Goal: Information Seeking & Learning: Learn about a topic

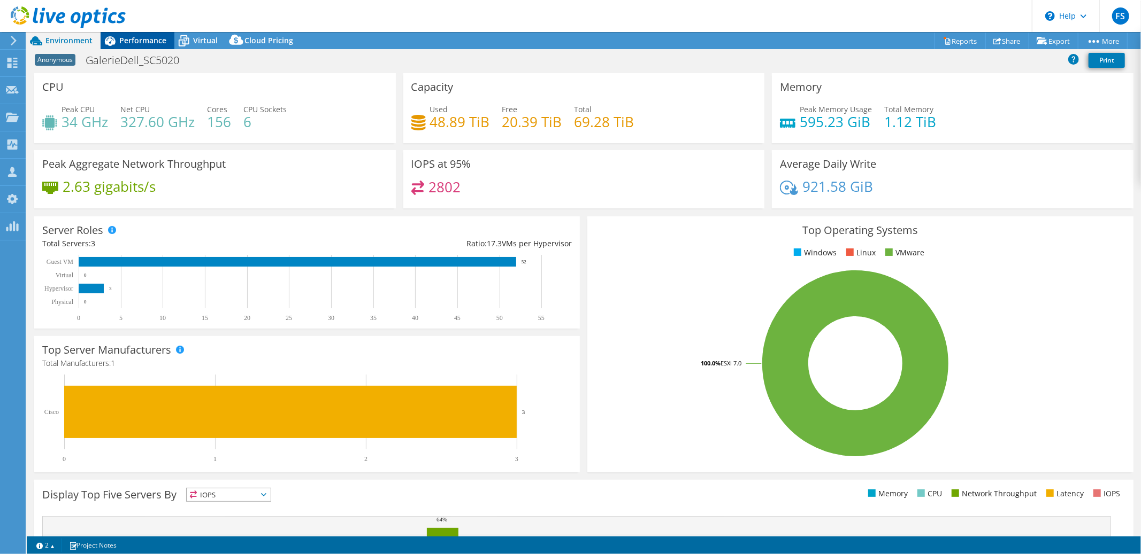
click at [137, 41] on span "Performance" at bounding box center [142, 40] width 47 height 10
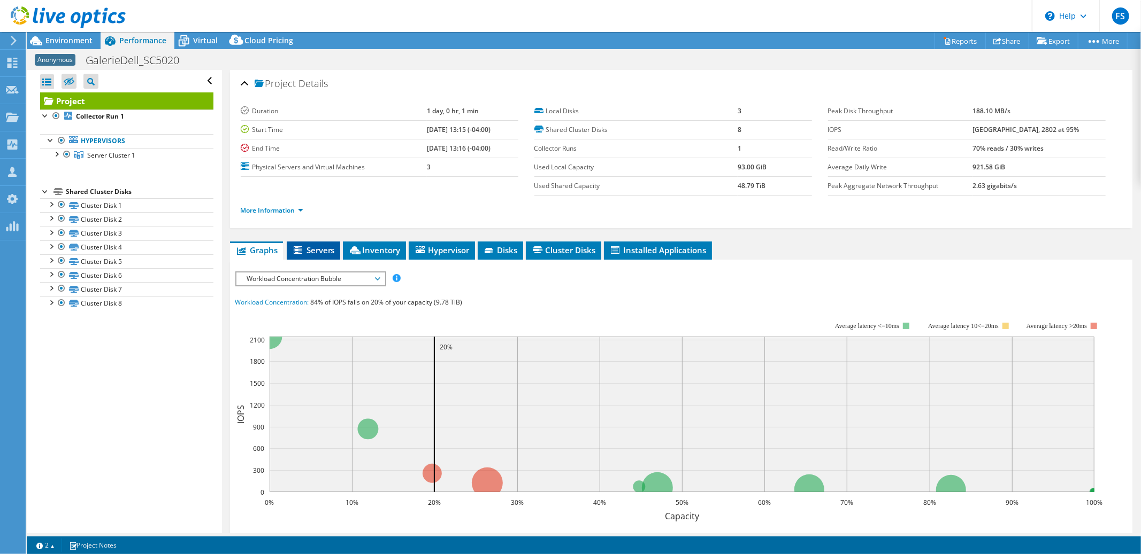
click at [320, 249] on span "Servers" at bounding box center [313, 250] width 43 height 11
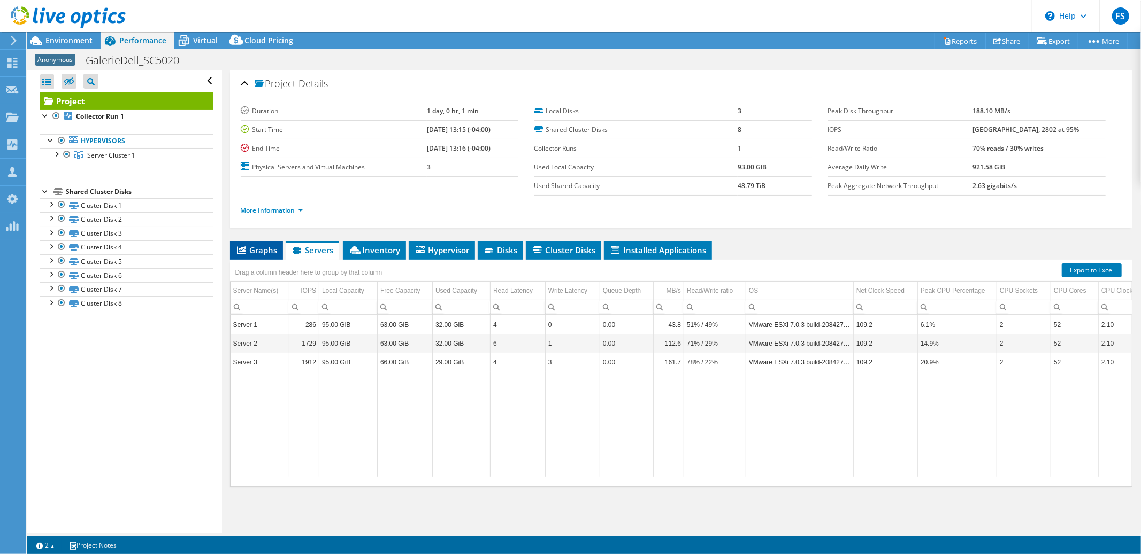
click at [275, 250] on span "Graphs" at bounding box center [256, 250] width 42 height 11
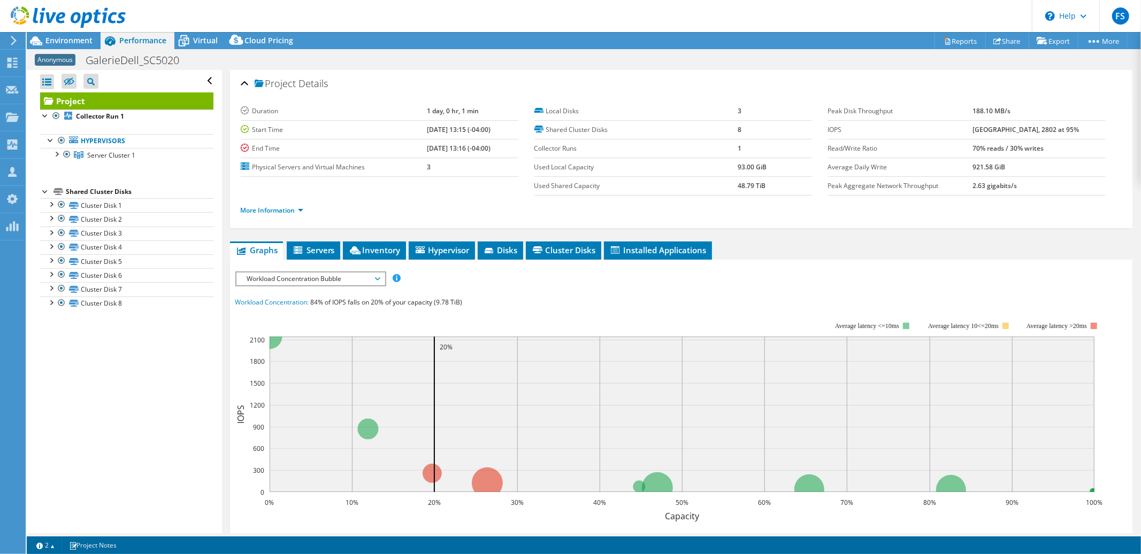
click at [368, 278] on span "Workload Concentration Bubble" at bounding box center [310, 279] width 137 height 13
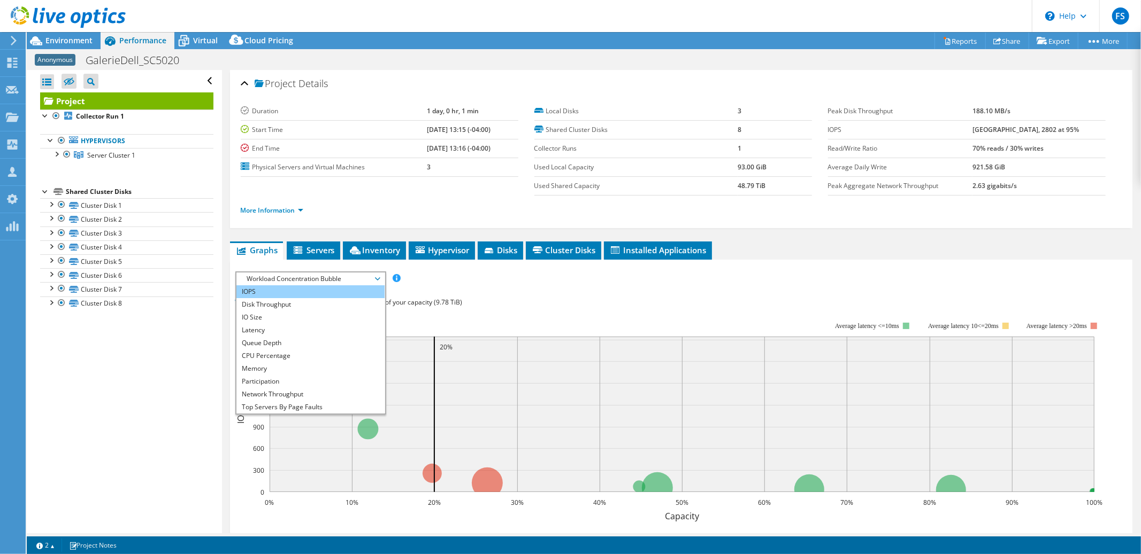
click at [340, 286] on li "IOPS" at bounding box center [310, 292] width 148 height 13
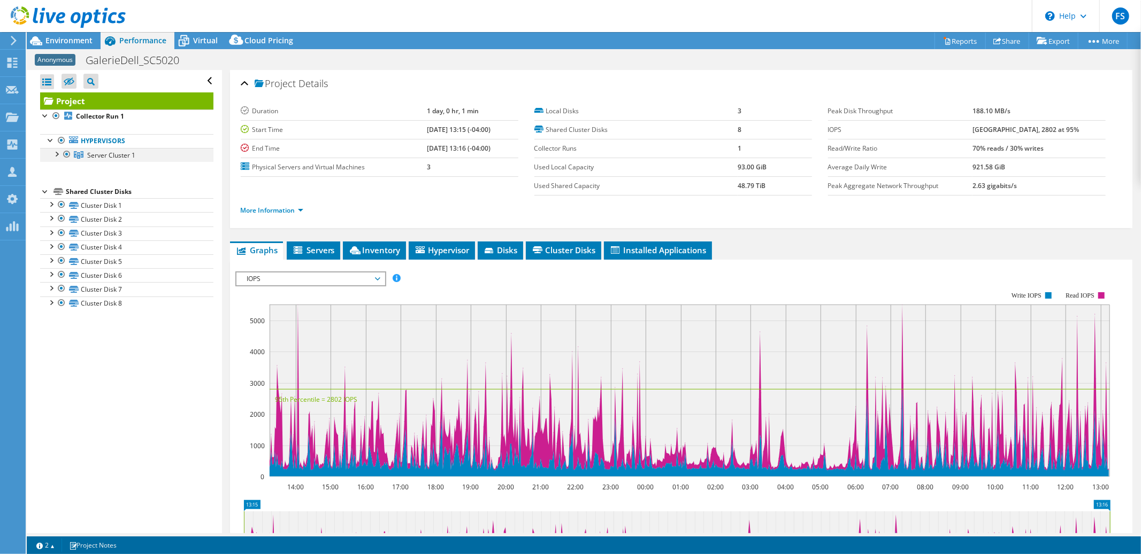
click at [57, 157] on div at bounding box center [56, 153] width 11 height 11
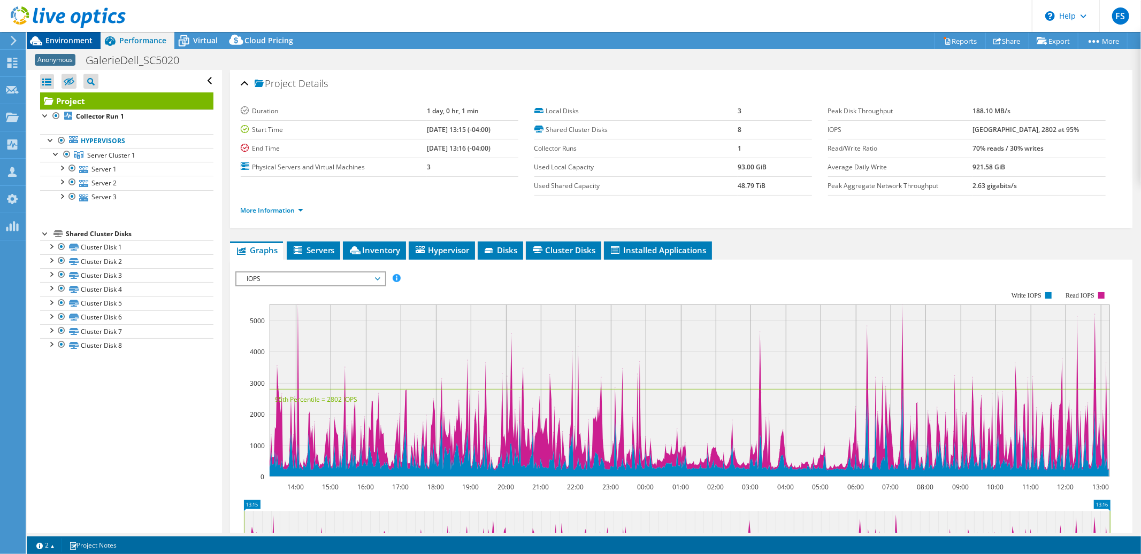
click at [68, 41] on span "Environment" at bounding box center [68, 40] width 47 height 10
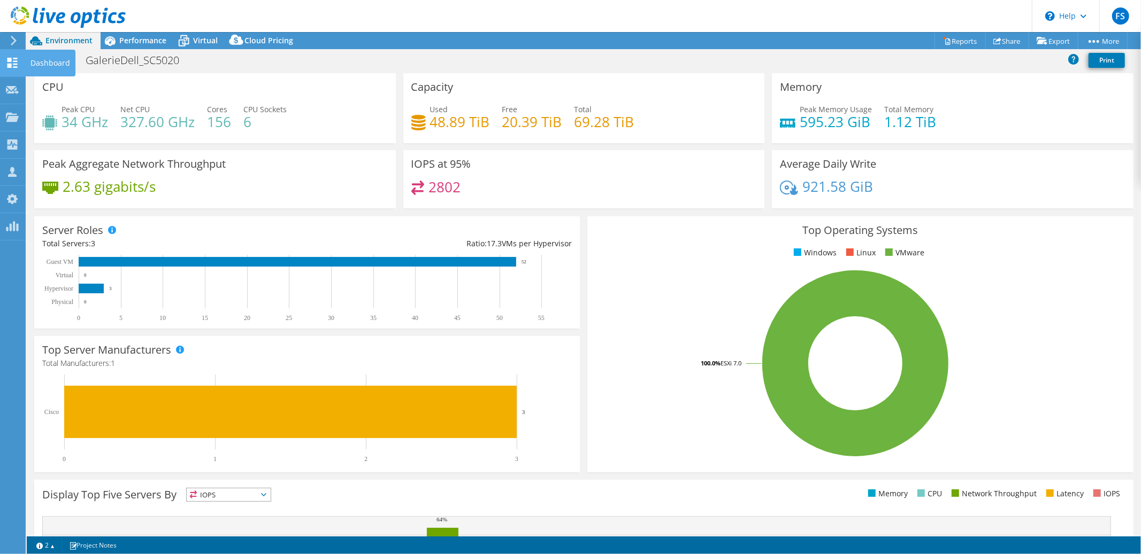
click at [13, 61] on icon at bounding box center [12, 63] width 13 height 10
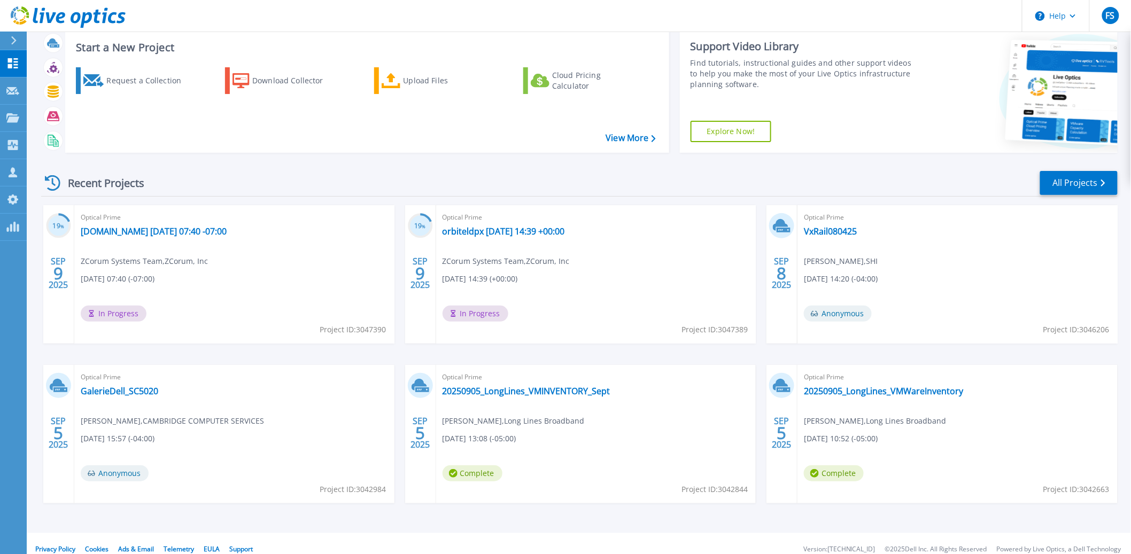
scroll to position [38, 0]
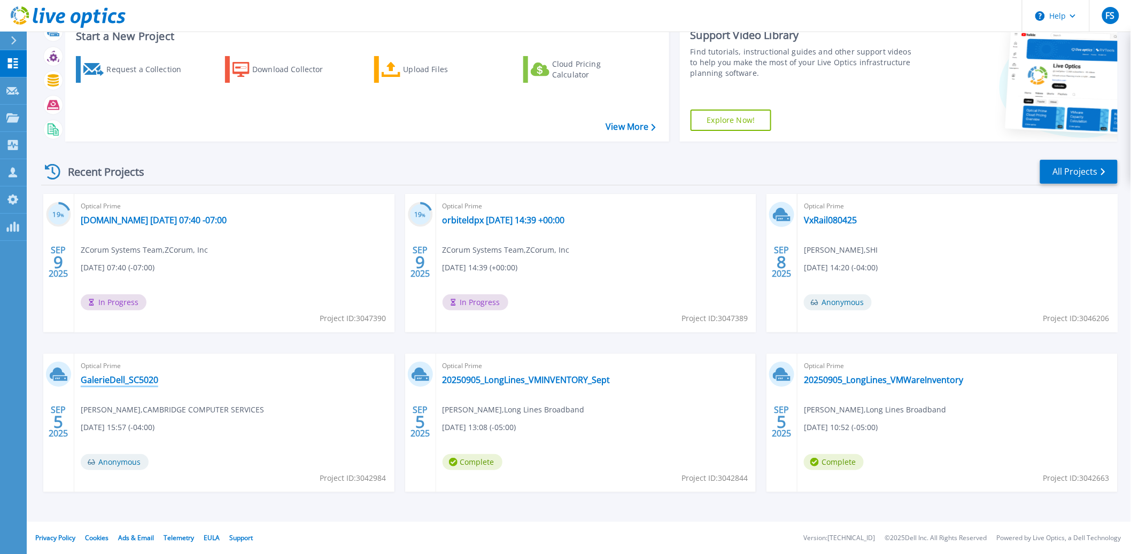
click at [121, 381] on link "GalerieDell_SC5020" at bounding box center [120, 380] width 78 height 11
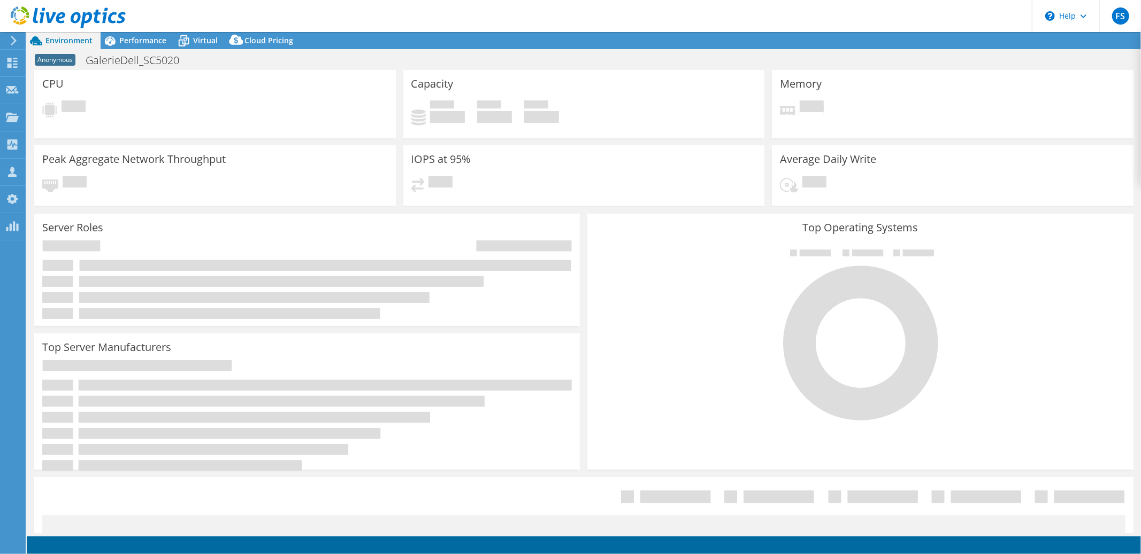
select select "USD"
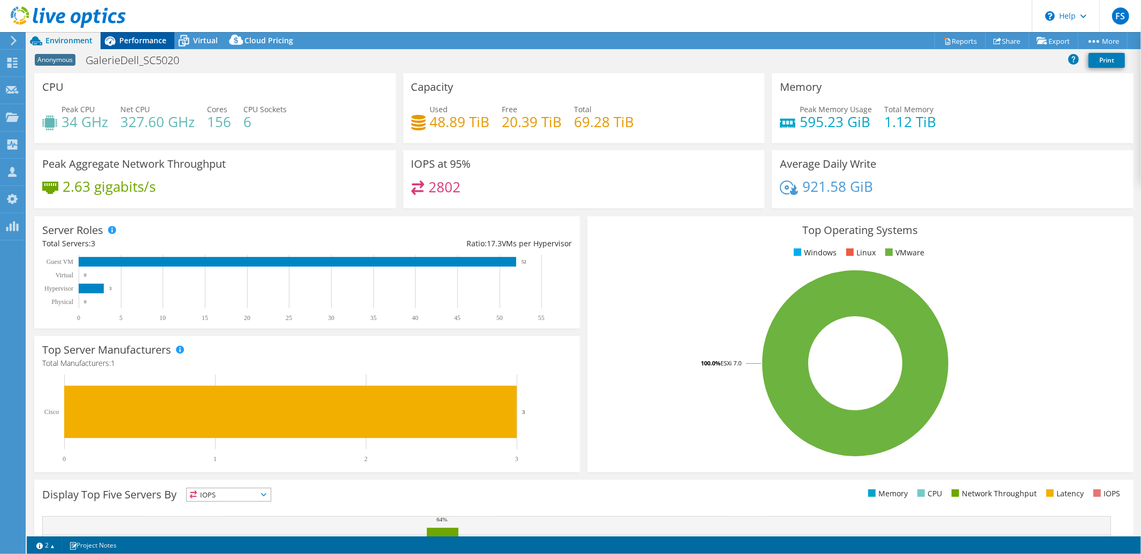
click at [146, 42] on span "Performance" at bounding box center [142, 40] width 47 height 10
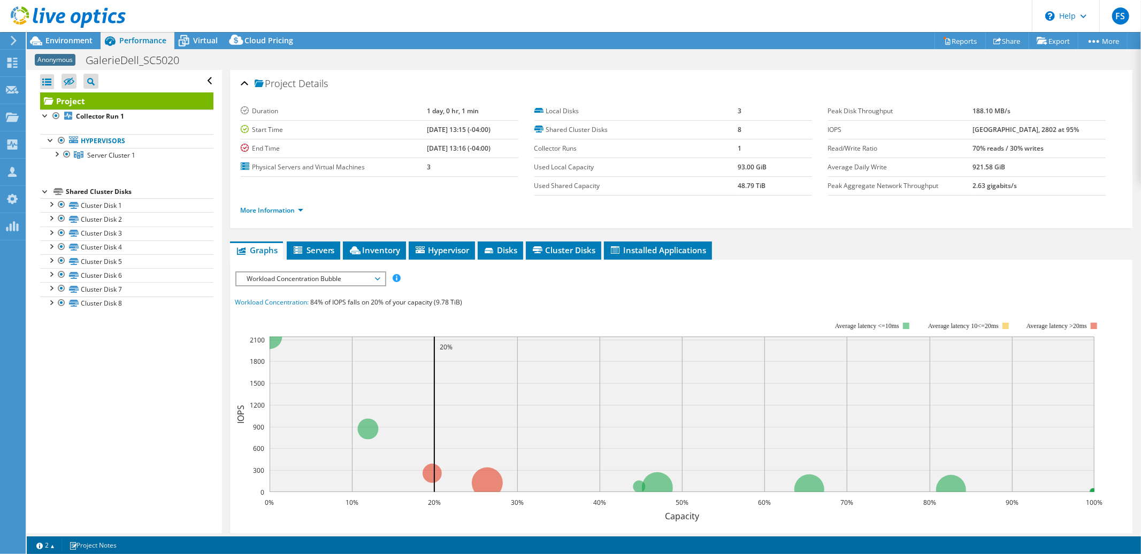
click at [371, 280] on span "Workload Concentration Bubble" at bounding box center [310, 279] width 137 height 13
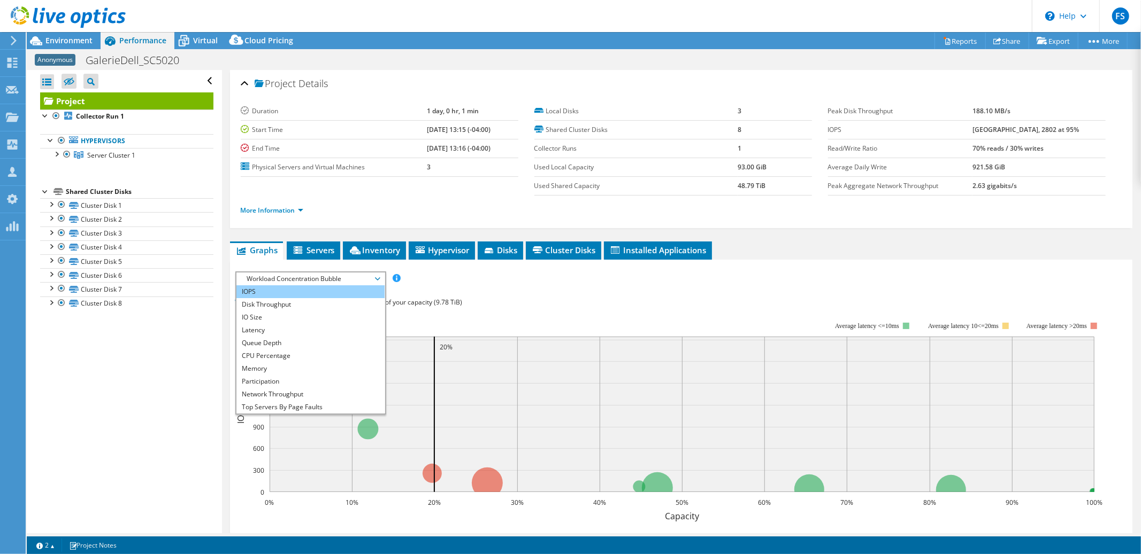
click at [330, 287] on li "IOPS" at bounding box center [310, 292] width 148 height 13
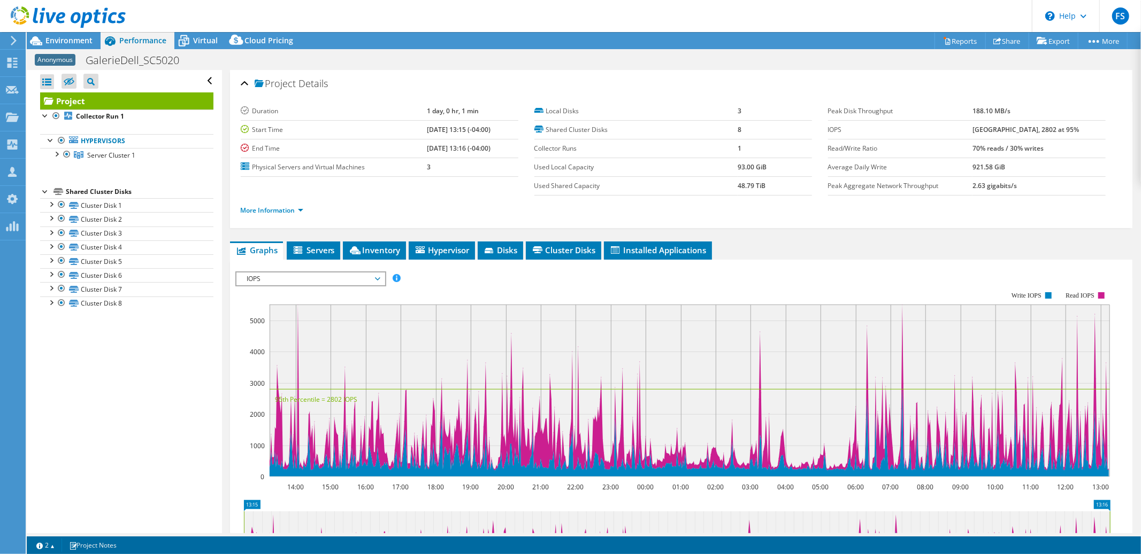
click at [379, 278] on icon at bounding box center [377, 279] width 5 height 3
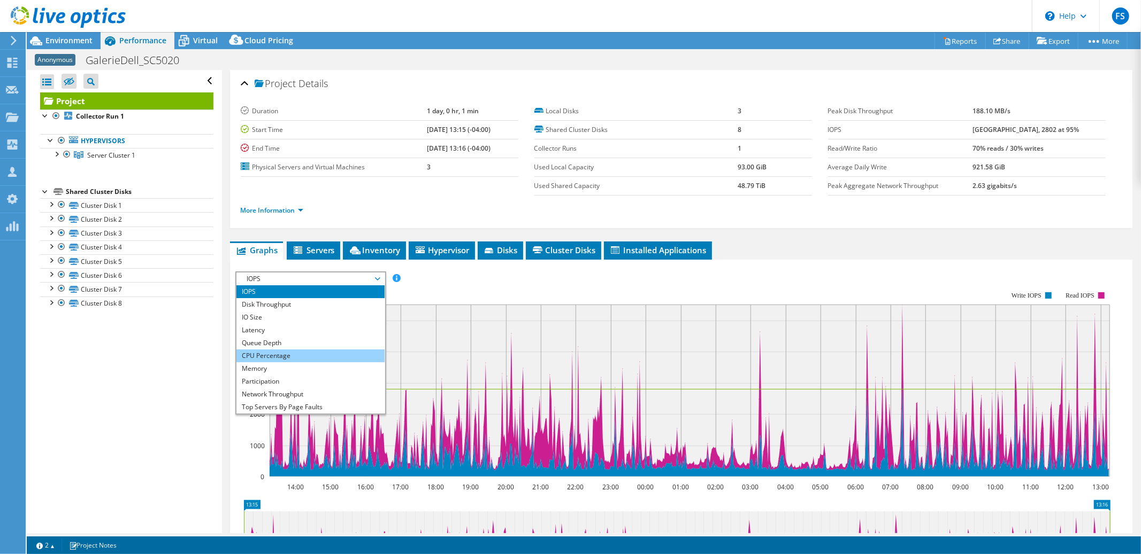
click at [332, 350] on li "CPU Percentage" at bounding box center [310, 356] width 148 height 13
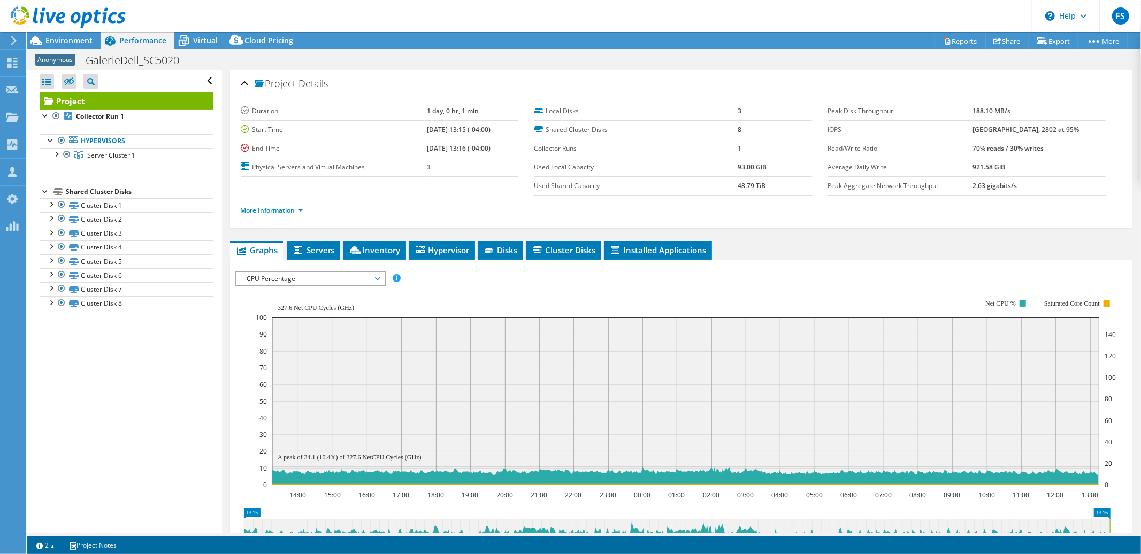
click at [376, 276] on span "CPU Percentage" at bounding box center [310, 279] width 137 height 13
click at [371, 278] on span "CPU Percentage" at bounding box center [310, 279] width 137 height 13
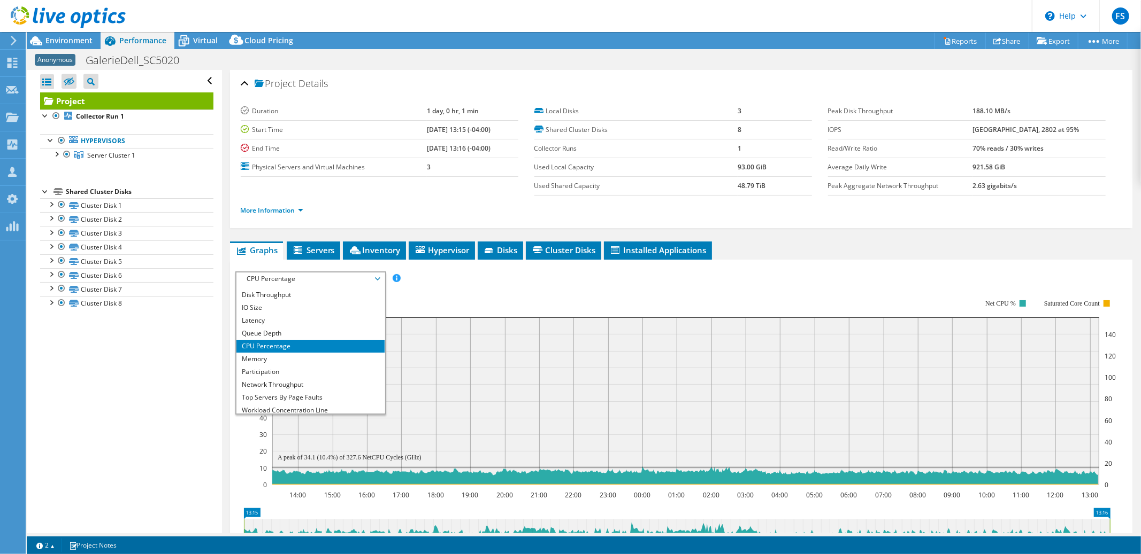
scroll to position [38, 0]
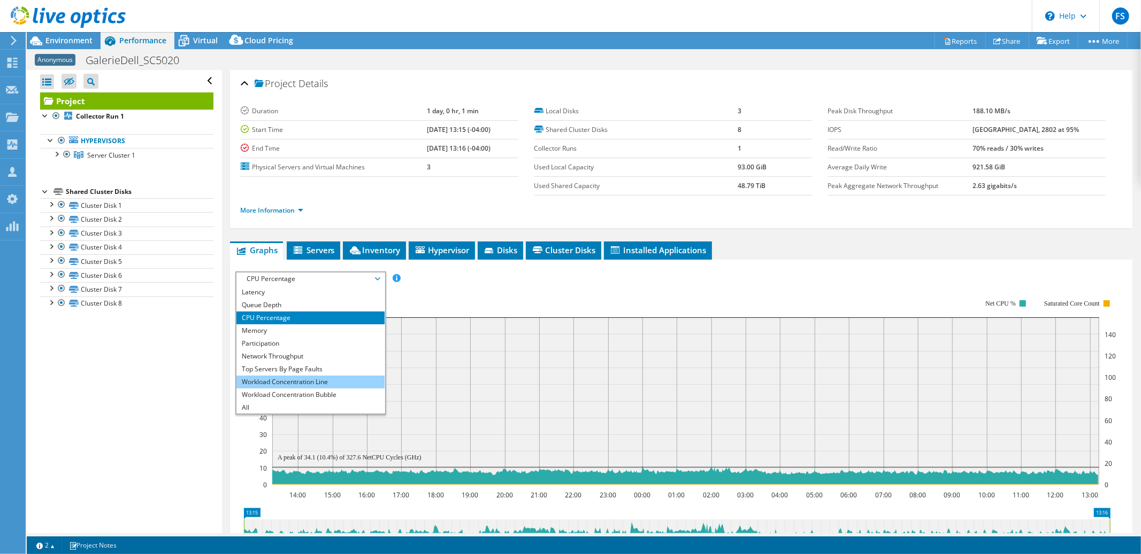
click at [302, 380] on li "Workload Concentration Line" at bounding box center [310, 382] width 148 height 13
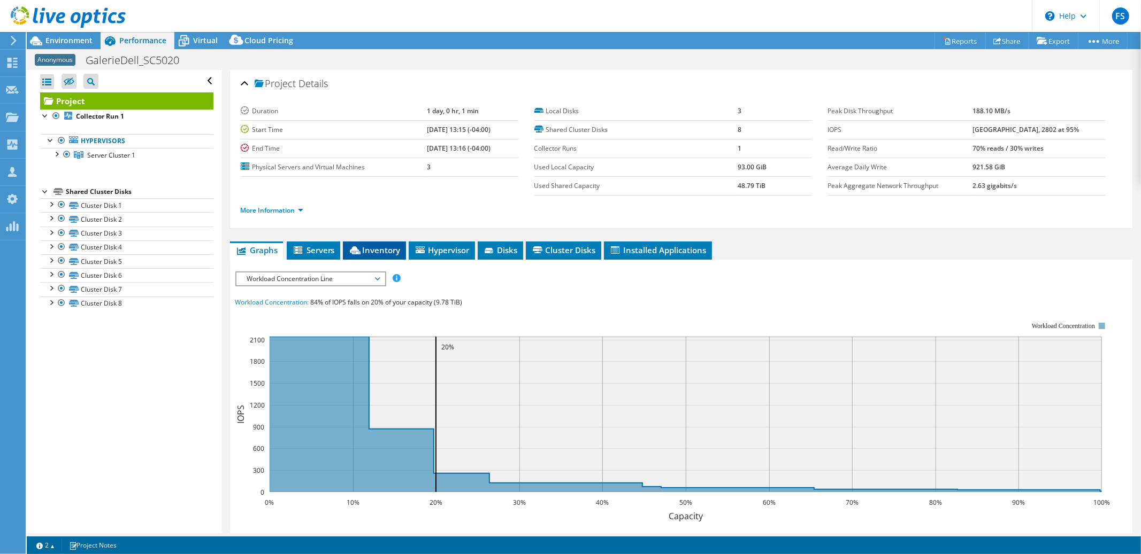
click at [376, 250] on span "Inventory" at bounding box center [374, 250] width 52 height 11
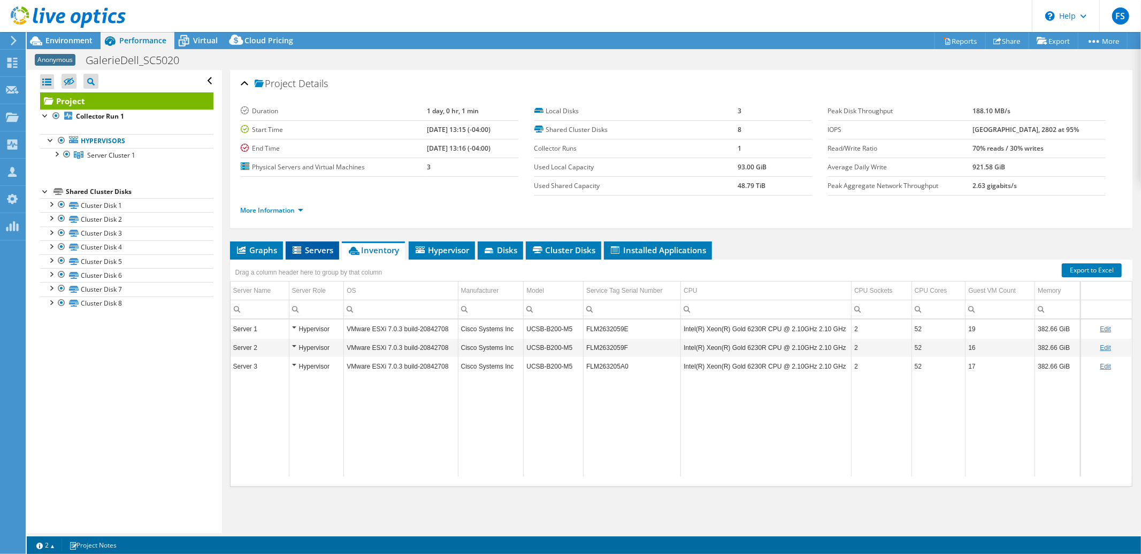
click at [320, 251] on span "Servers" at bounding box center [312, 250] width 43 height 11
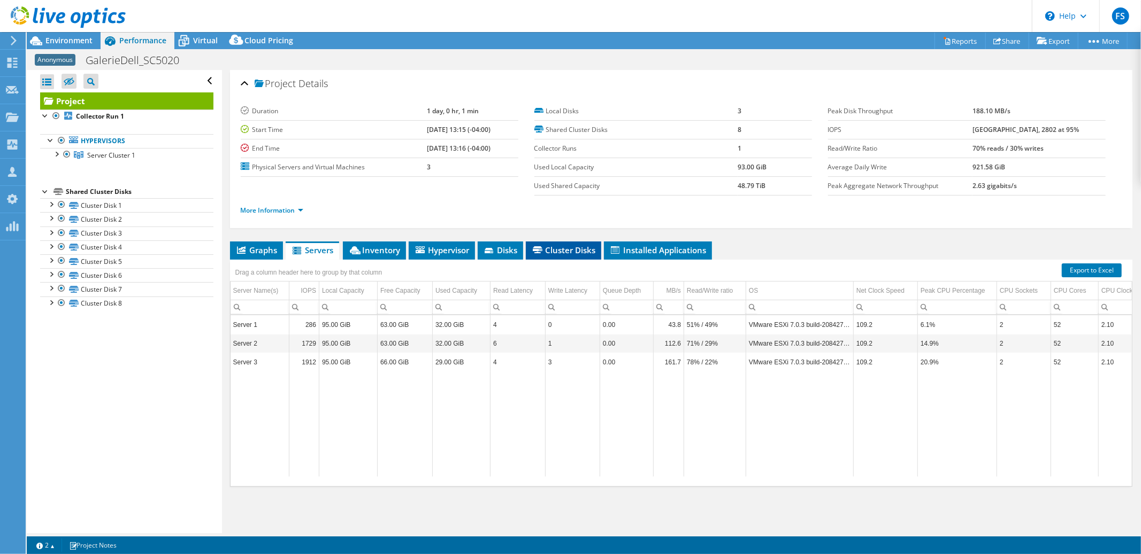
click at [558, 252] on span "Cluster Disks" at bounding box center [563, 250] width 65 height 11
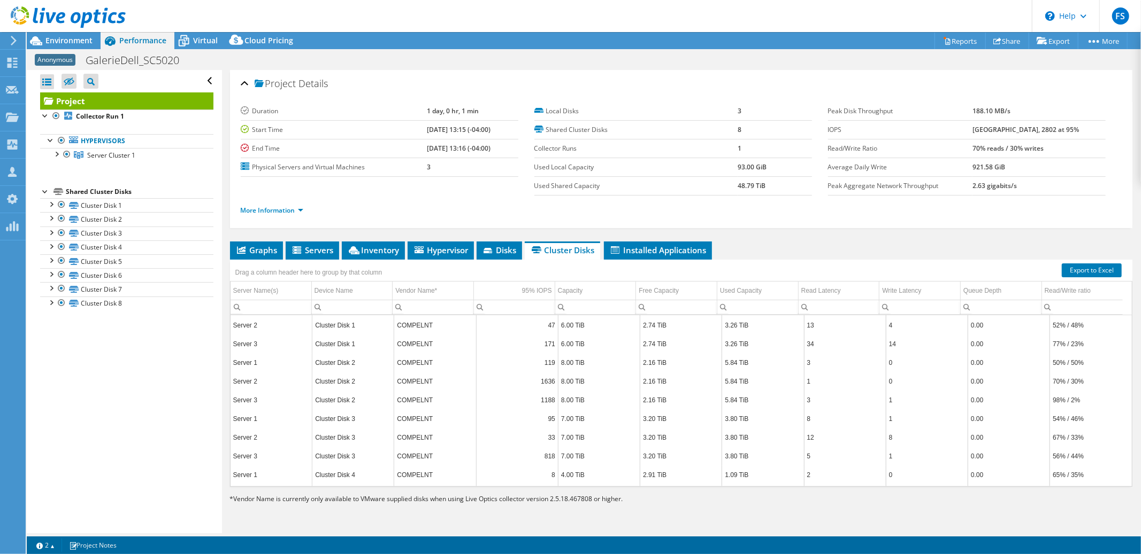
scroll to position [0, 0]
click at [1084, 270] on link "Export to Excel" at bounding box center [1091, 271] width 60 height 14
click at [204, 43] on span "Virtual" at bounding box center [205, 40] width 25 height 10
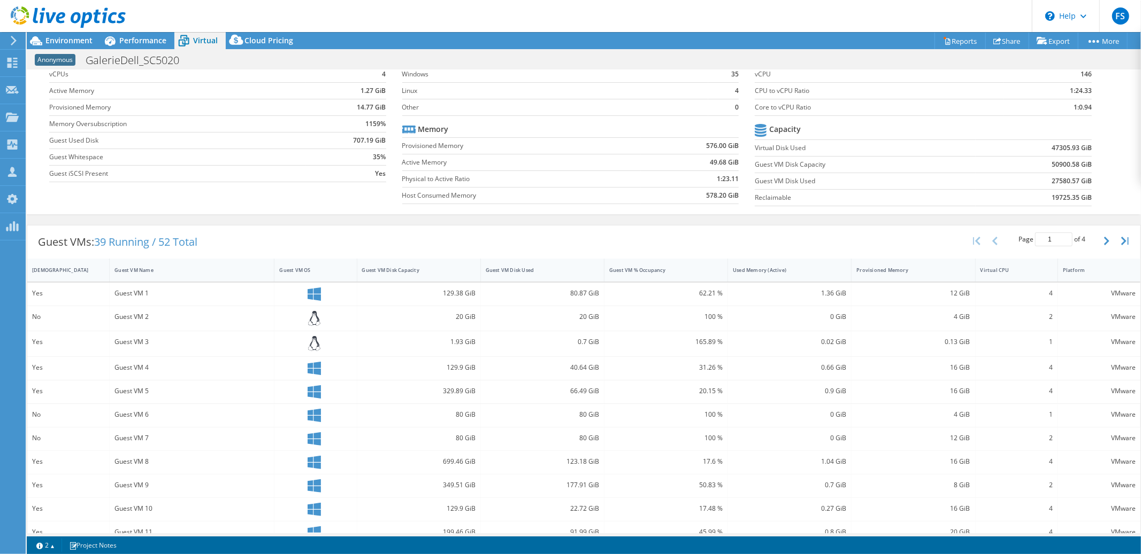
scroll to position [166, 0]
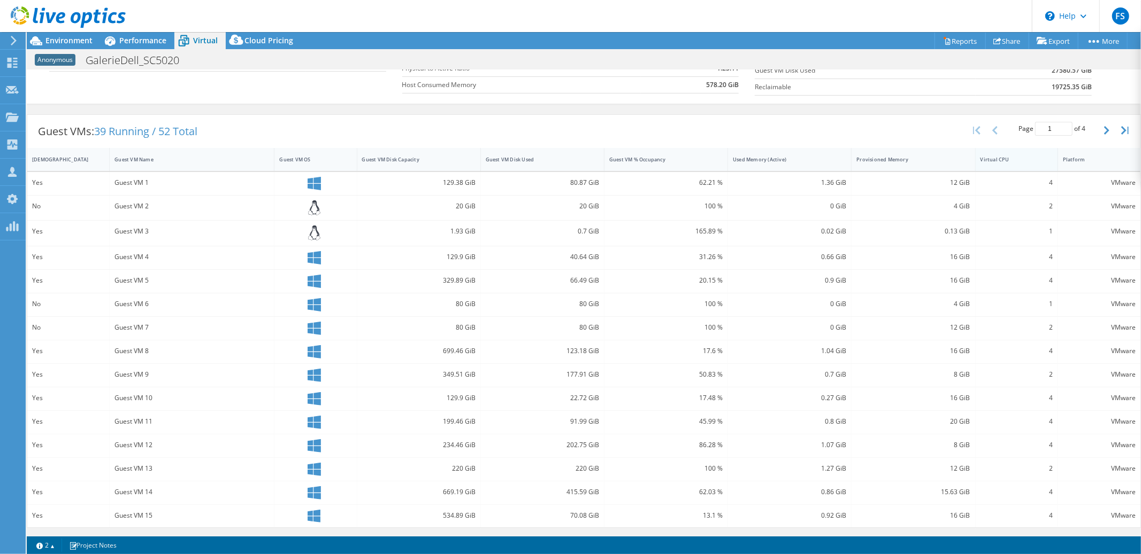
click at [1025, 158] on div "Virtual CPU" at bounding box center [1009, 159] width 59 height 7
click at [935, 163] on div "Provisioned Memory" at bounding box center [906, 161] width 101 height 7
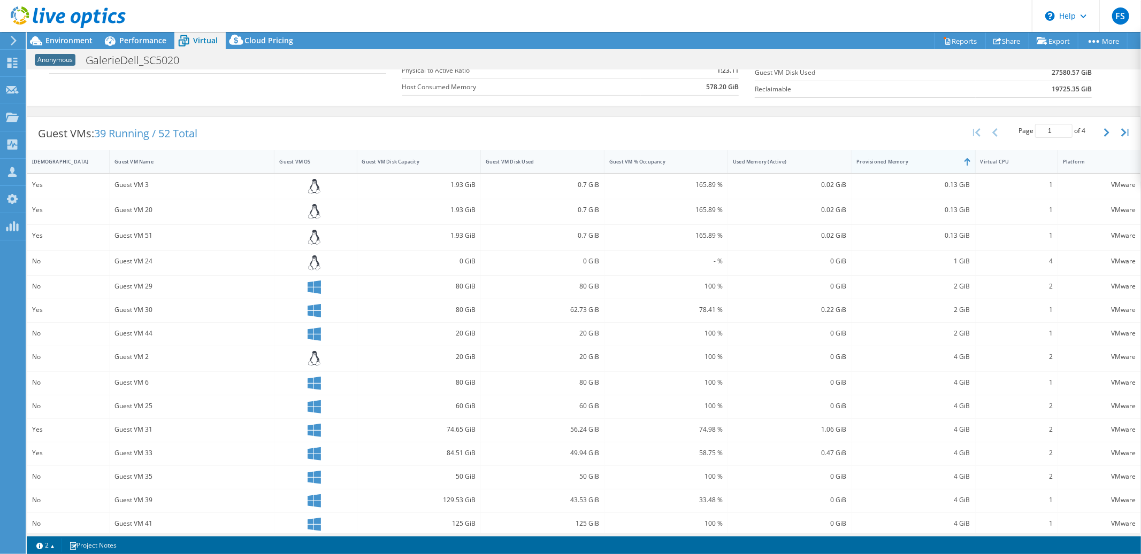
click at [935, 163] on div "Provisioned Memory" at bounding box center [906, 161] width 101 height 7
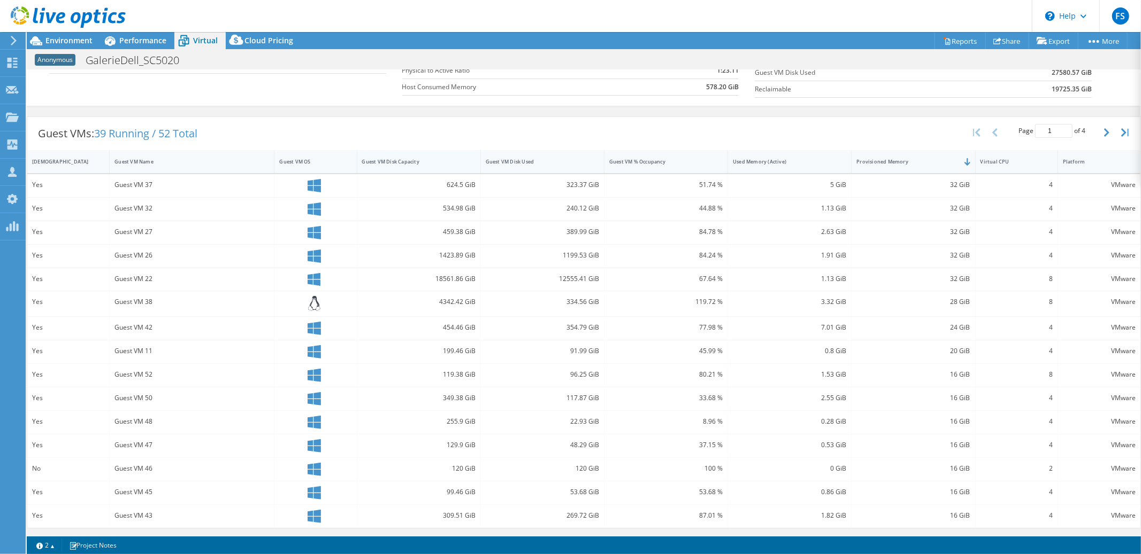
click at [431, 163] on div "Guest VM Disk Capacity" at bounding box center [412, 161] width 101 height 7
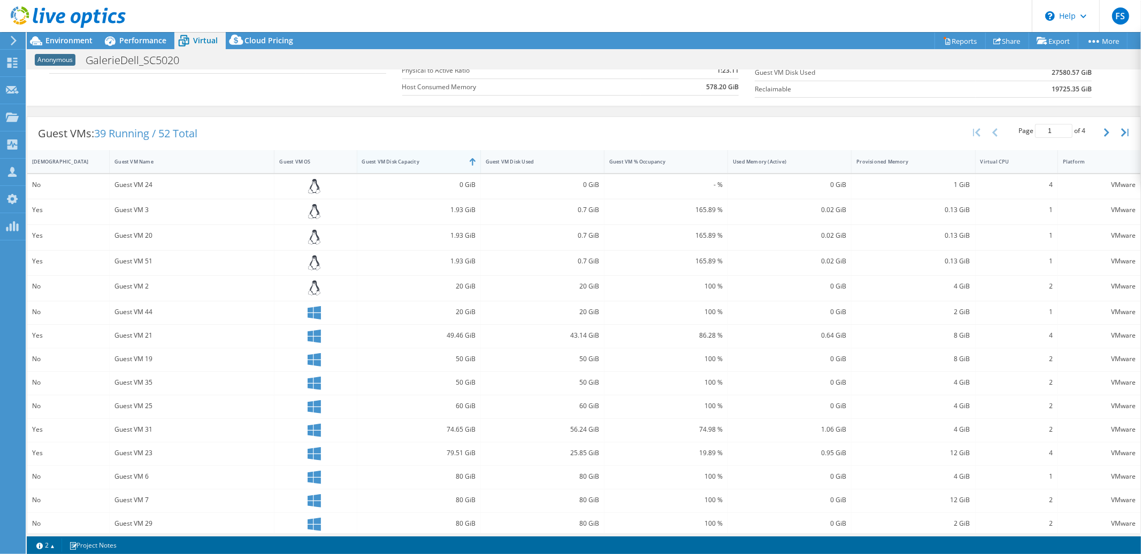
click at [431, 163] on div "Guest VM Disk Capacity" at bounding box center [412, 161] width 101 height 7
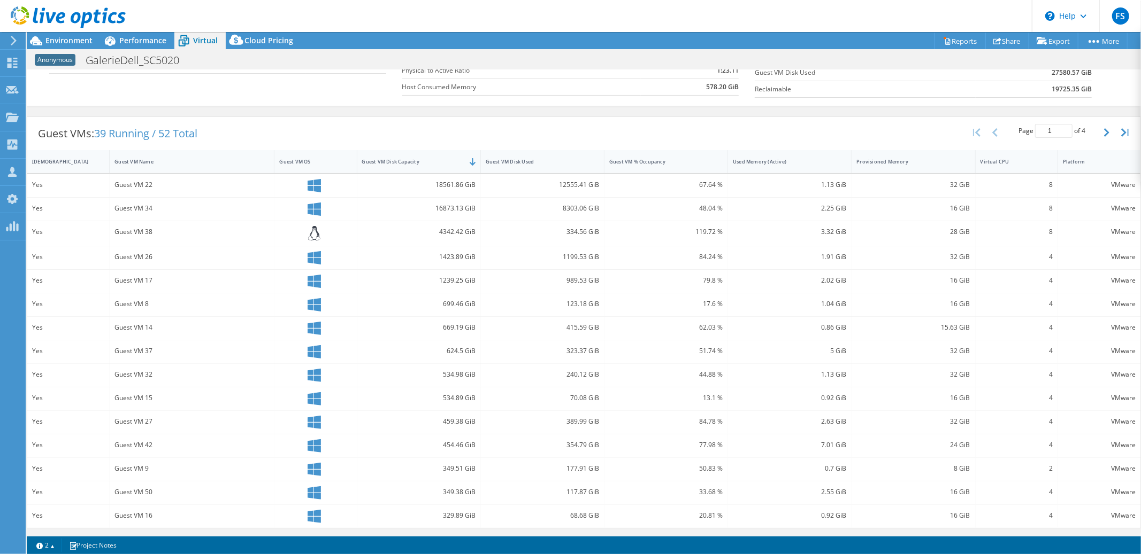
click at [520, 192] on div "12555.41 GiB" at bounding box center [543, 185] width 124 height 23
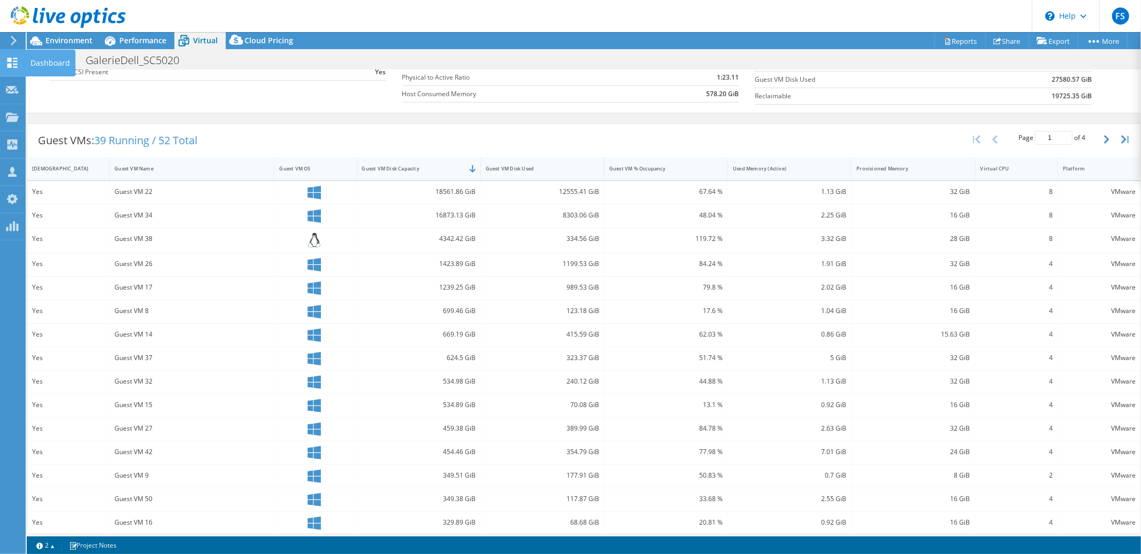
click at [16, 64] on use at bounding box center [12, 63] width 10 height 10
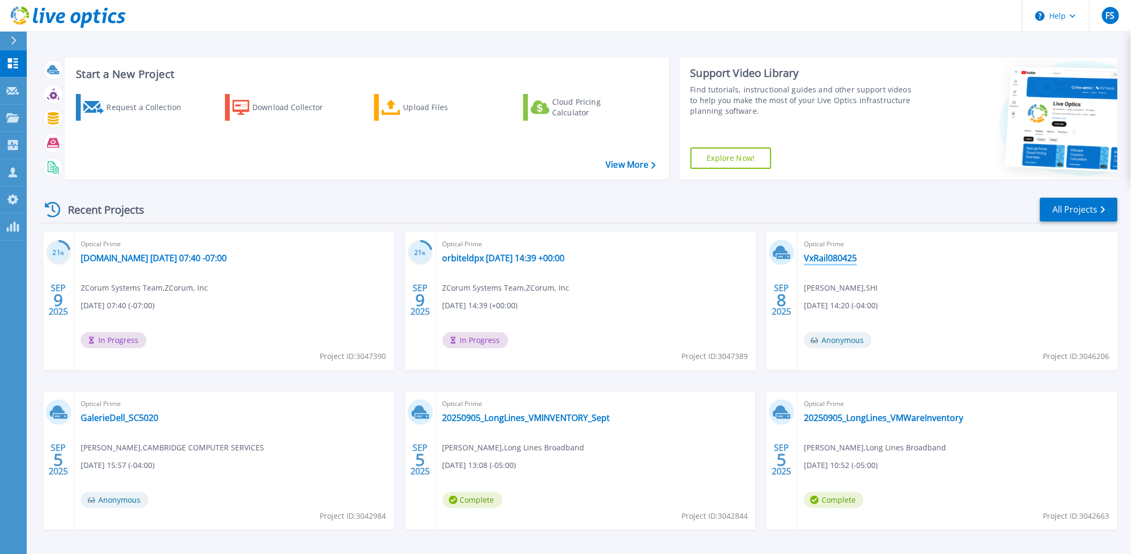
click at [814, 260] on link "VxRail080425" at bounding box center [830, 258] width 53 height 11
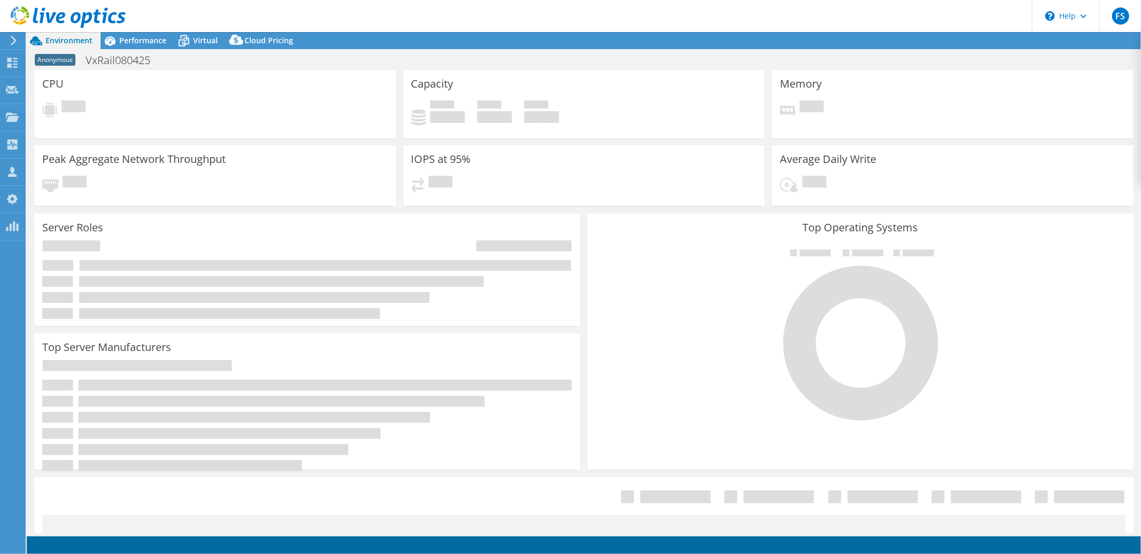
select select "USD"
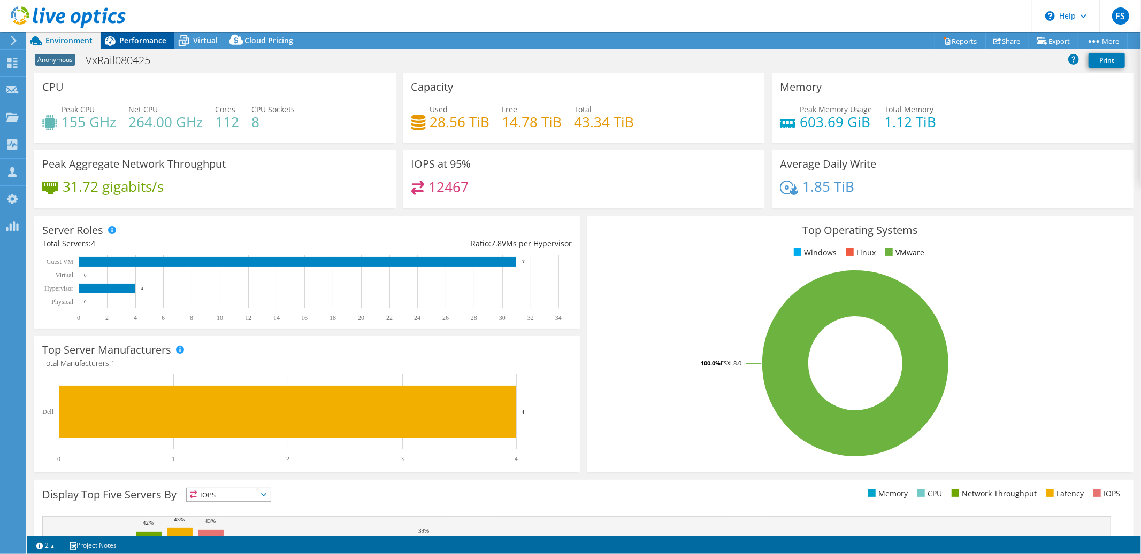
click at [148, 46] on div "Performance" at bounding box center [138, 40] width 74 height 17
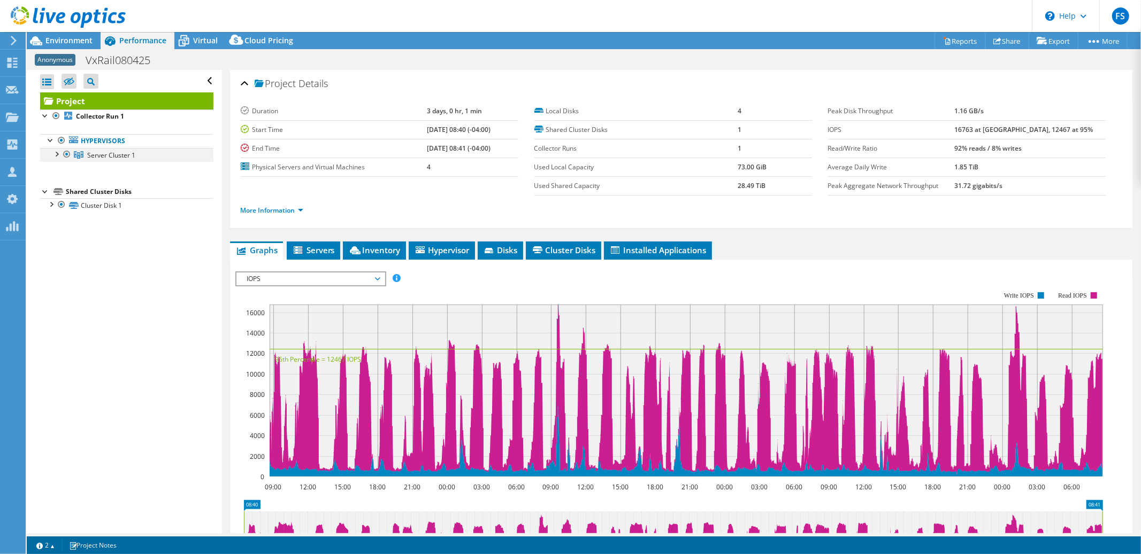
click at [57, 155] on div at bounding box center [56, 153] width 11 height 11
click at [67, 37] on span "Environment" at bounding box center [68, 40] width 47 height 10
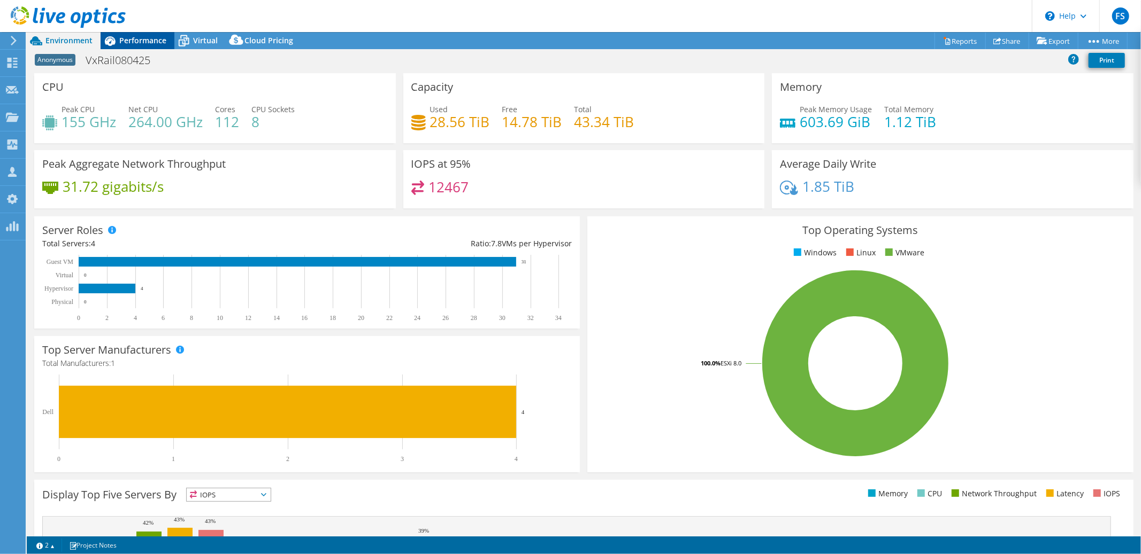
click at [141, 40] on span "Performance" at bounding box center [142, 40] width 47 height 10
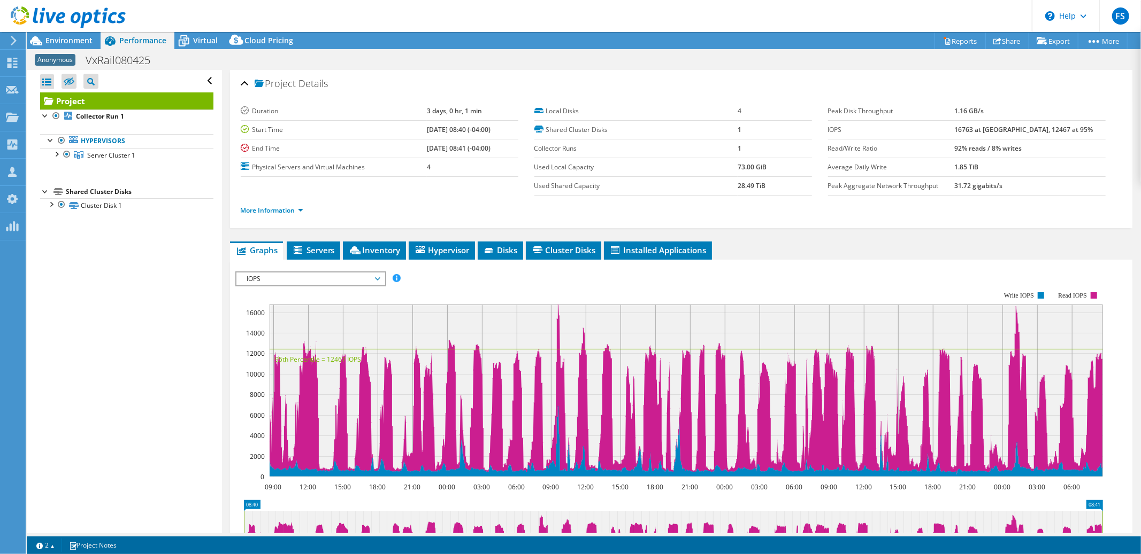
click at [376, 277] on span "IOPS" at bounding box center [310, 279] width 137 height 13
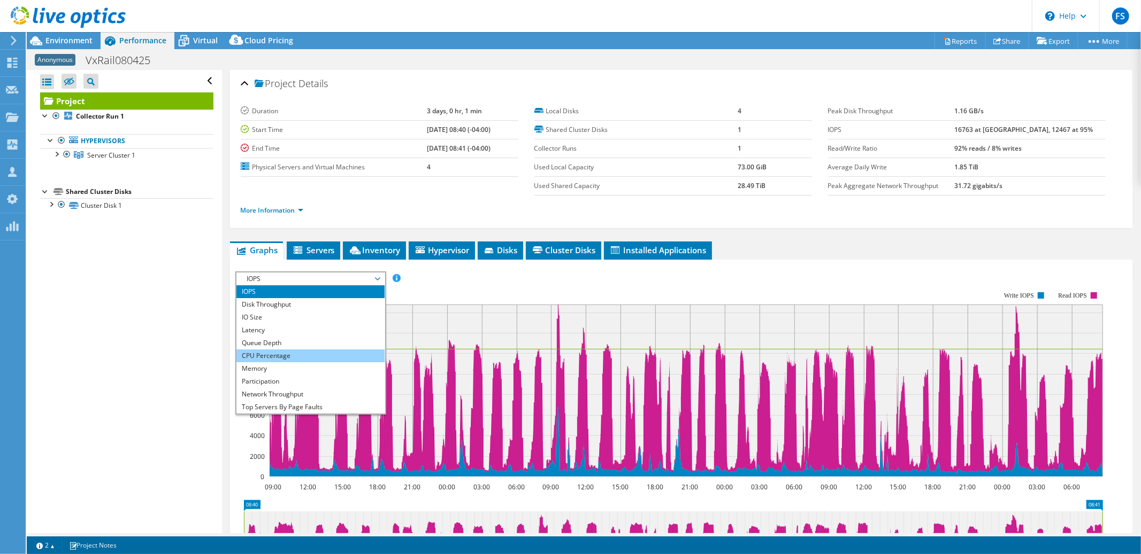
click at [329, 355] on li "CPU Percentage" at bounding box center [310, 356] width 148 height 13
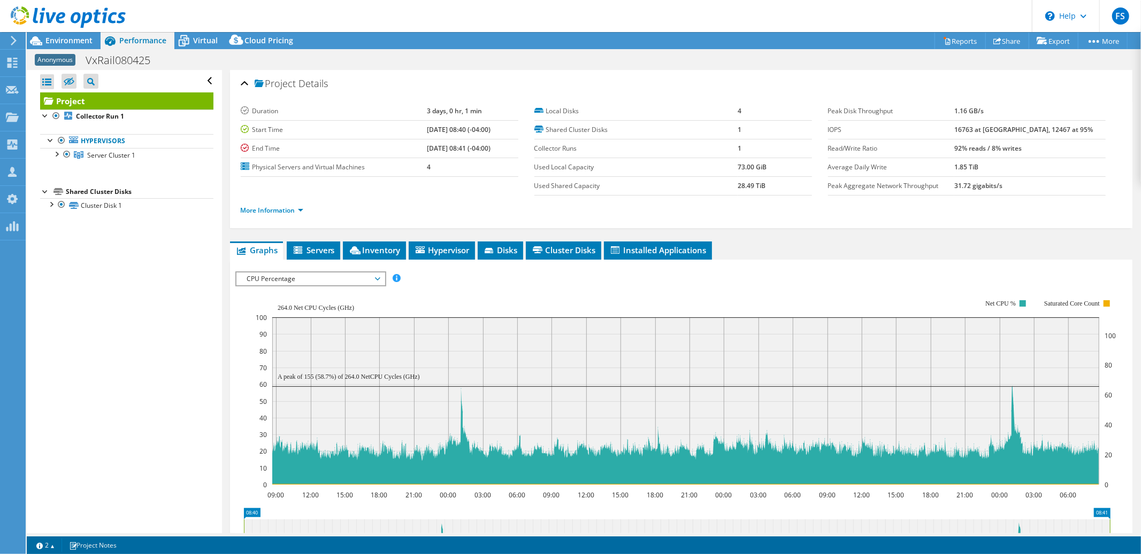
click at [377, 276] on span "CPU Percentage" at bounding box center [310, 279] width 137 height 13
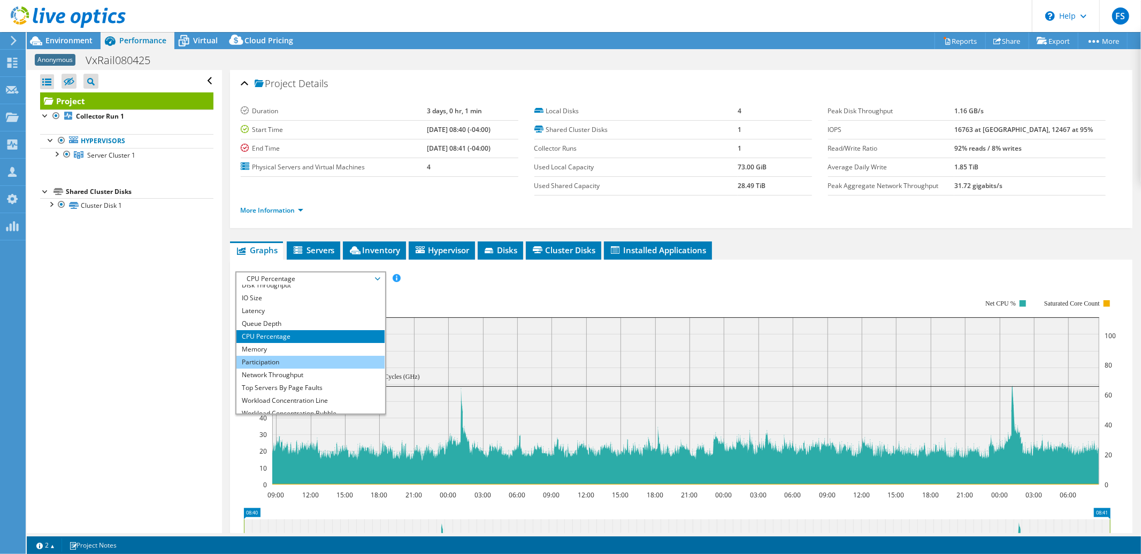
scroll to position [38, 0]
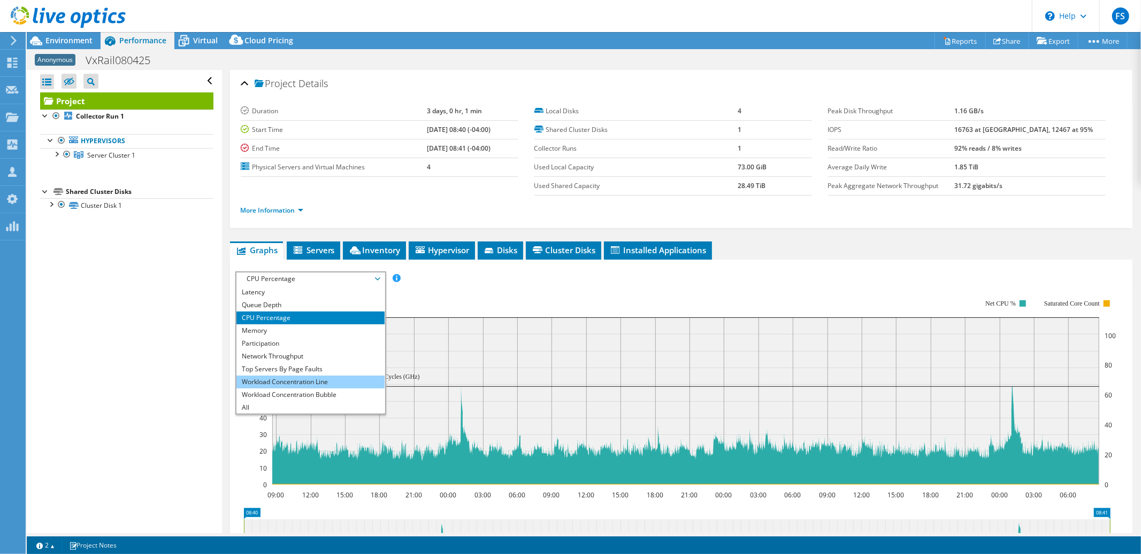
click at [311, 382] on li "Workload Concentration Line" at bounding box center [310, 382] width 148 height 13
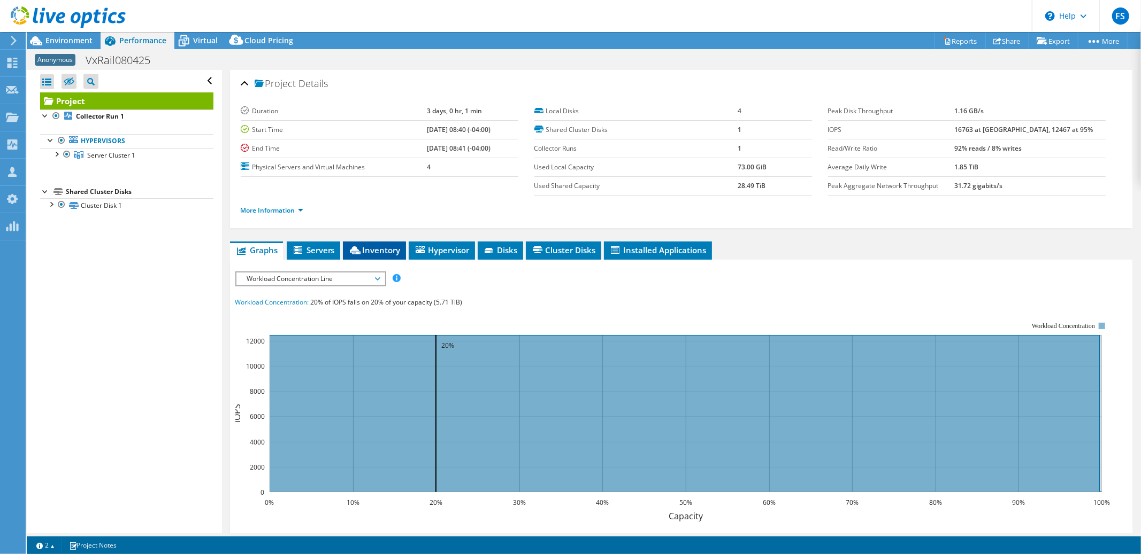
click at [375, 249] on span "Inventory" at bounding box center [374, 250] width 52 height 11
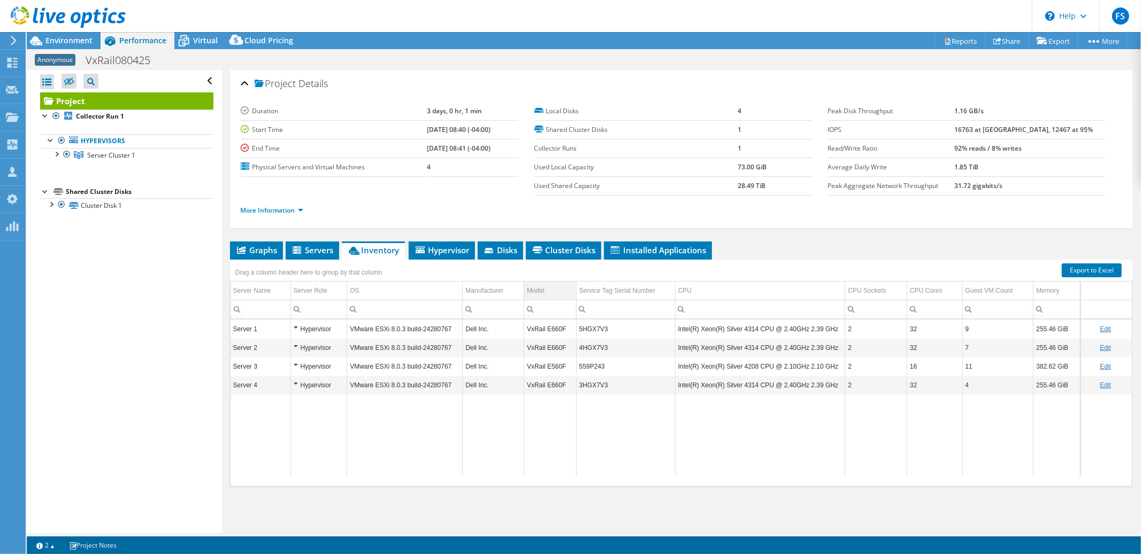
click at [550, 288] on td "Model" at bounding box center [550, 291] width 52 height 19
click at [319, 250] on span "Servers" at bounding box center [312, 250] width 43 height 11
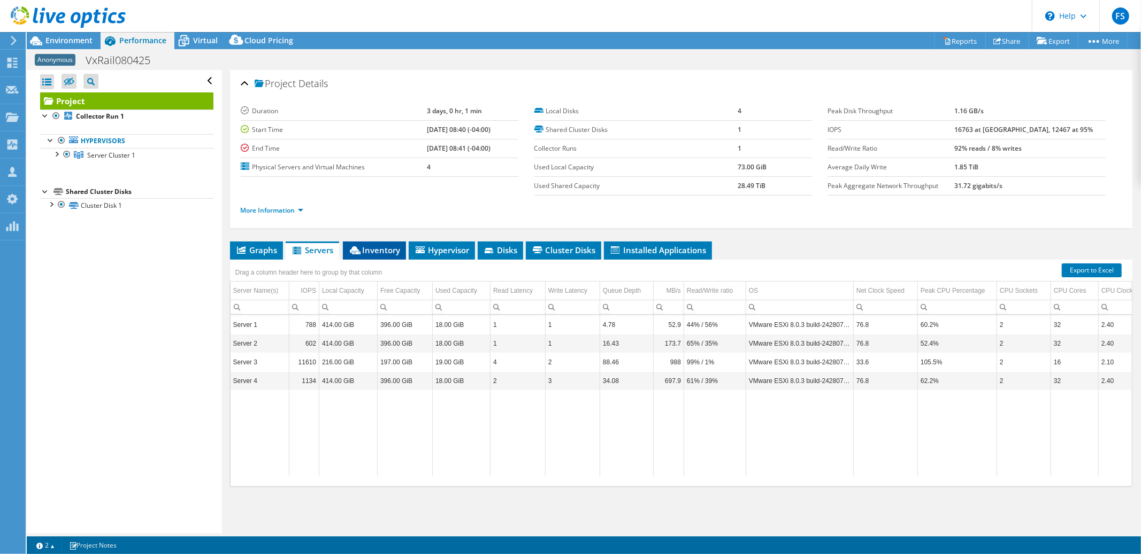
click at [384, 250] on span "Inventory" at bounding box center [374, 250] width 52 height 11
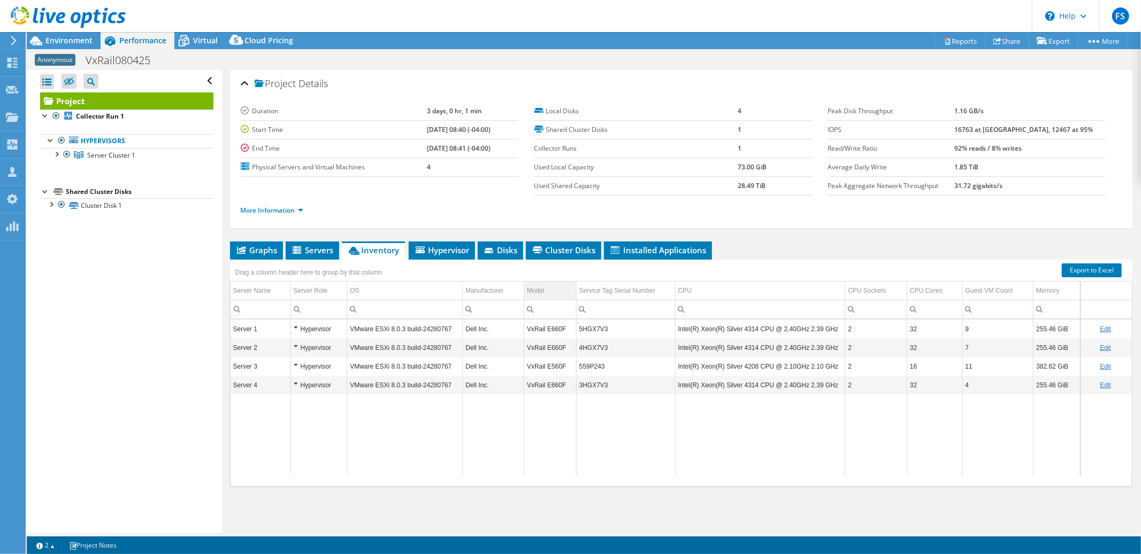
click at [549, 294] on td "Model" at bounding box center [550, 291] width 52 height 19
click at [556, 254] on span "Cluster Disks" at bounding box center [563, 250] width 65 height 11
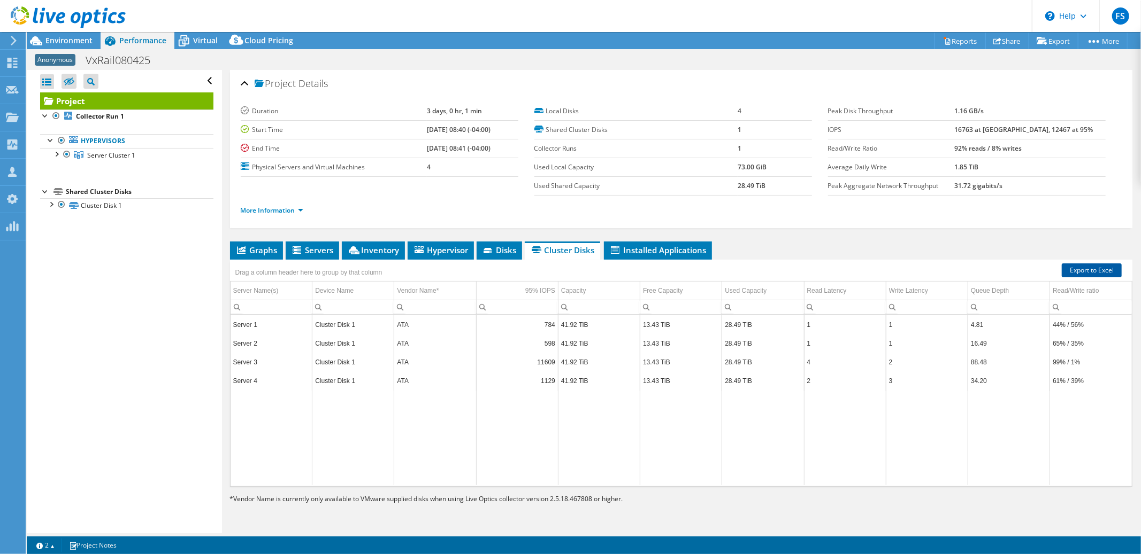
click at [1077, 271] on link "Export to Excel" at bounding box center [1091, 271] width 60 height 14
click at [202, 44] on span "Virtual" at bounding box center [205, 40] width 25 height 10
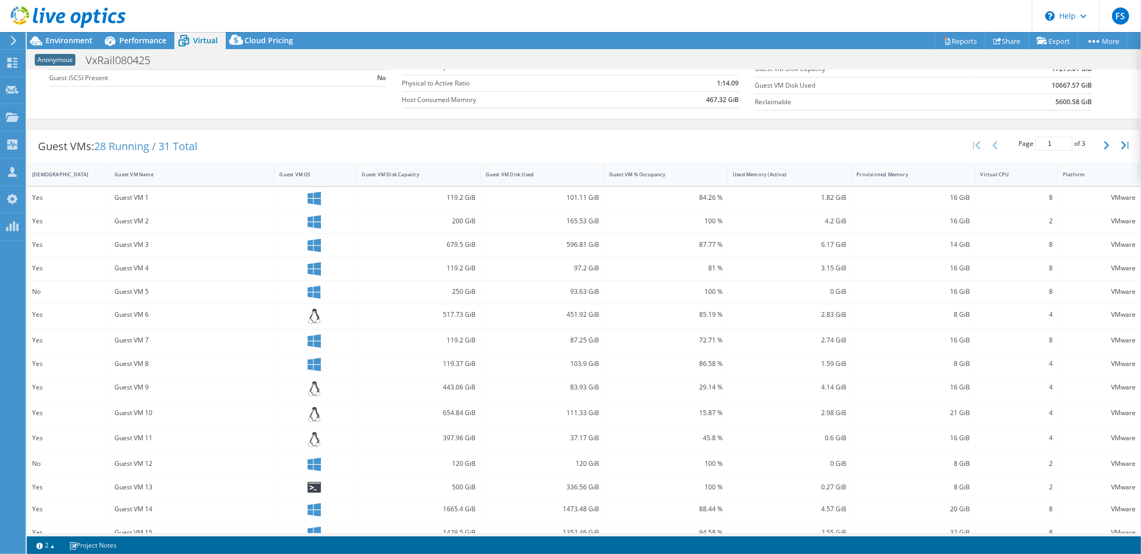
scroll to position [168, 0]
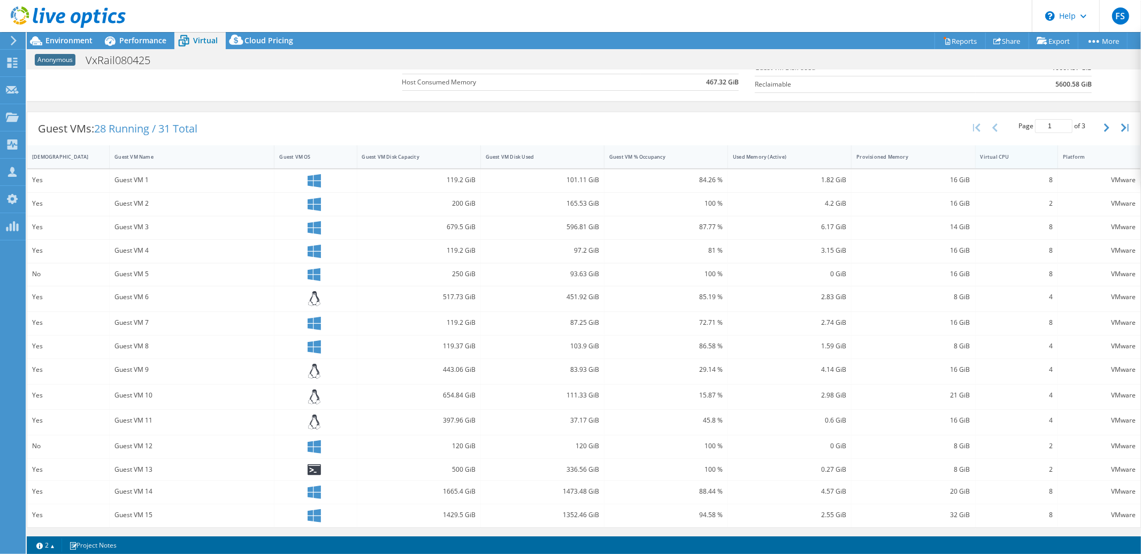
click at [1020, 153] on div "Virtual CPU" at bounding box center [1009, 156] width 59 height 7
click at [937, 159] on div "Provisioned Memory" at bounding box center [906, 156] width 110 height 17
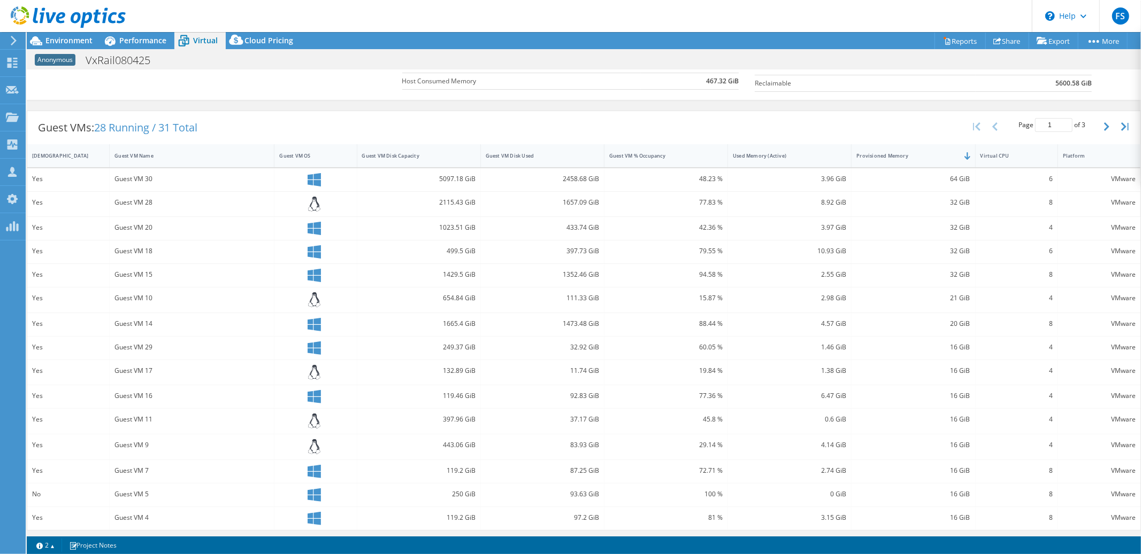
scroll to position [172, 0]
click at [440, 154] on div "Guest VM Disk Capacity" at bounding box center [412, 153] width 101 height 7
click at [440, 154] on div "Guest VM Disk Capacity" at bounding box center [412, 155] width 101 height 7
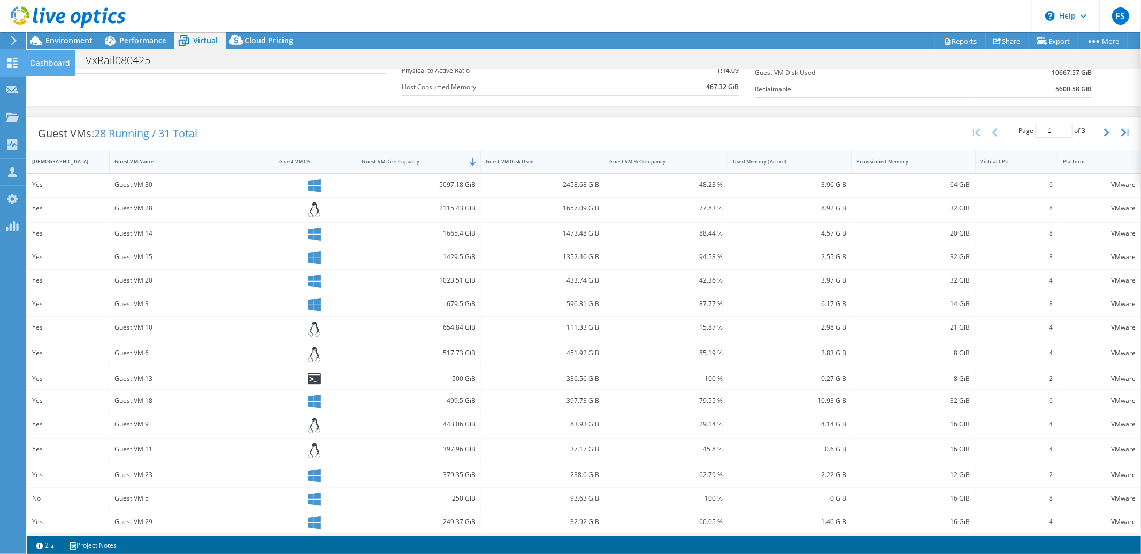
click at [9, 64] on use at bounding box center [12, 63] width 10 height 10
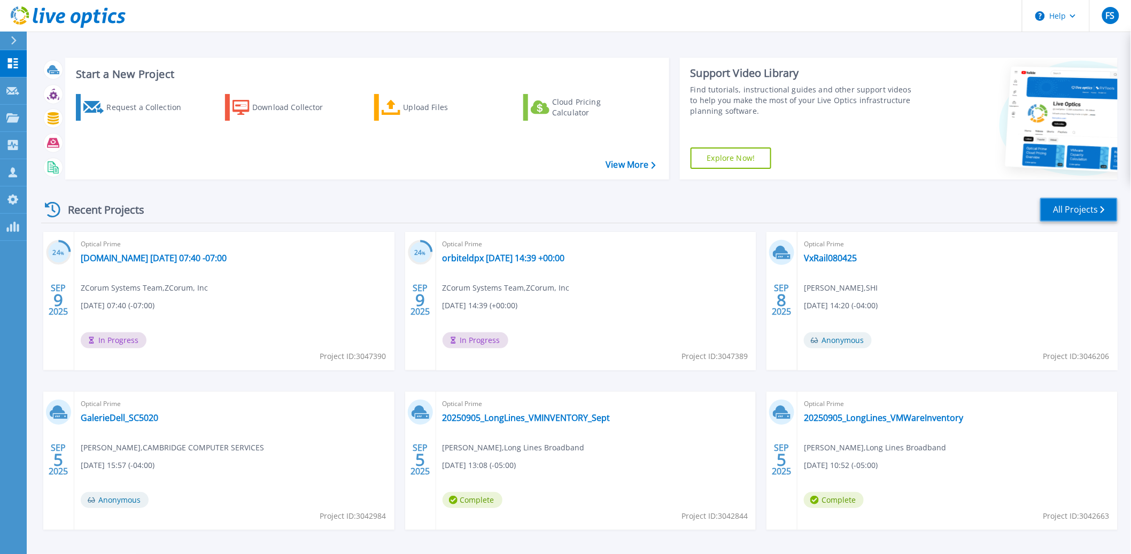
click at [1075, 209] on link "All Projects" at bounding box center [1080, 210] width 78 height 24
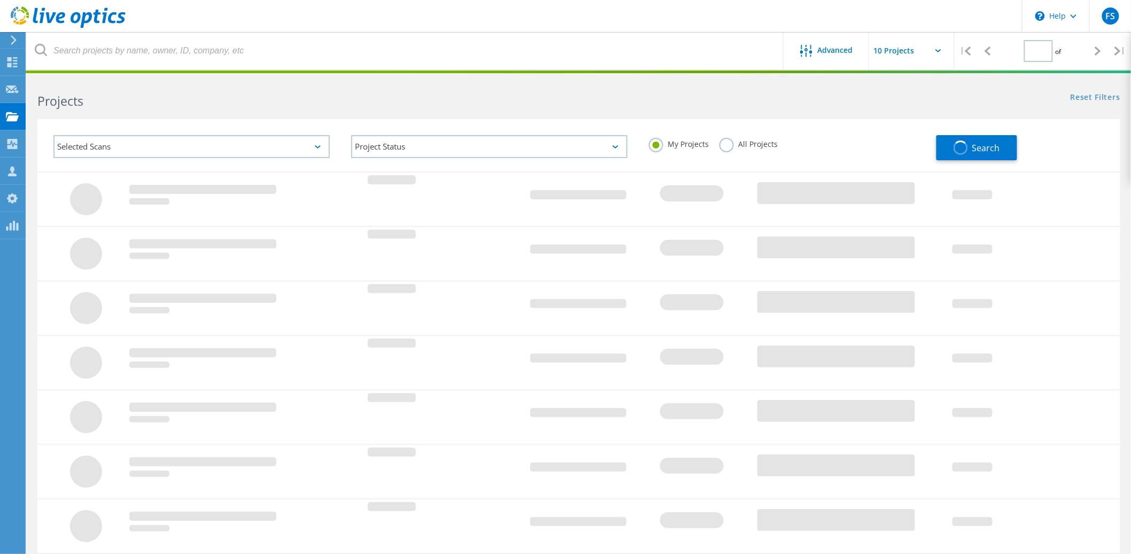
type input "1"
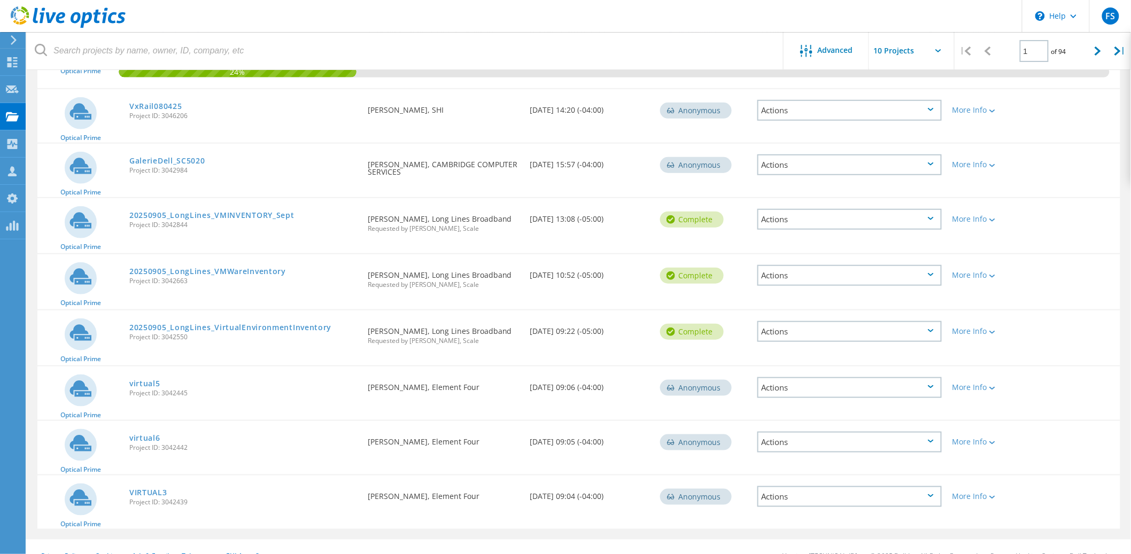
scroll to position [275, 0]
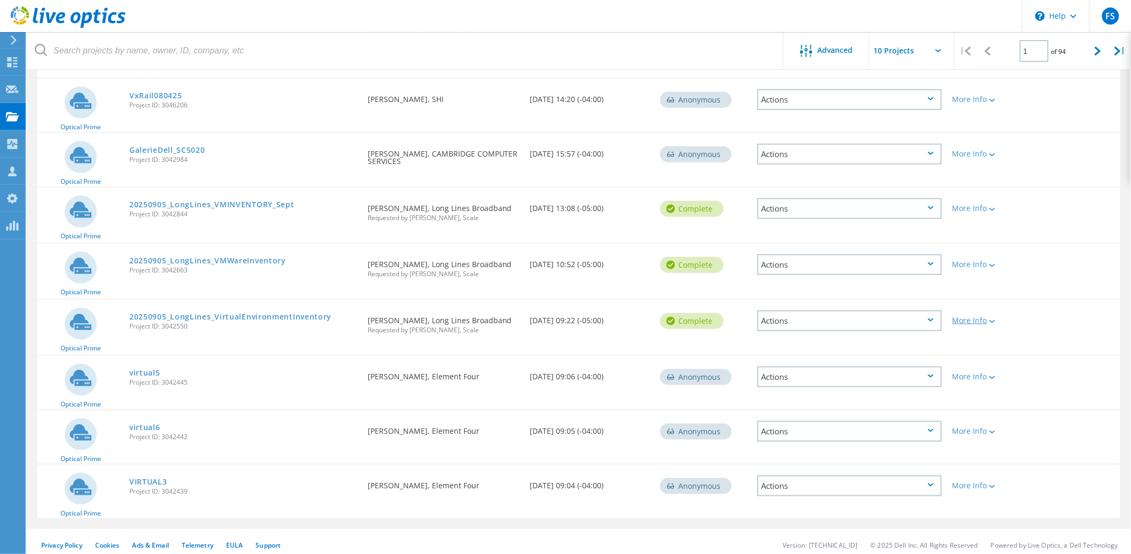
click at [996, 320] on icon at bounding box center [993, 321] width 6 height 3
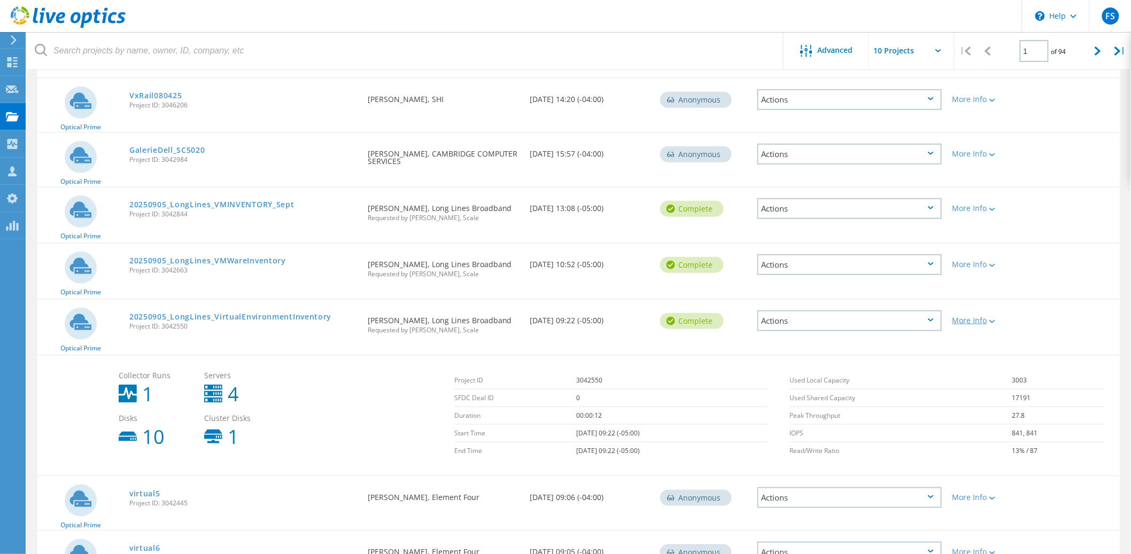
click at [996, 320] on icon at bounding box center [993, 321] width 6 height 3
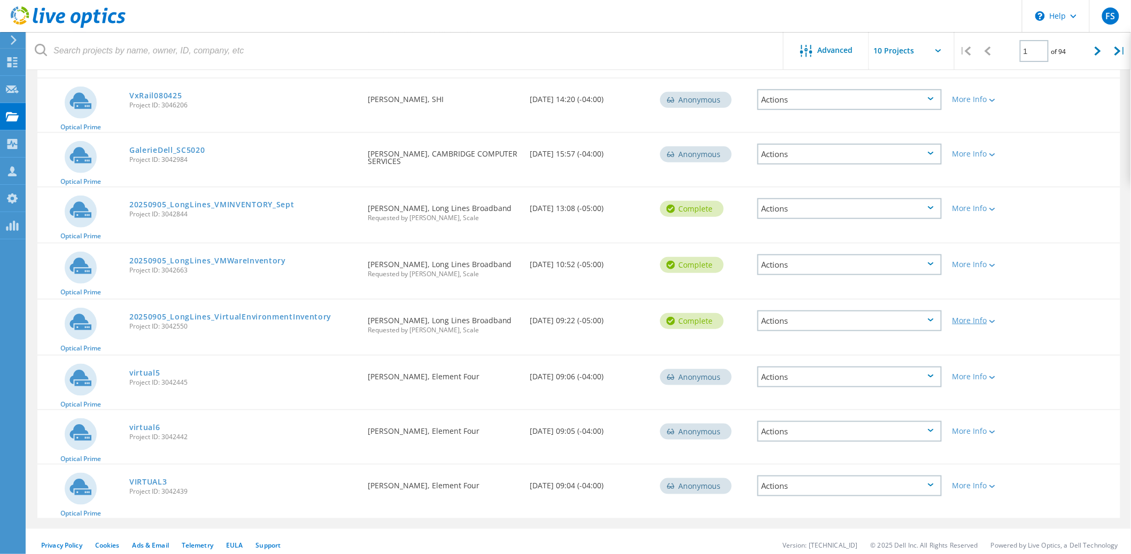
click at [996, 320] on icon at bounding box center [993, 321] width 6 height 3
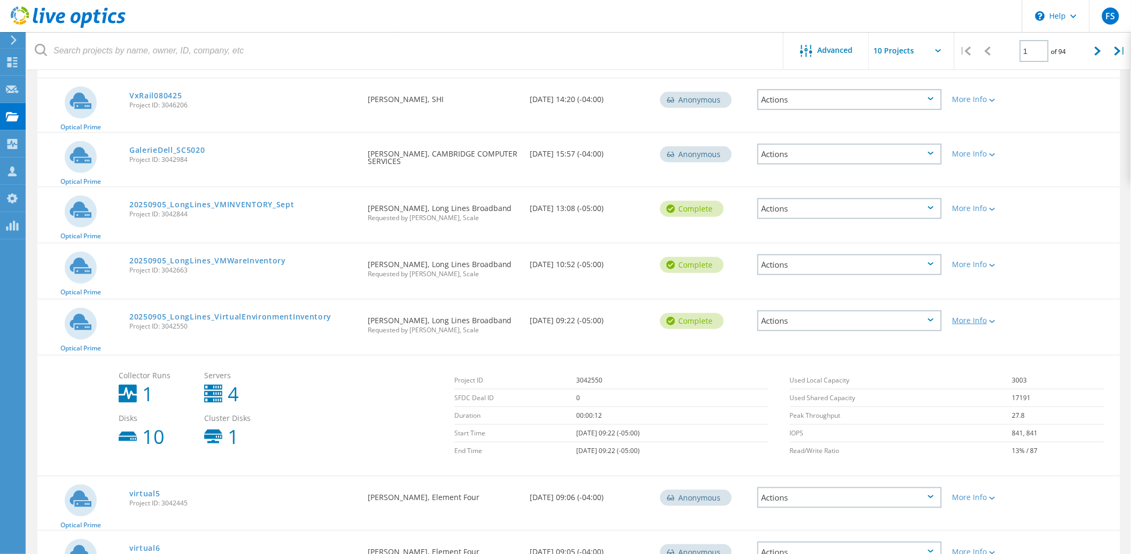
click at [996, 320] on icon at bounding box center [993, 321] width 6 height 3
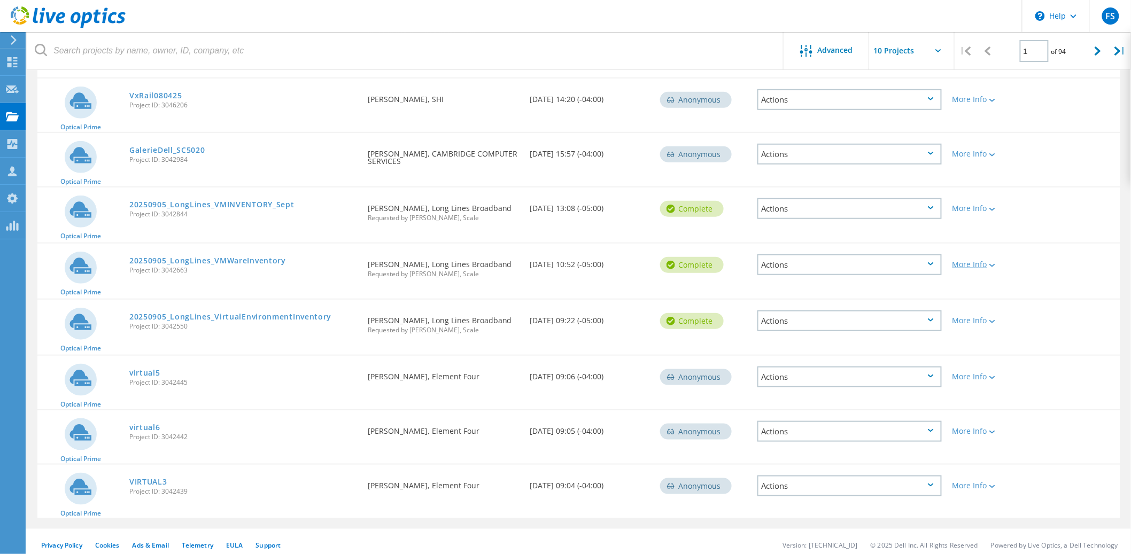
click at [994, 264] on icon at bounding box center [993, 265] width 6 height 3
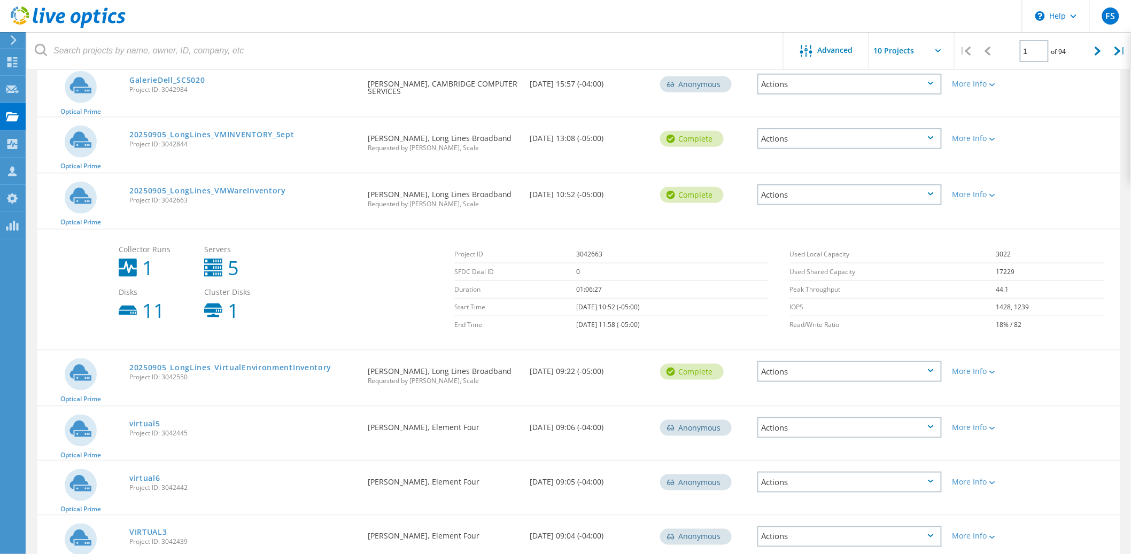
scroll to position [346, 0]
click at [995, 369] on icon at bounding box center [993, 370] width 6 height 3
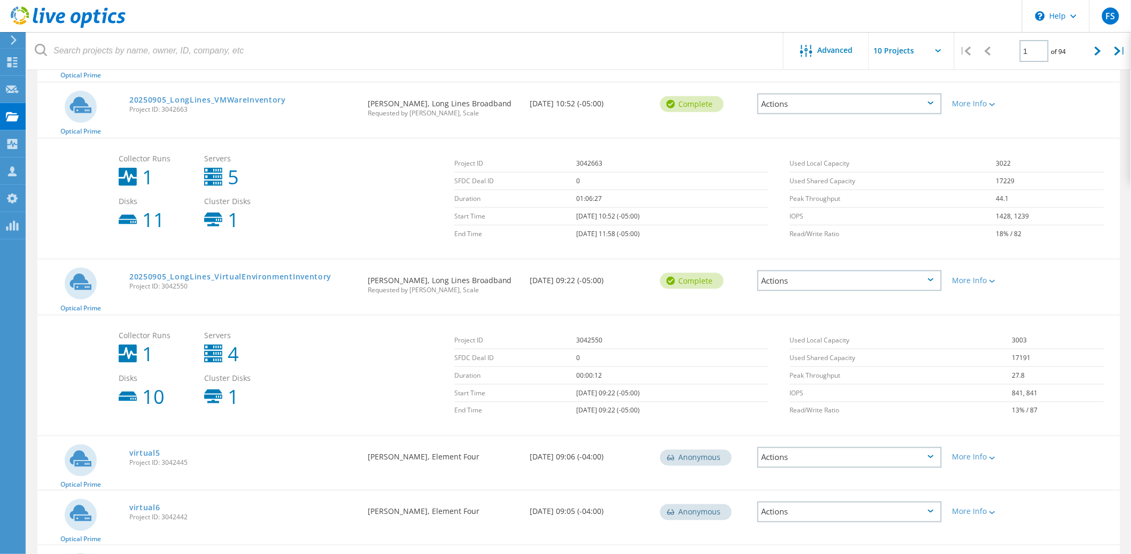
scroll to position [432, 0]
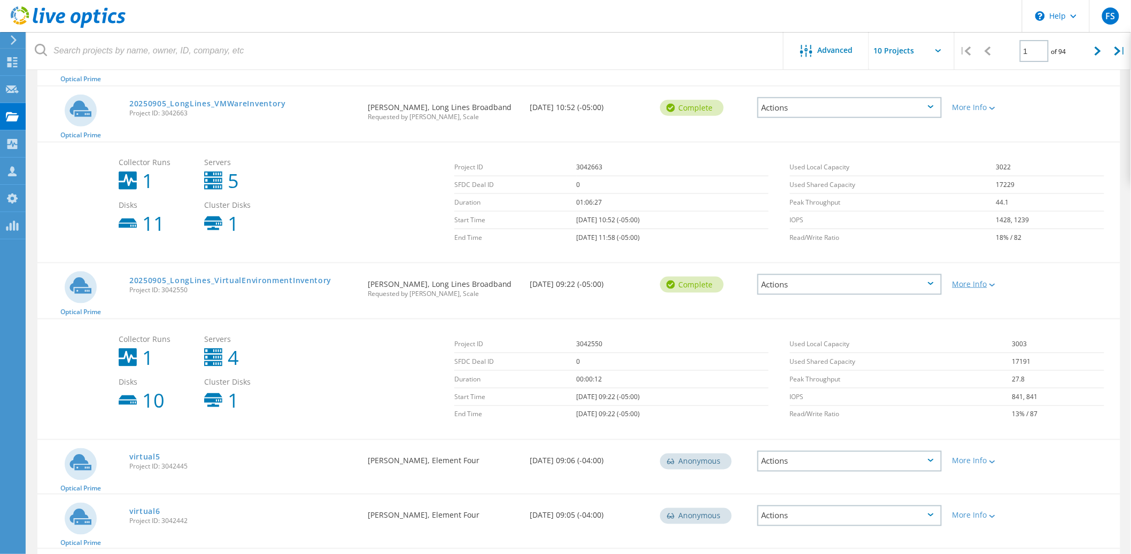
click at [995, 284] on icon at bounding box center [993, 285] width 6 height 3
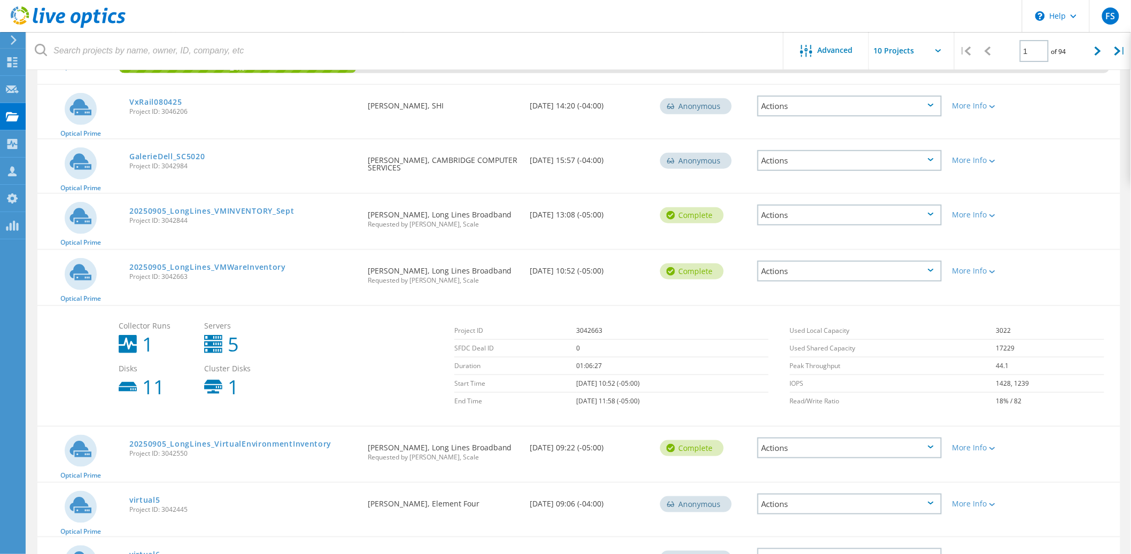
scroll to position [281, 0]
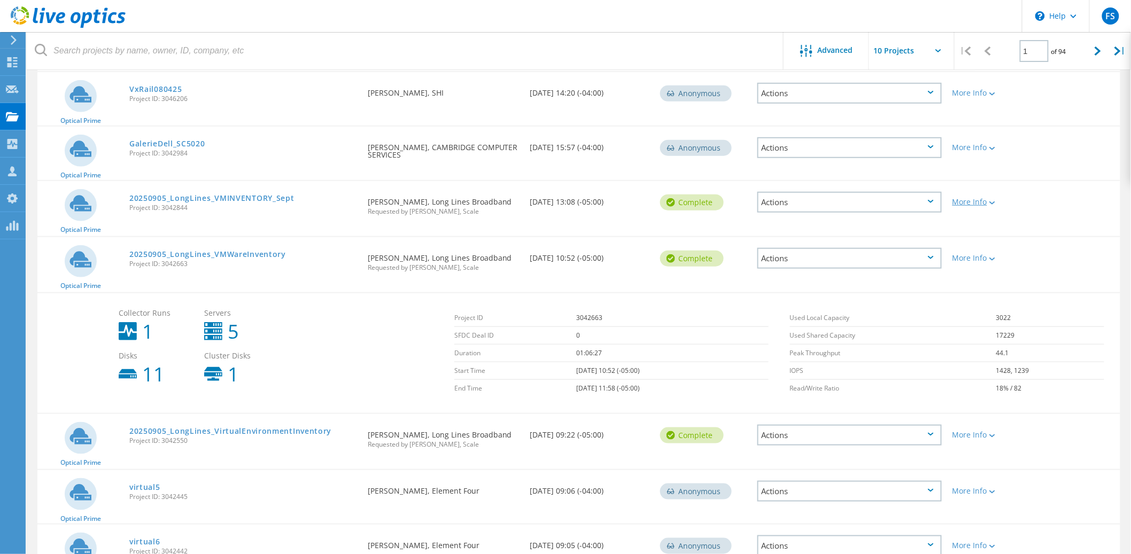
click at [992, 202] on icon at bounding box center [993, 203] width 6 height 3
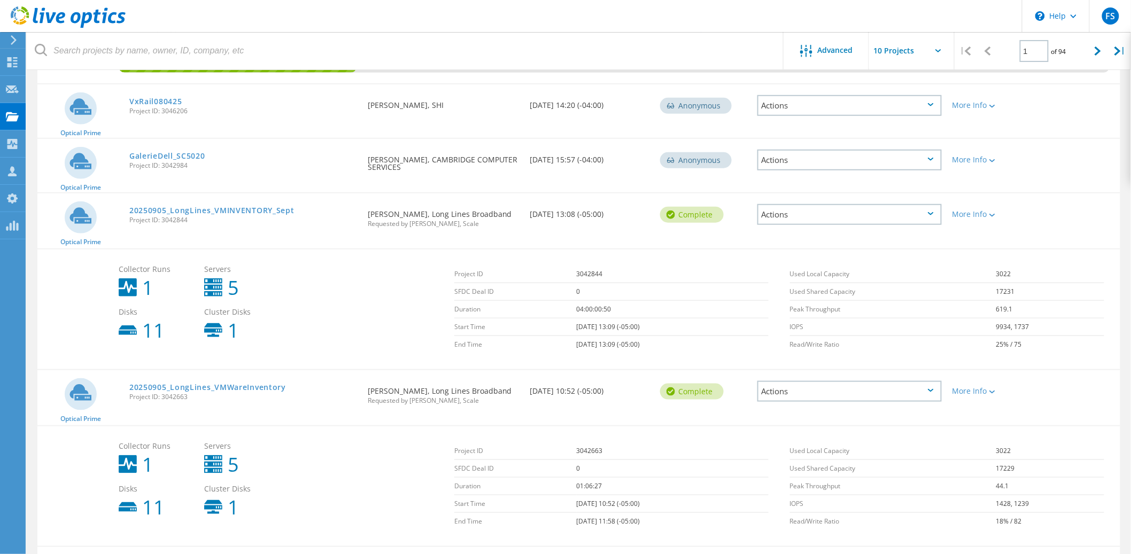
scroll to position [269, 0]
click at [996, 390] on icon at bounding box center [993, 391] width 6 height 3
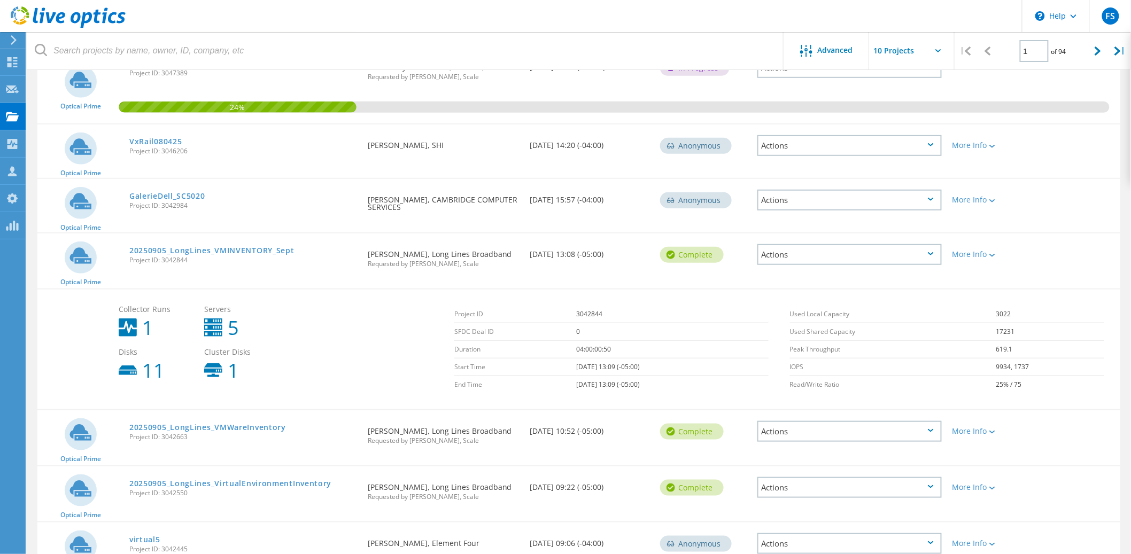
scroll to position [228, 0]
click at [260, 248] on link "20250905_LongLines_VMINVENTORY_Sept" at bounding box center [211, 251] width 165 height 7
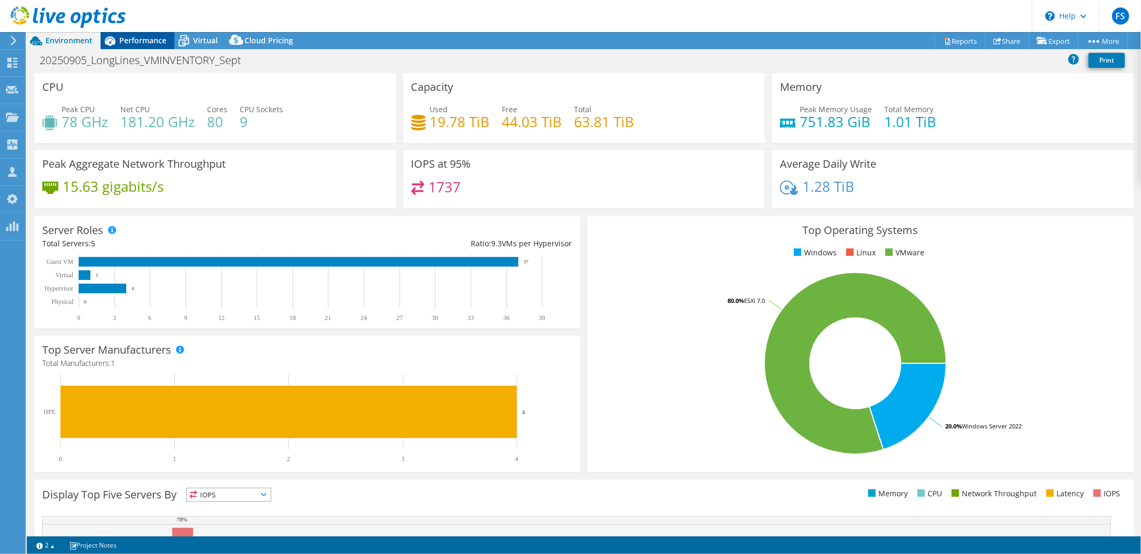
click at [148, 44] on span "Performance" at bounding box center [142, 40] width 47 height 10
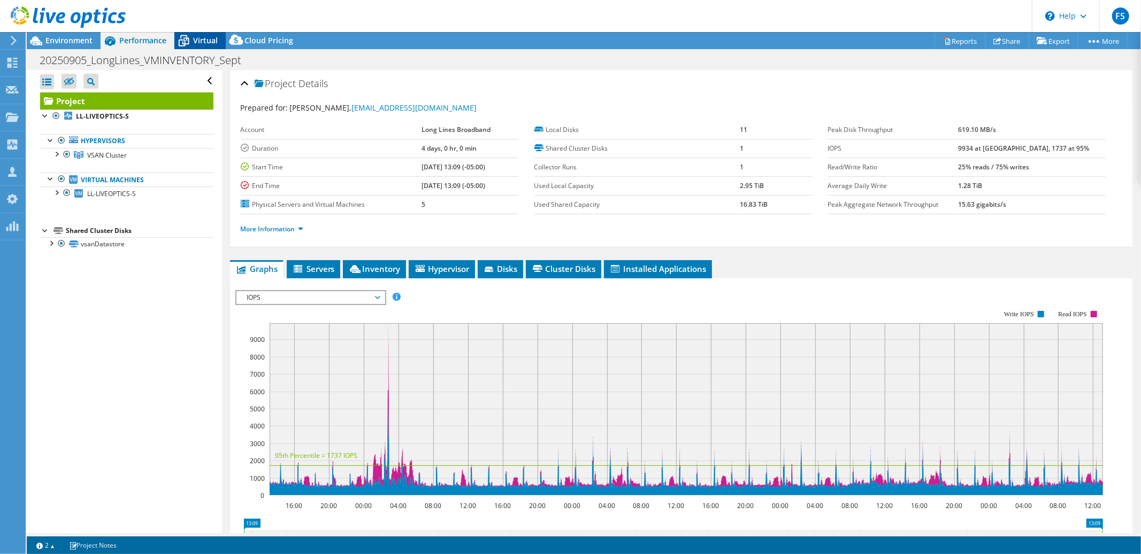
click at [204, 44] on span "Virtual" at bounding box center [205, 40] width 25 height 10
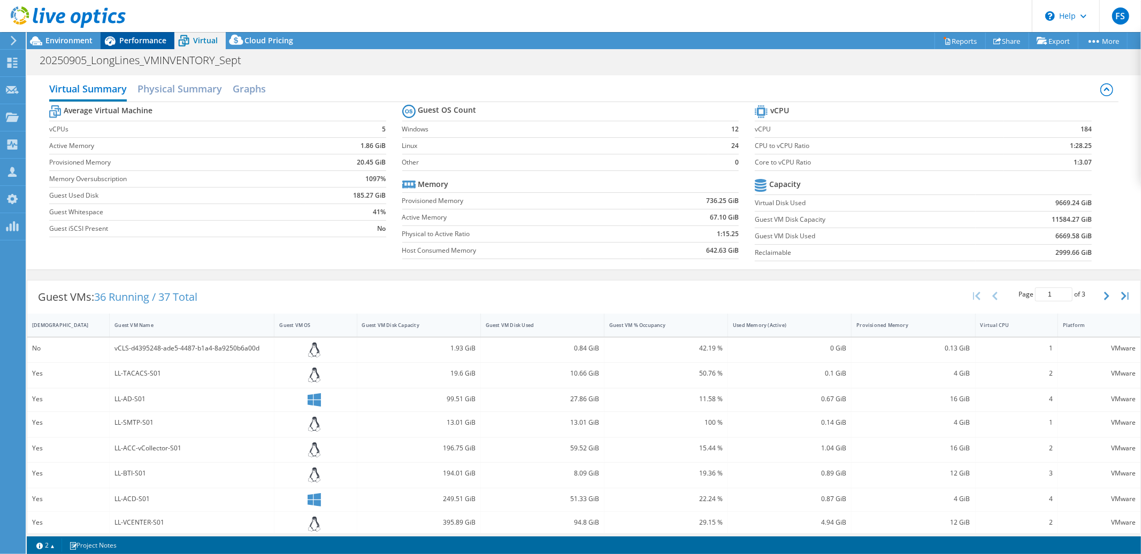
click at [157, 40] on span "Performance" at bounding box center [142, 40] width 47 height 10
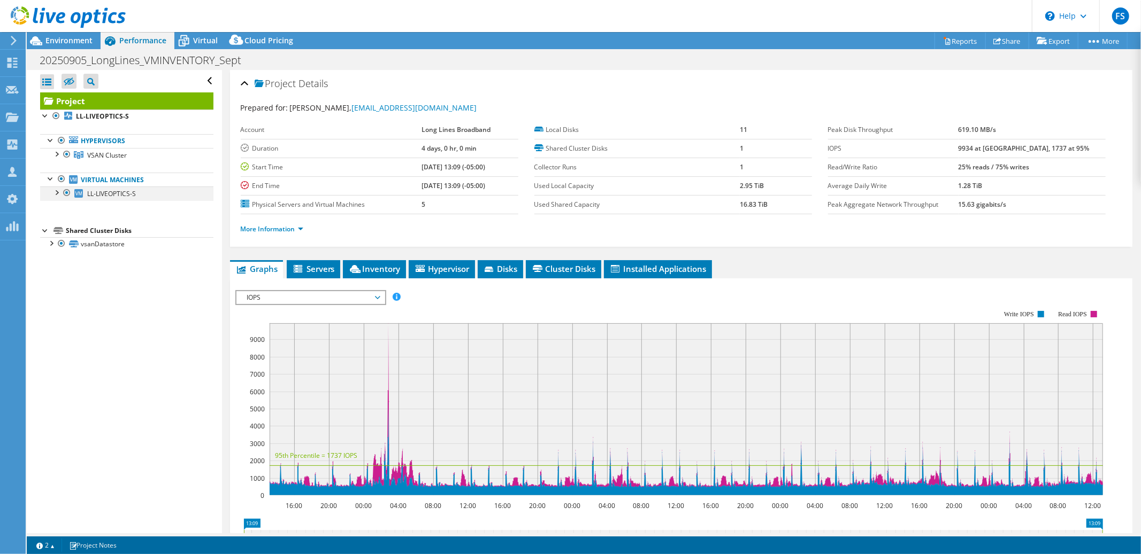
click at [66, 190] on div at bounding box center [66, 193] width 11 height 13
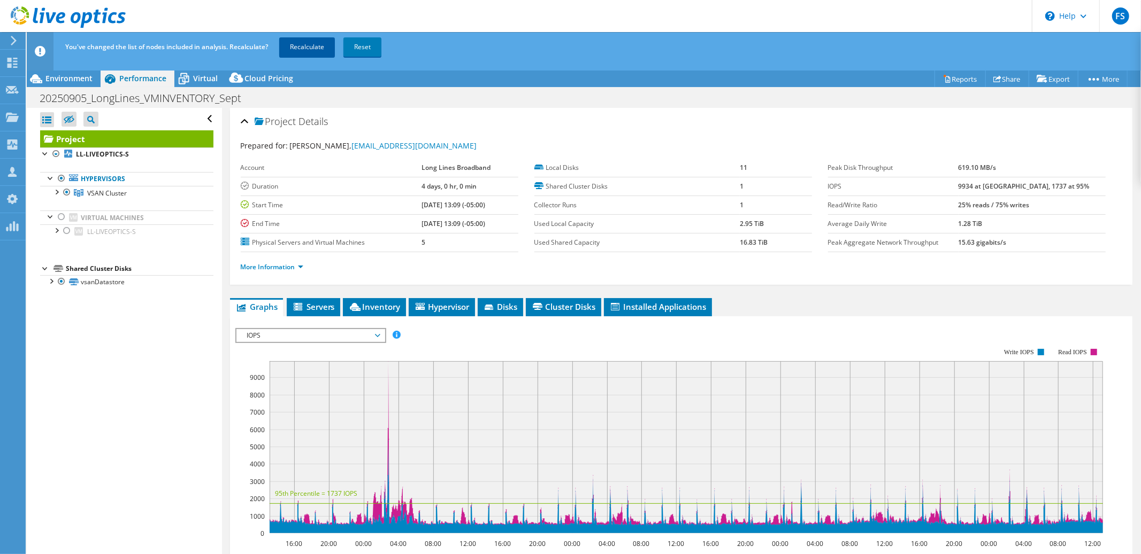
click at [301, 53] on link "Recalculate" at bounding box center [307, 46] width 56 height 19
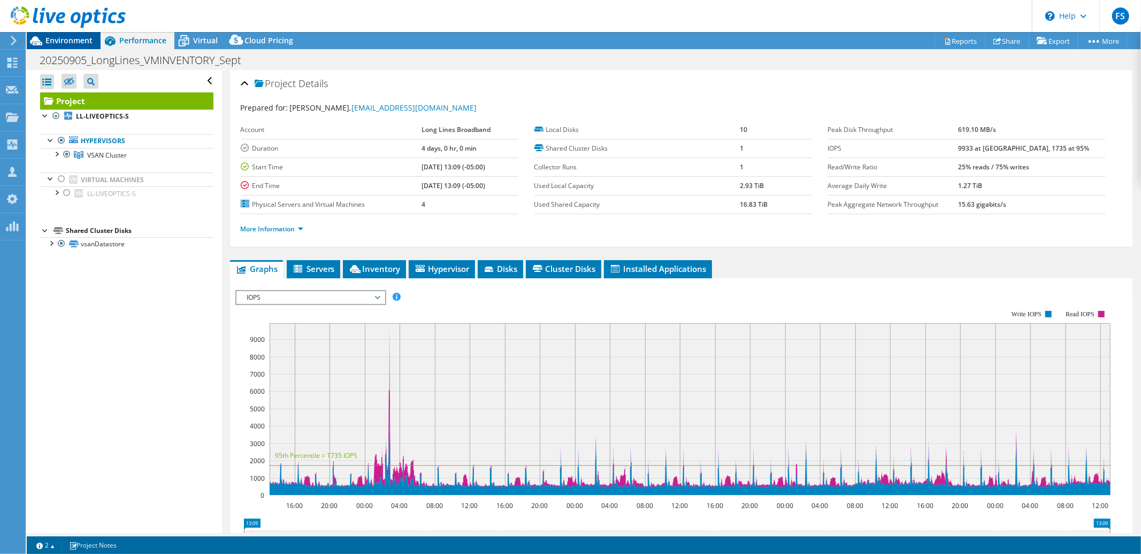
click at [74, 43] on span "Environment" at bounding box center [68, 40] width 47 height 10
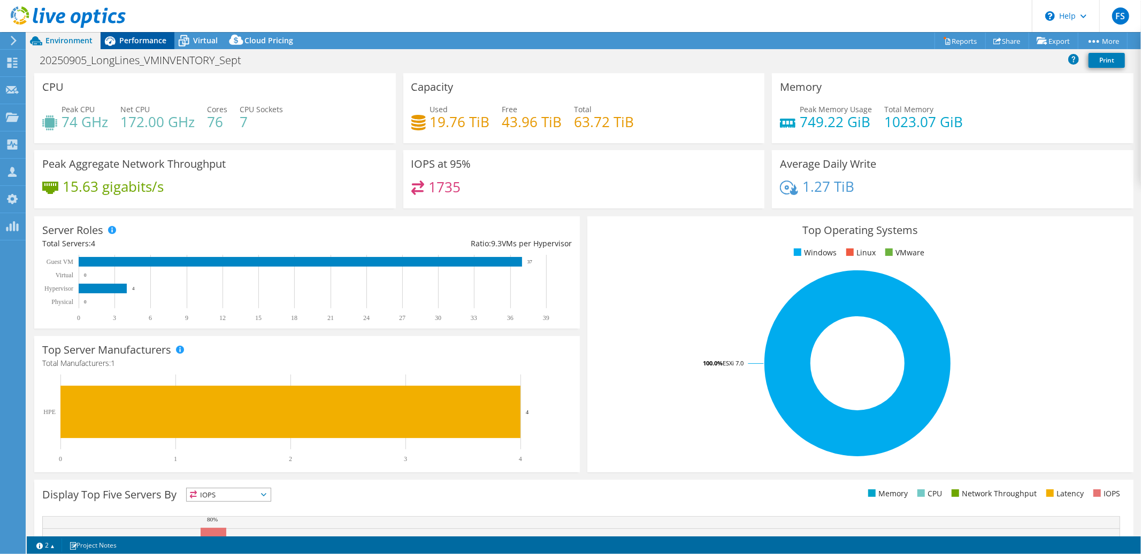
click at [141, 40] on span "Performance" at bounding box center [142, 40] width 47 height 10
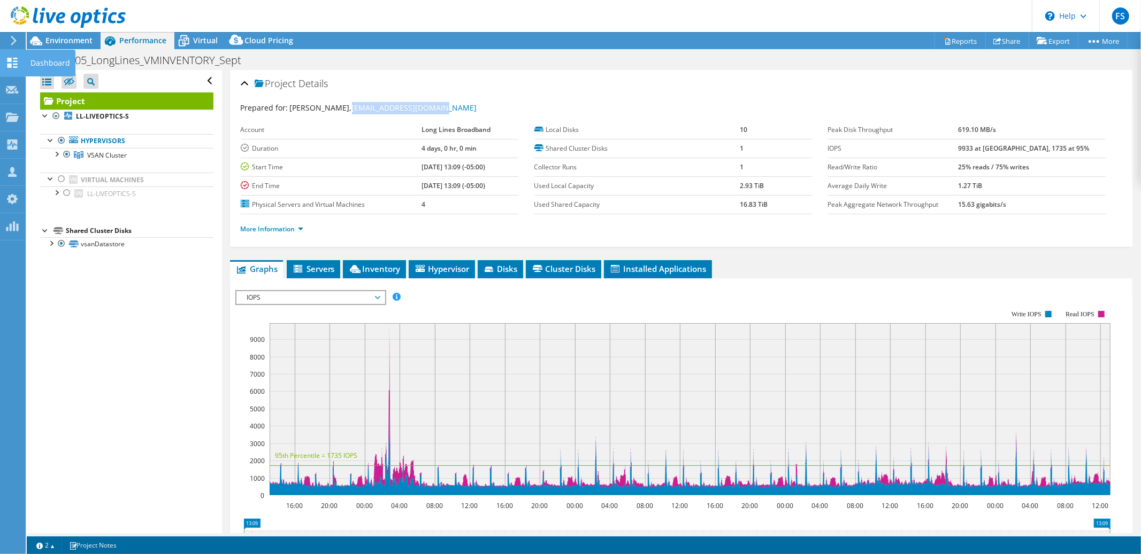
click at [11, 64] on use at bounding box center [12, 63] width 10 height 10
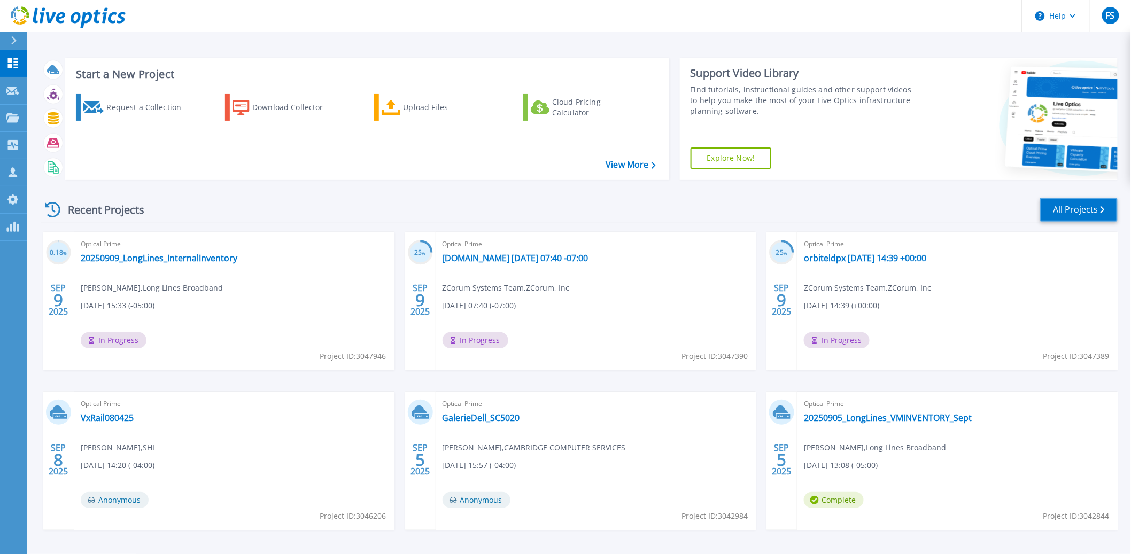
click at [1076, 209] on link "All Projects" at bounding box center [1080, 210] width 78 height 24
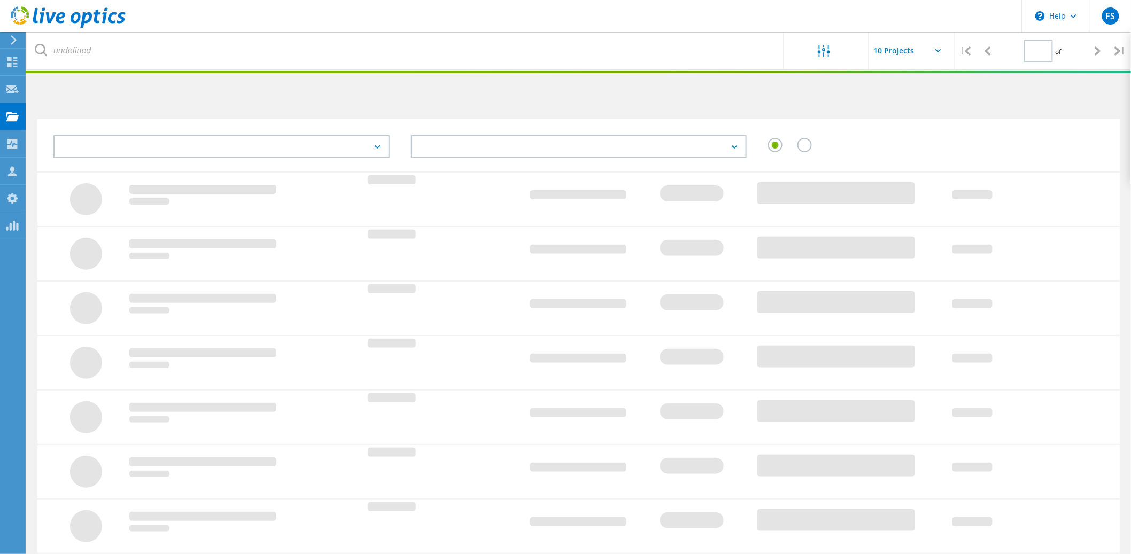
type input "1"
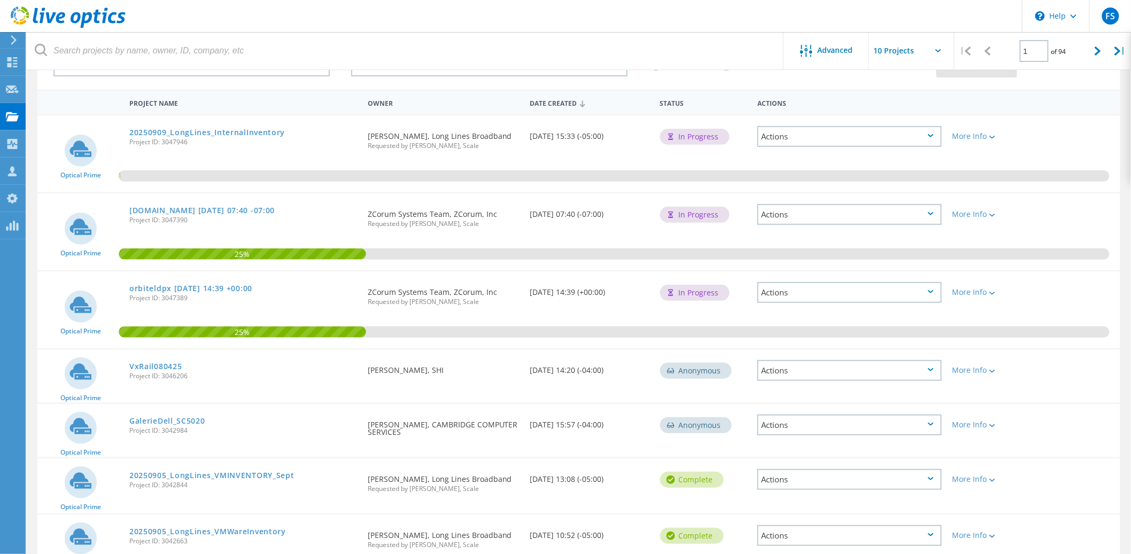
scroll to position [298, 0]
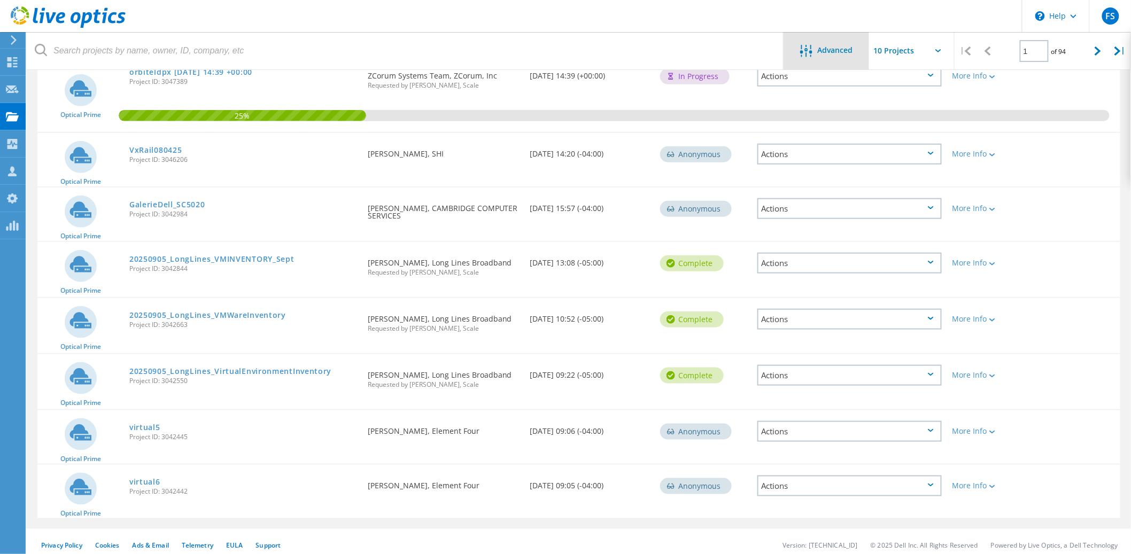
click at [833, 57] on div "Advanced" at bounding box center [827, 51] width 86 height 13
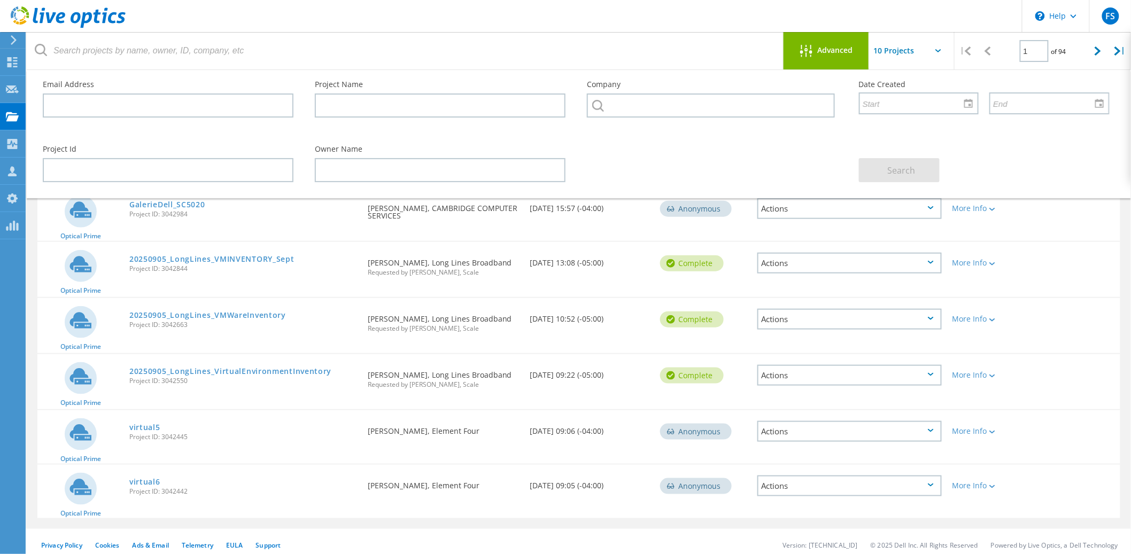
click at [832, 52] on span "Advanced" at bounding box center [835, 50] width 35 height 7
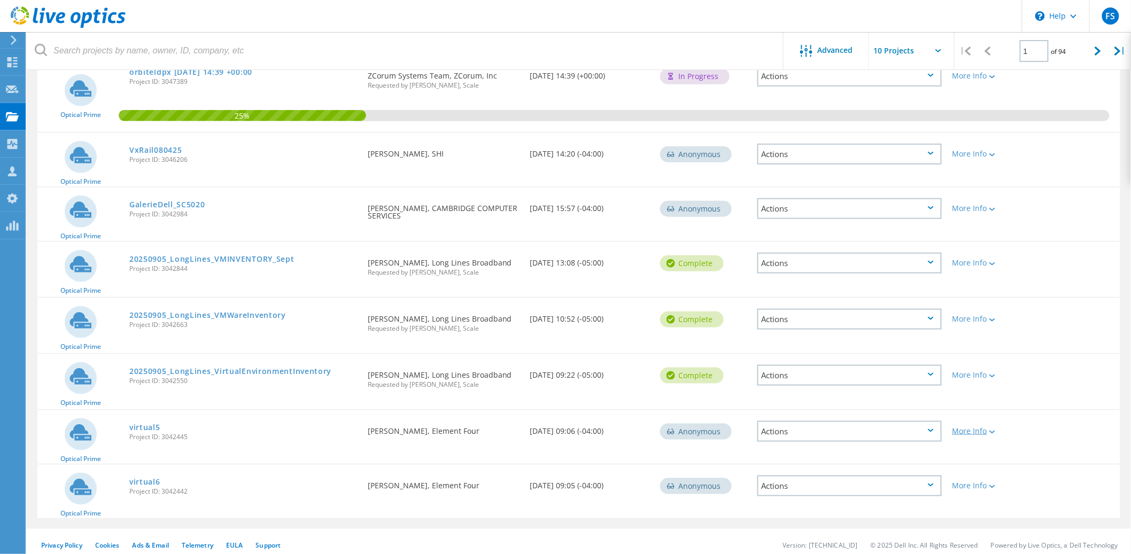
click at [995, 431] on icon at bounding box center [993, 432] width 6 height 3
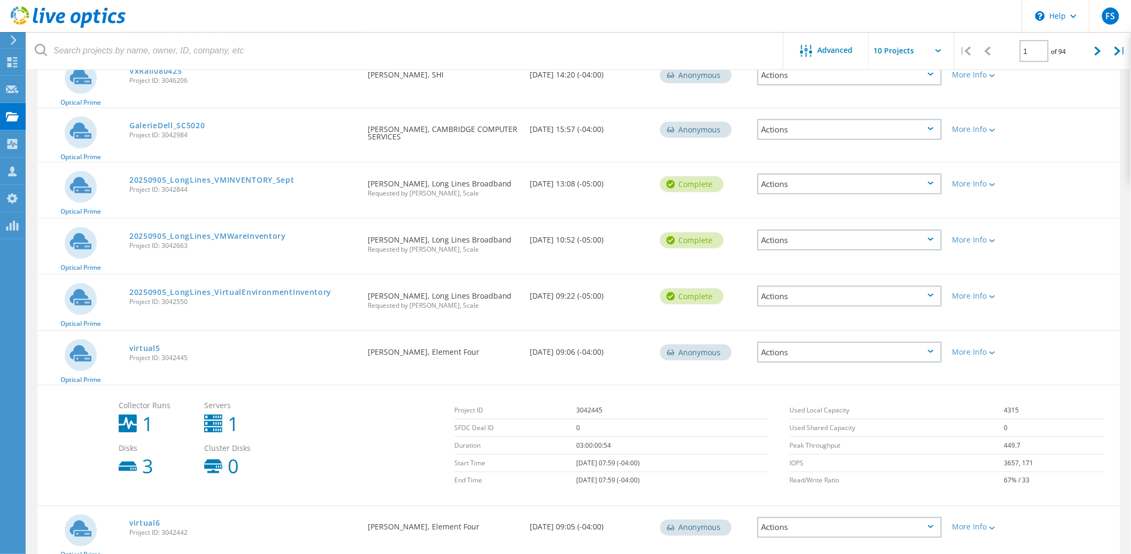
scroll to position [419, 0]
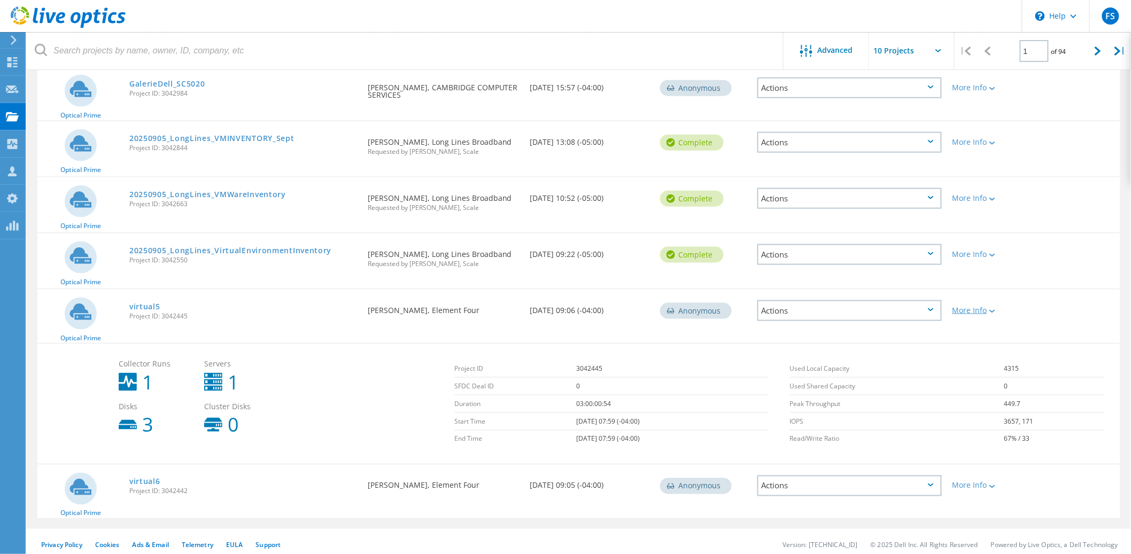
click at [992, 310] on icon at bounding box center [993, 311] width 6 height 3
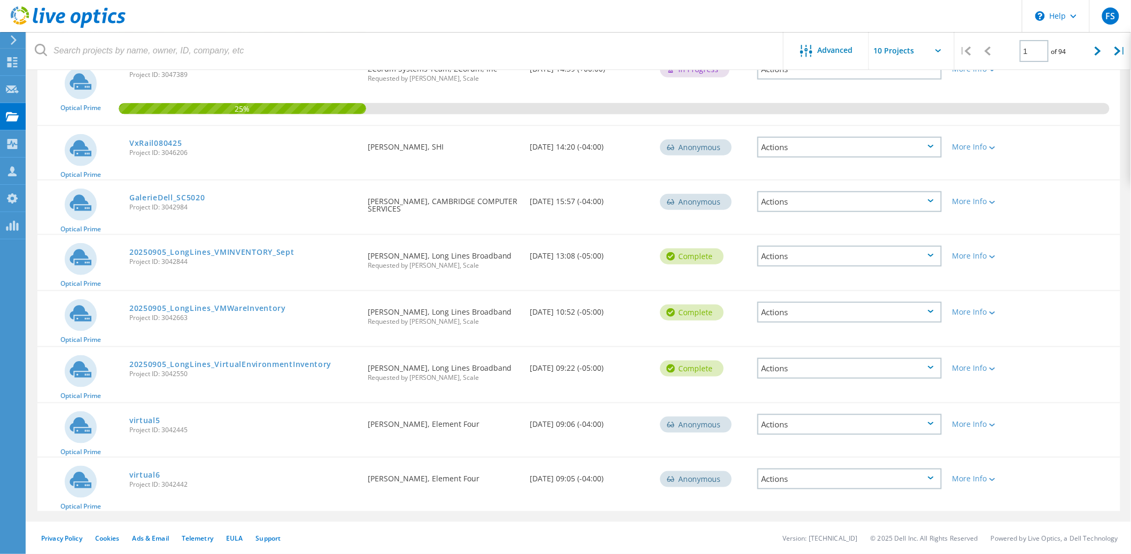
scroll to position [298, 0]
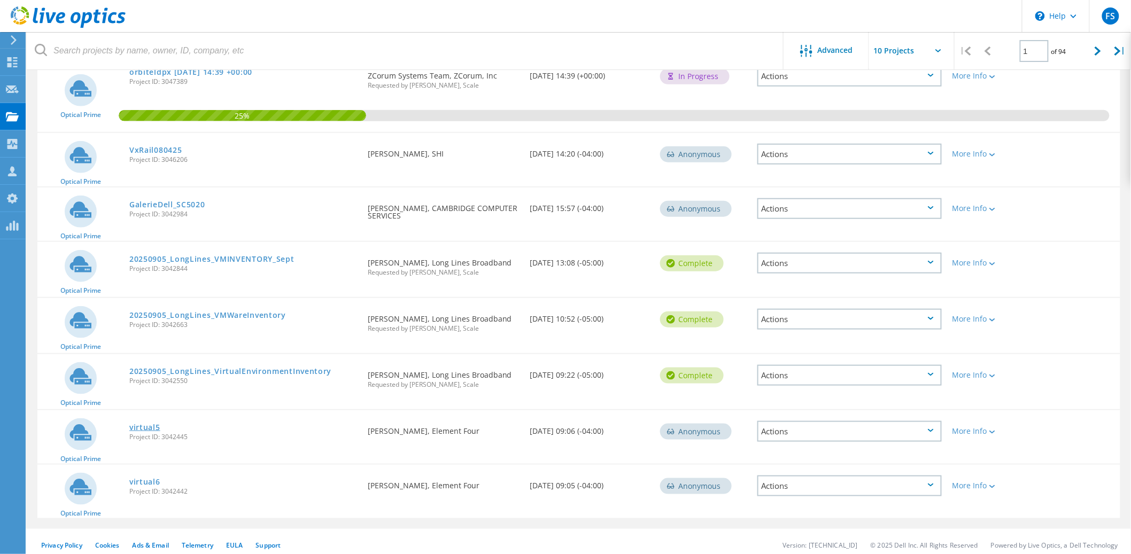
click at [148, 424] on link "virtual5" at bounding box center [144, 427] width 31 height 7
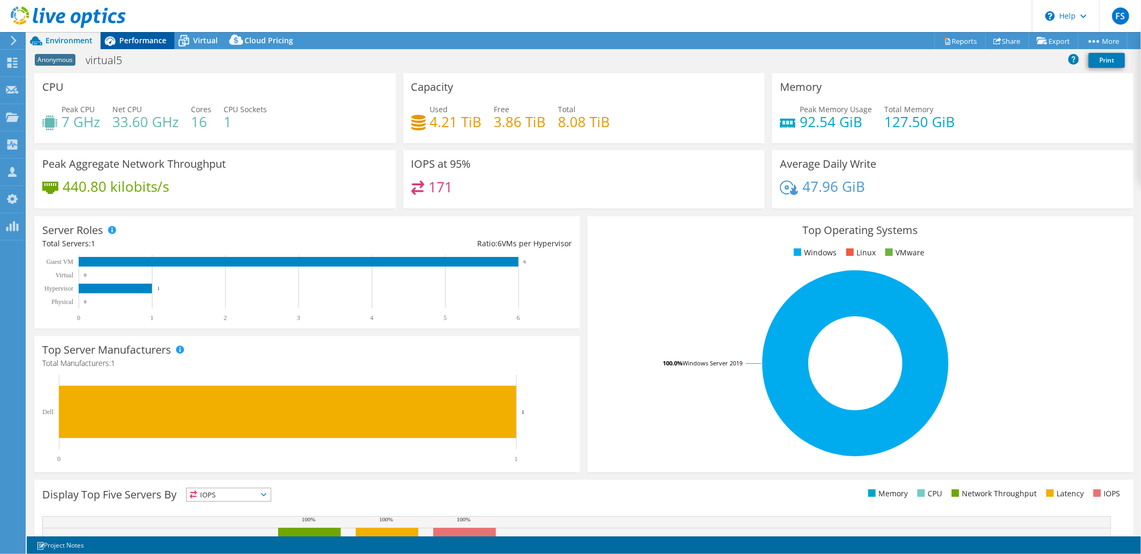
click at [141, 43] on span "Performance" at bounding box center [142, 40] width 47 height 10
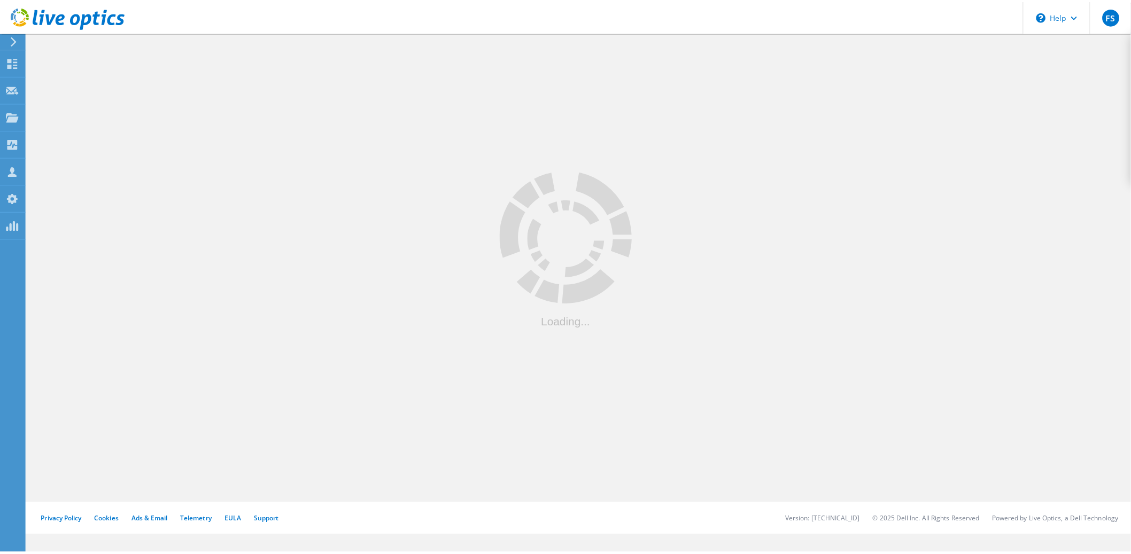
scroll to position [199, 0]
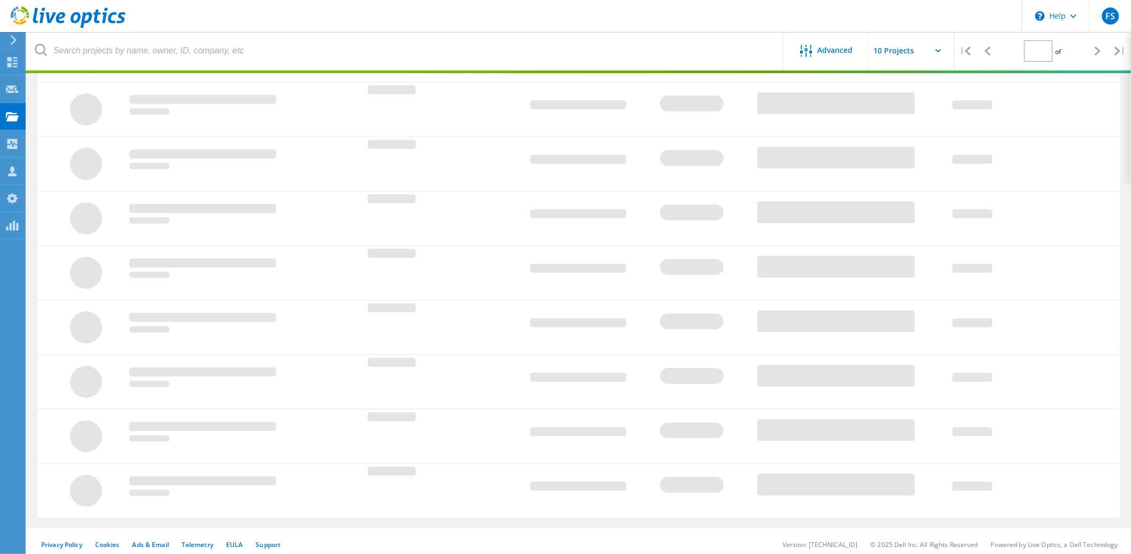
type input "1"
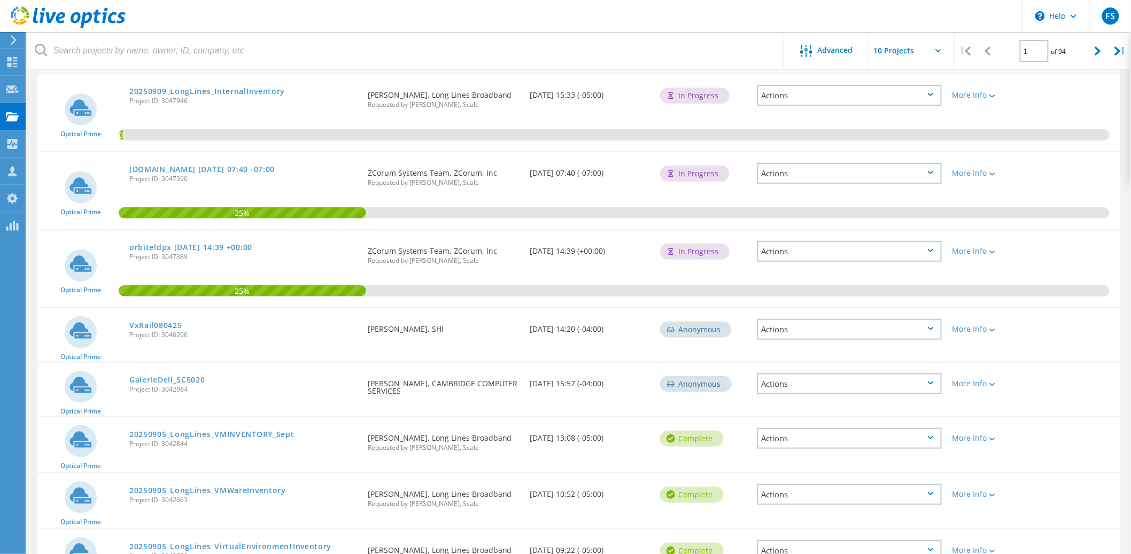
scroll to position [114, 0]
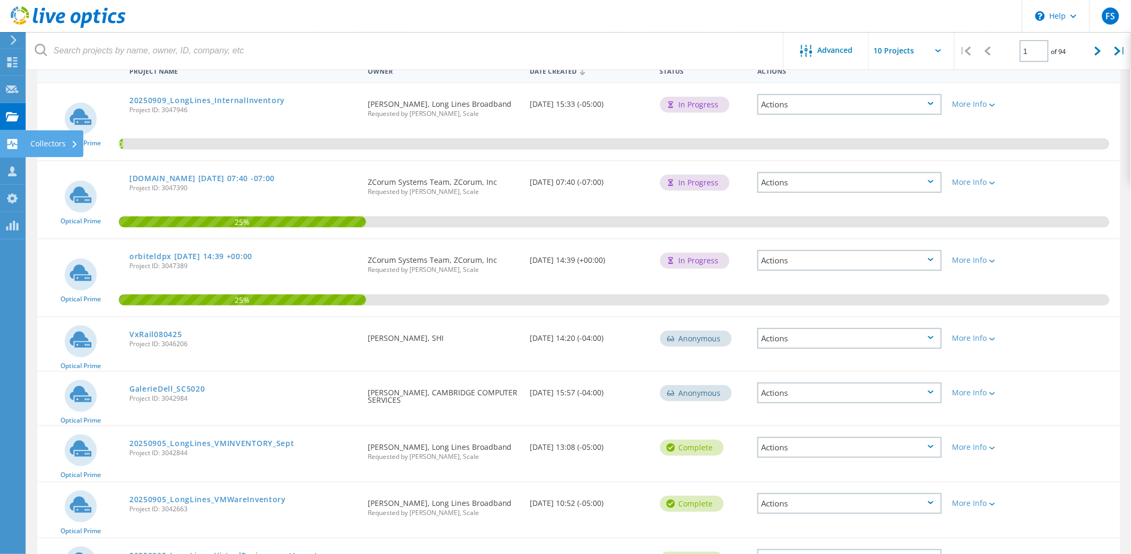
click at [36, 143] on div "Collectors" at bounding box center [54, 143] width 48 height 7
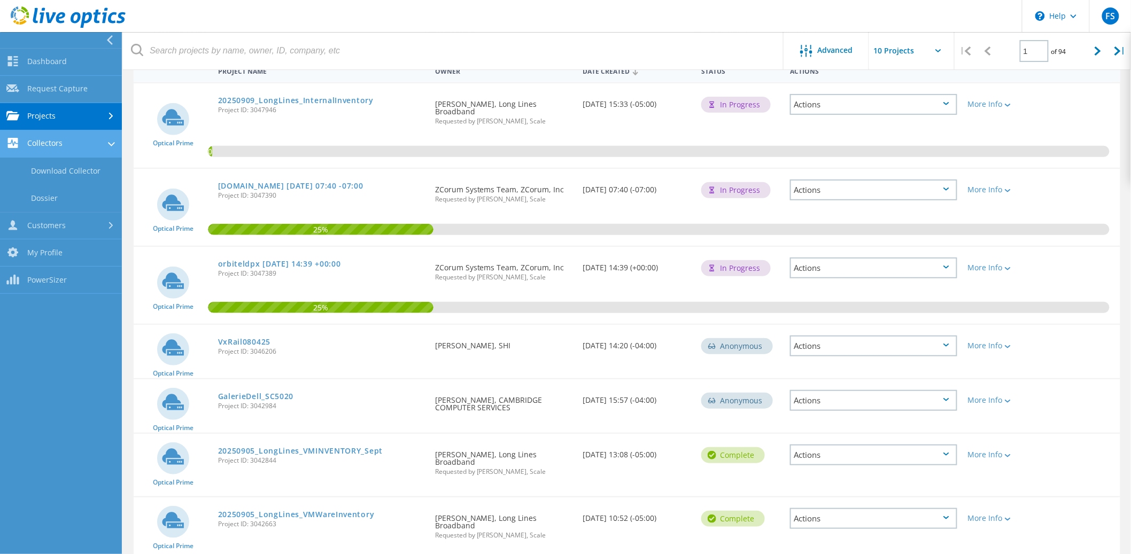
click at [67, 145] on link "Collectors" at bounding box center [61, 143] width 122 height 27
click at [98, 118] on link "Projects" at bounding box center [61, 116] width 122 height 27
click at [66, 198] on link "Optical Prime Collector Runs" at bounding box center [61, 202] width 122 height 34
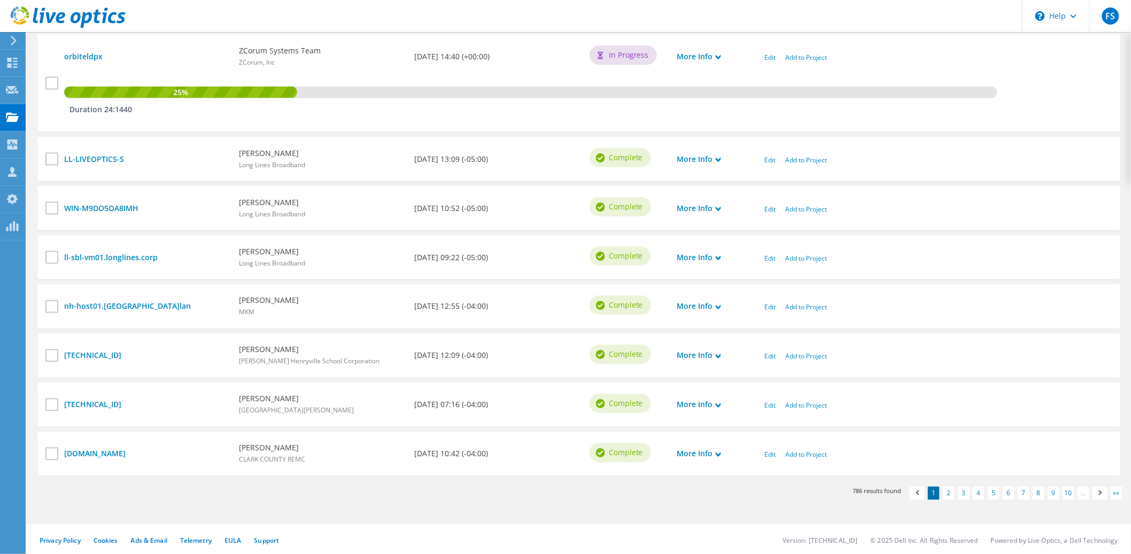
scroll to position [178, 0]
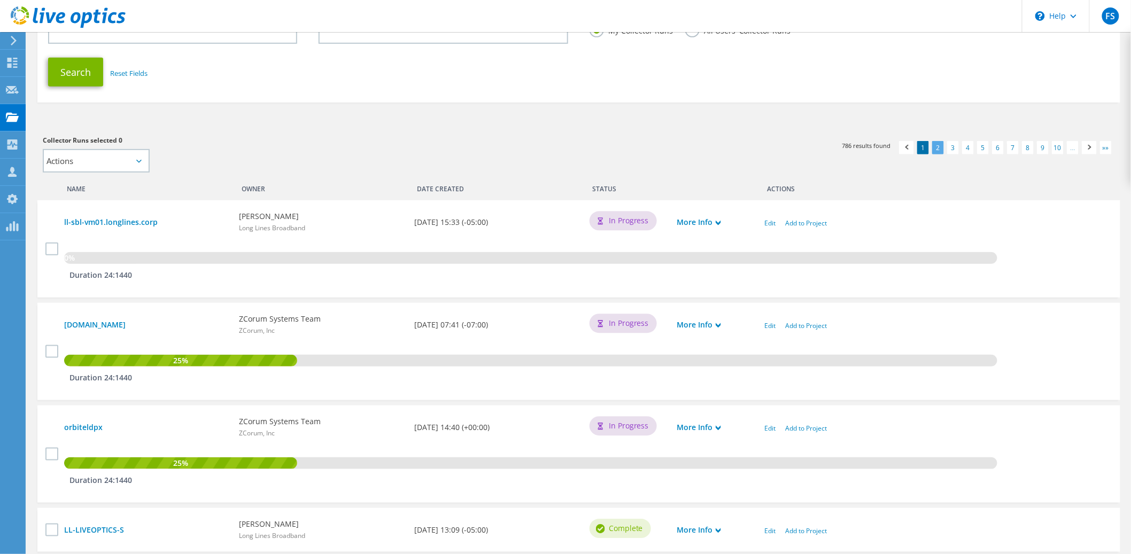
click at [937, 146] on link "2" at bounding box center [939, 147] width 12 height 13
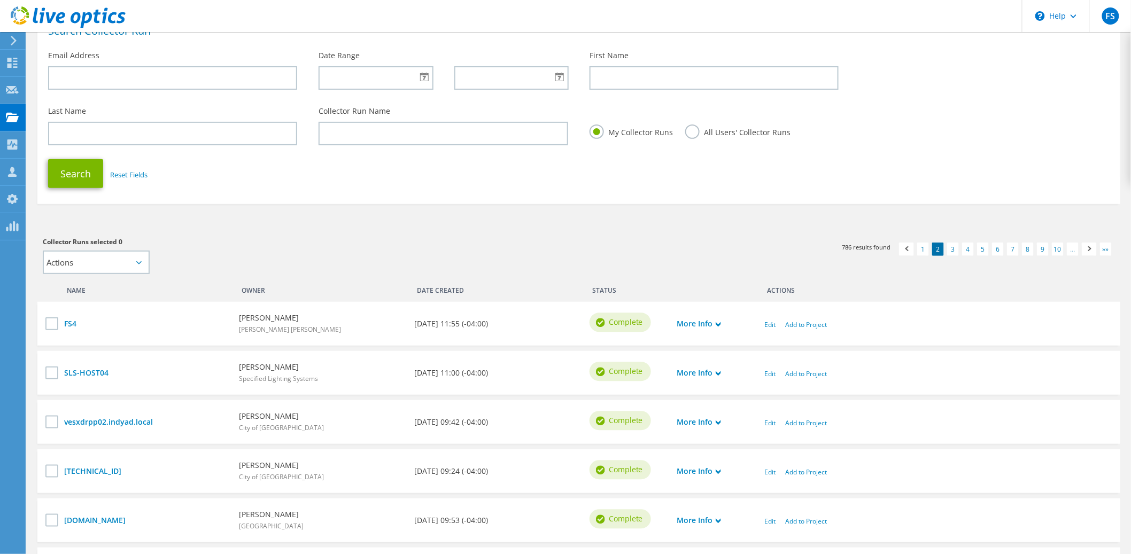
scroll to position [75, 0]
click at [13, 114] on icon at bounding box center [12, 117] width 13 height 10
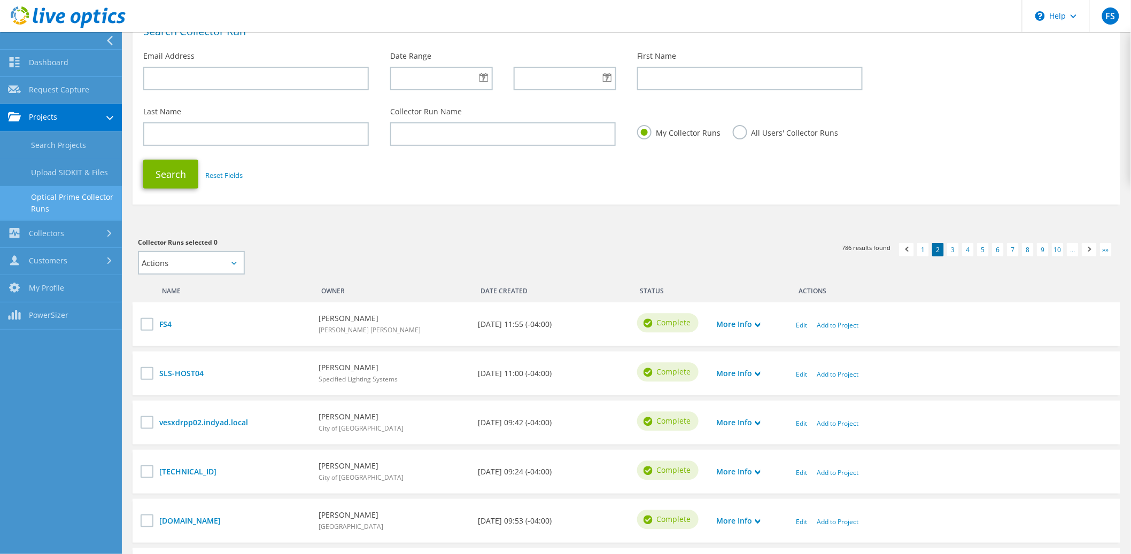
click at [65, 120] on link "Projects" at bounding box center [61, 117] width 122 height 27
click at [67, 120] on link "Projects" at bounding box center [61, 117] width 122 height 27
click at [61, 142] on link "Search Projects" at bounding box center [61, 145] width 122 height 27
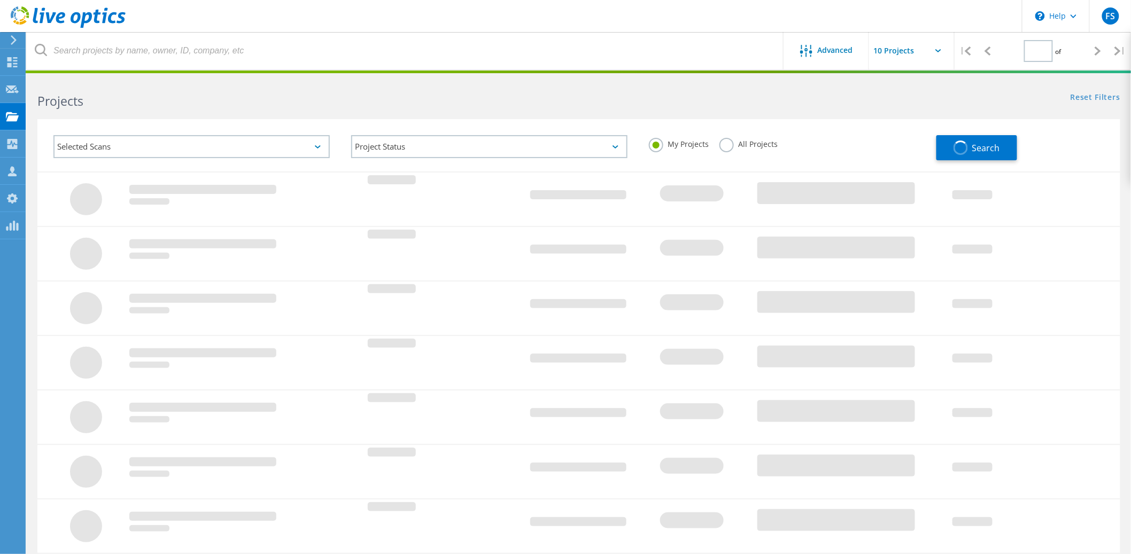
type input "1"
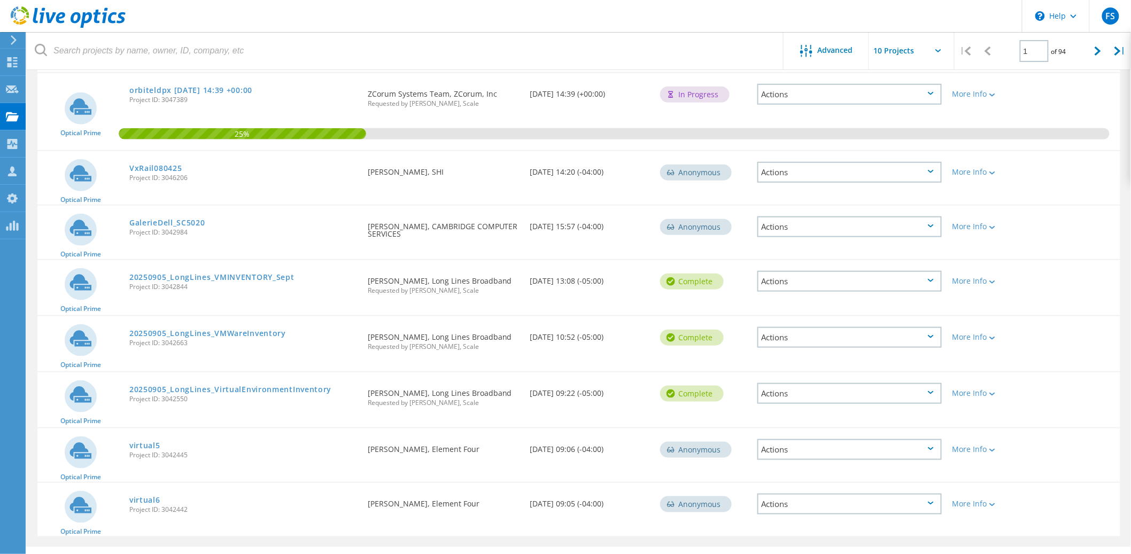
scroll to position [263, 0]
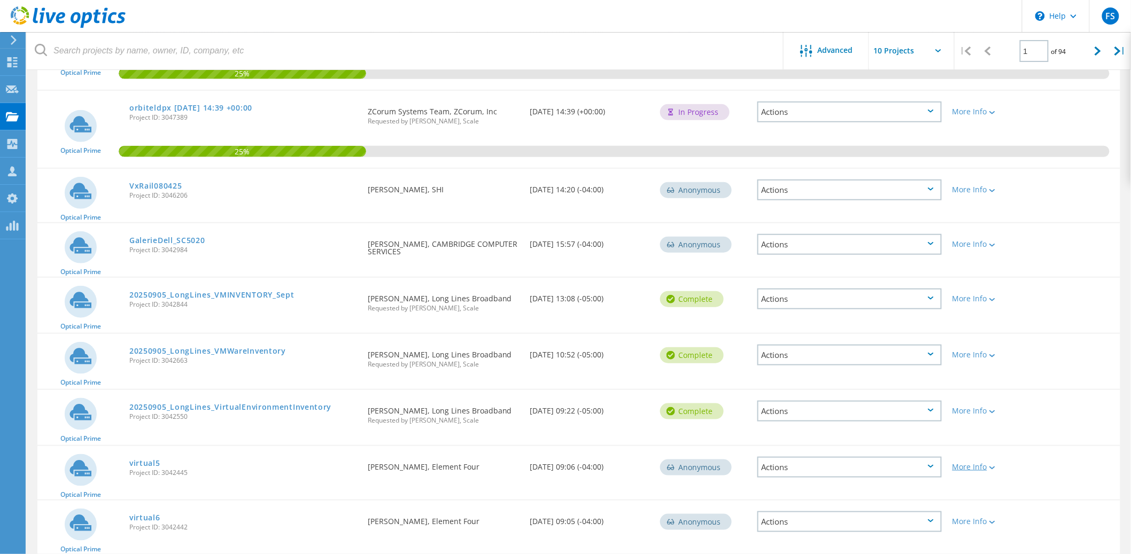
click at [992, 467] on icon at bounding box center [993, 468] width 6 height 3
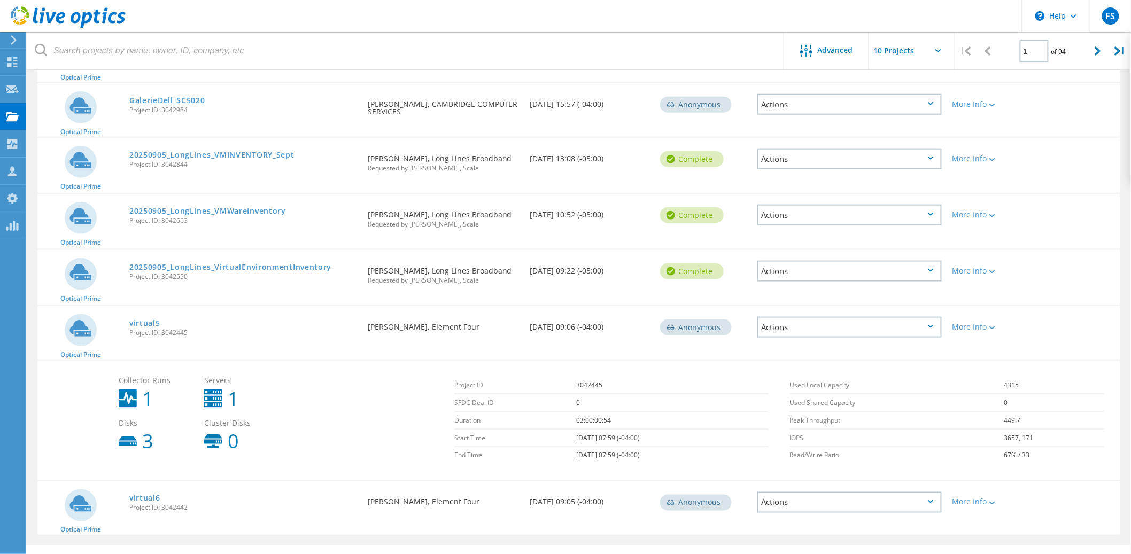
scroll to position [419, 0]
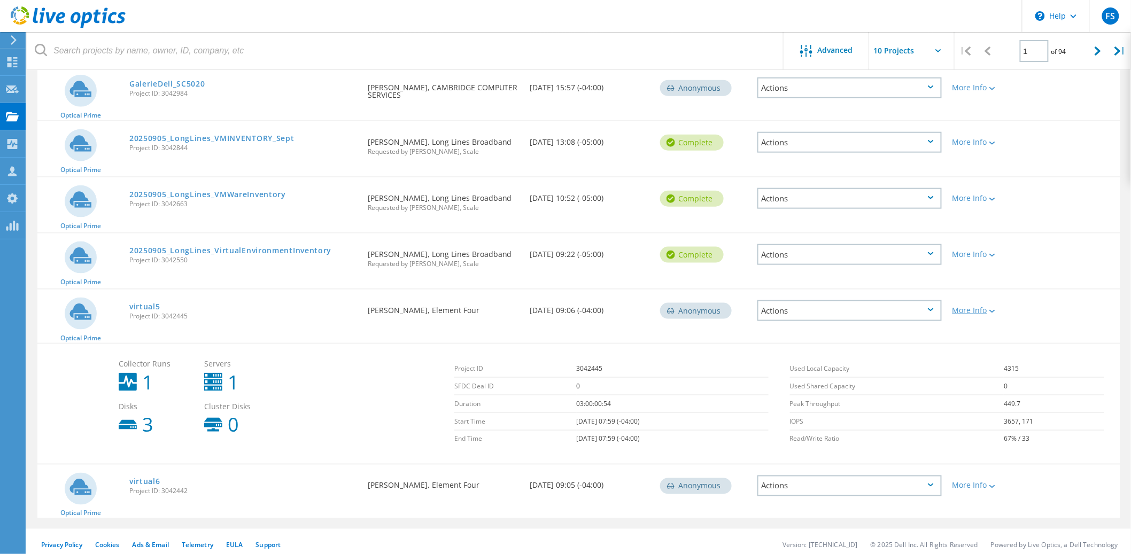
click at [996, 310] on icon at bounding box center [993, 311] width 6 height 3
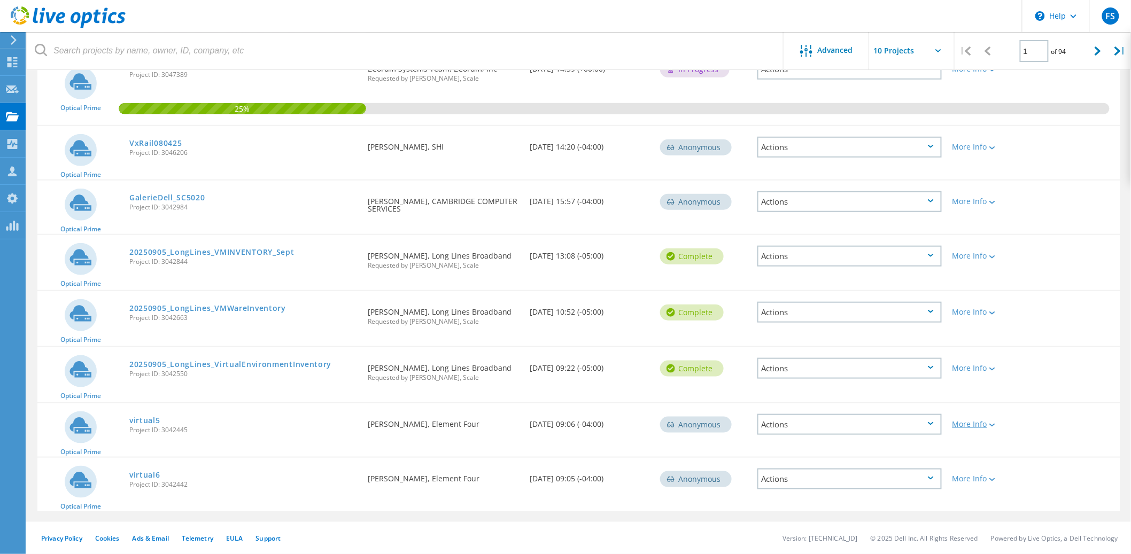
scroll to position [298, 0]
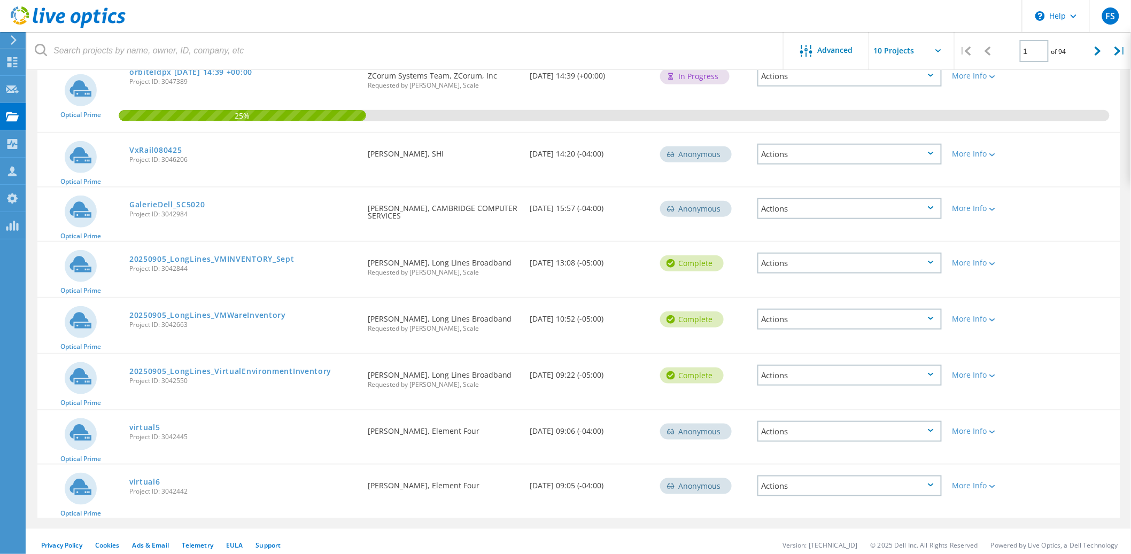
click at [934, 423] on div "Actions" at bounding box center [850, 431] width 184 height 21
click at [1025, 430] on div "More Info" at bounding box center [991, 428] width 87 height 35
click at [143, 424] on link "virtual5" at bounding box center [144, 427] width 31 height 7
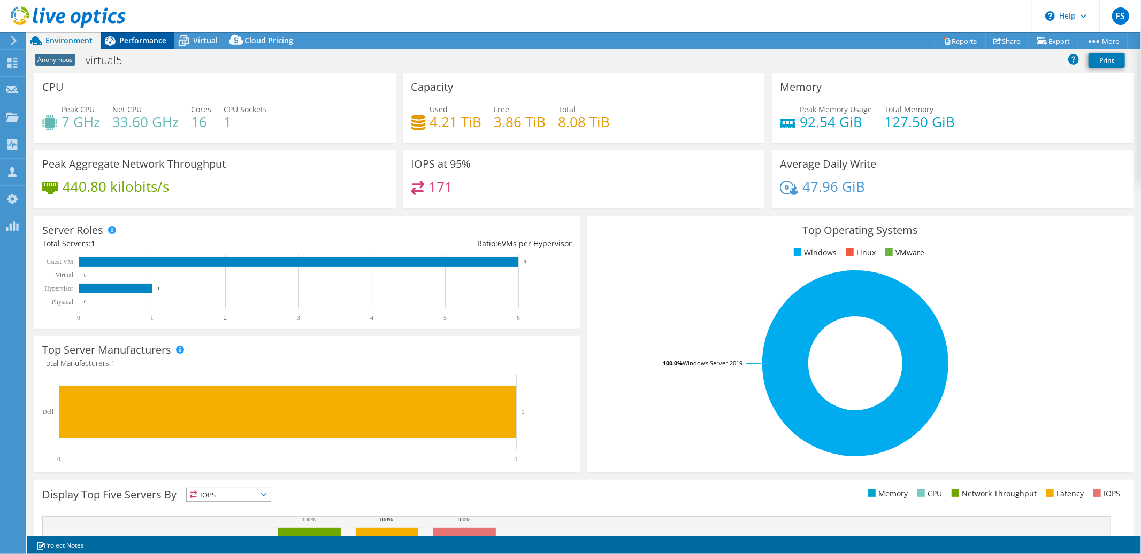
click at [149, 39] on span "Performance" at bounding box center [142, 40] width 47 height 10
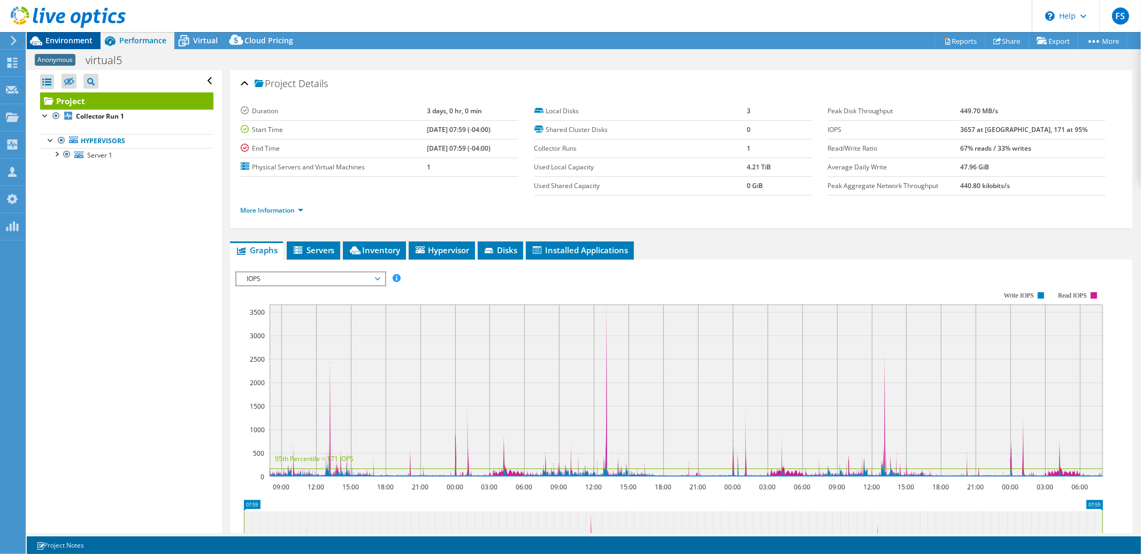
click at [57, 38] on span "Environment" at bounding box center [68, 40] width 47 height 10
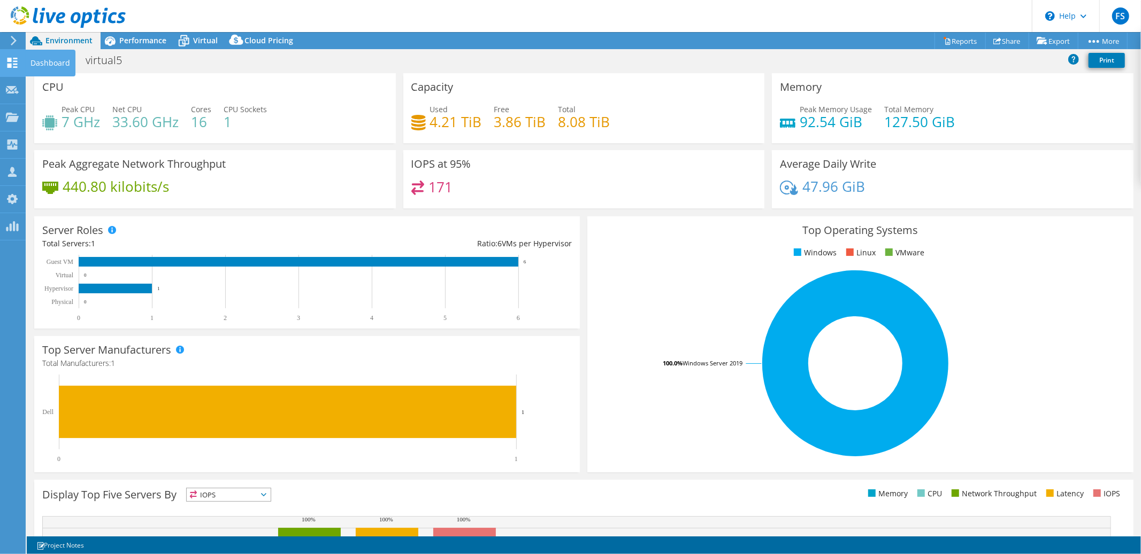
click at [13, 61] on icon at bounding box center [12, 63] width 13 height 10
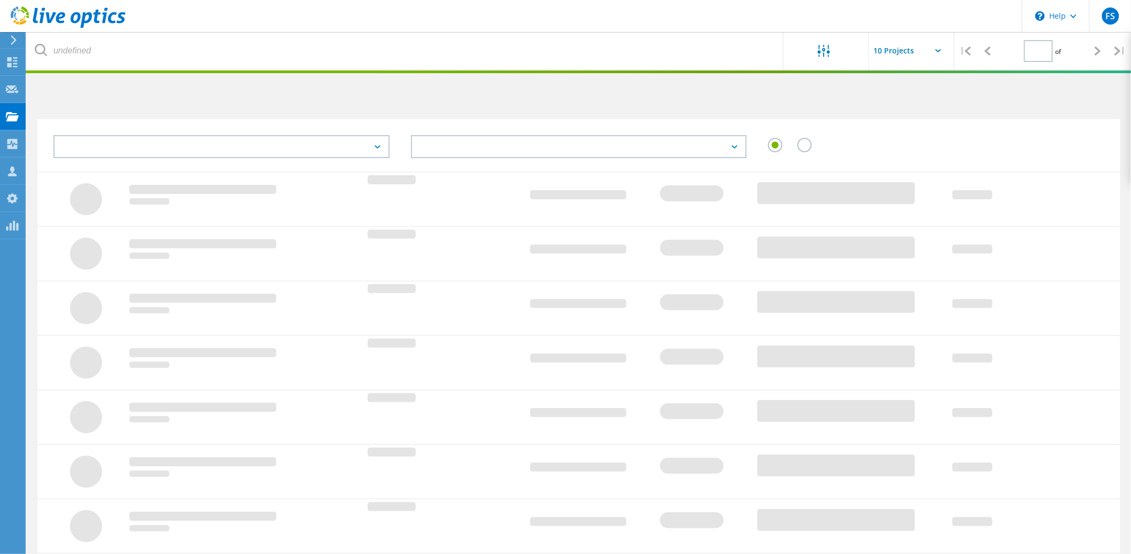
type input "1"
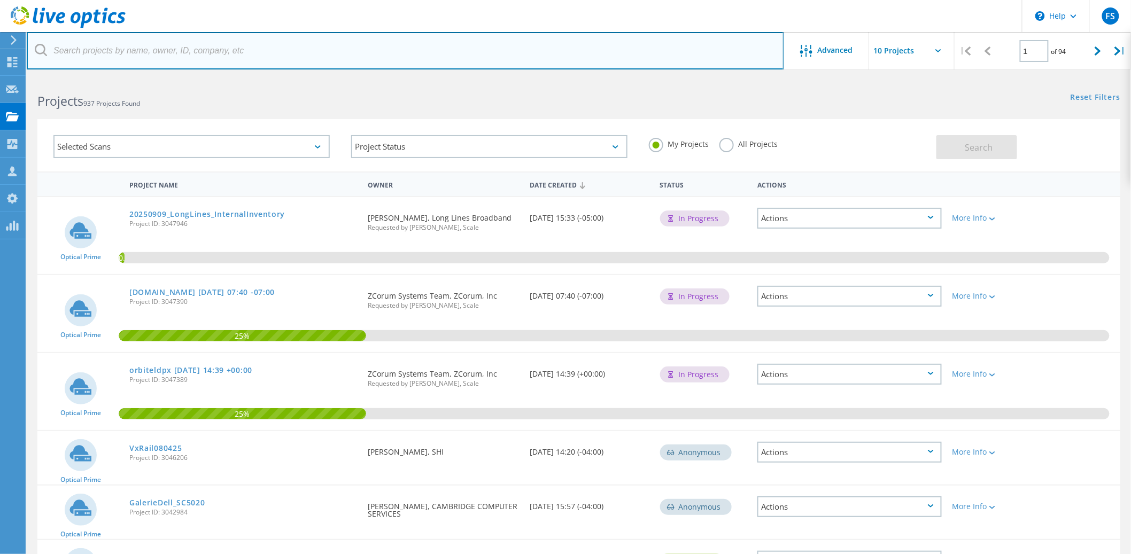
click at [254, 53] on input "text" at bounding box center [406, 50] width 758 height 37
type input "element"
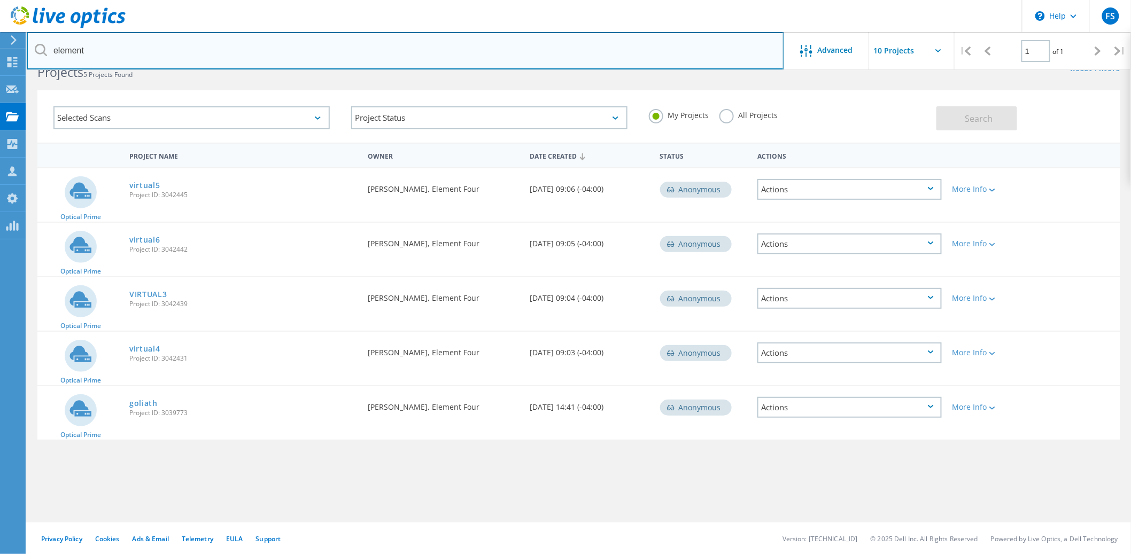
scroll to position [29, 0]
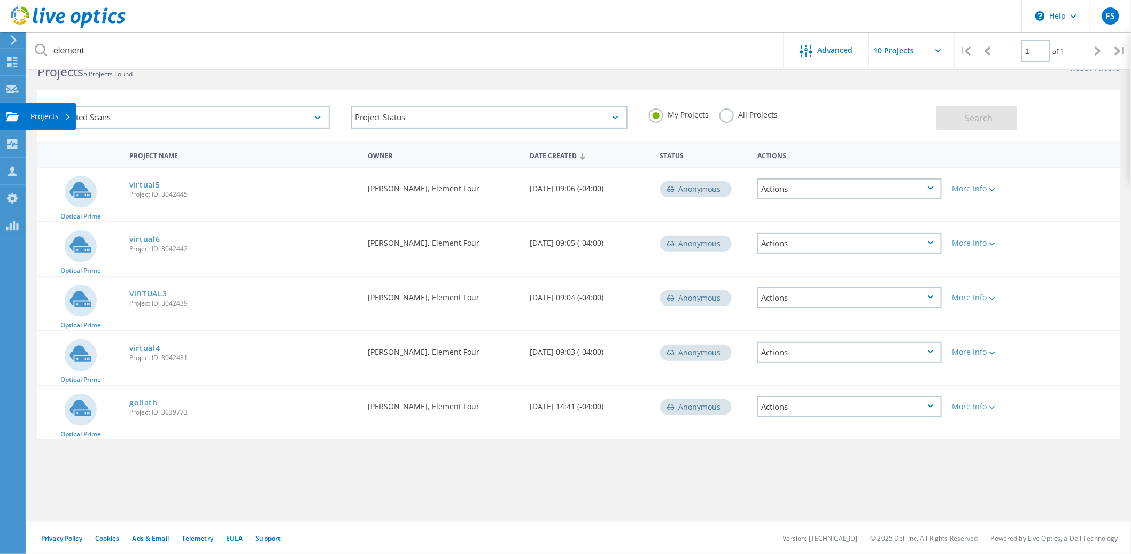
click at [48, 120] on div "Projects" at bounding box center [50, 116] width 41 height 7
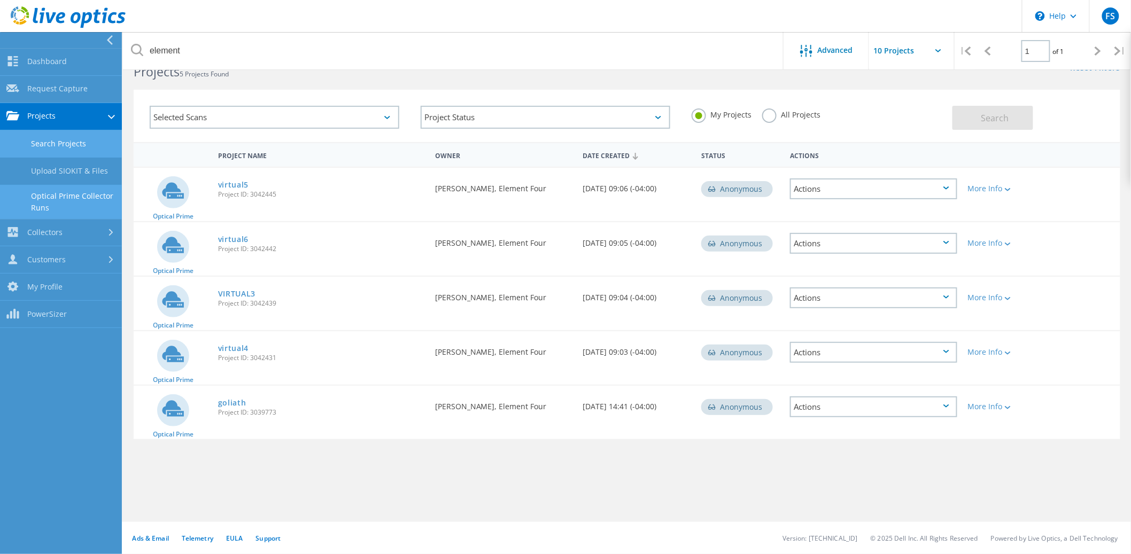
click at [61, 199] on link "Optical Prime Collector Runs" at bounding box center [61, 202] width 122 height 34
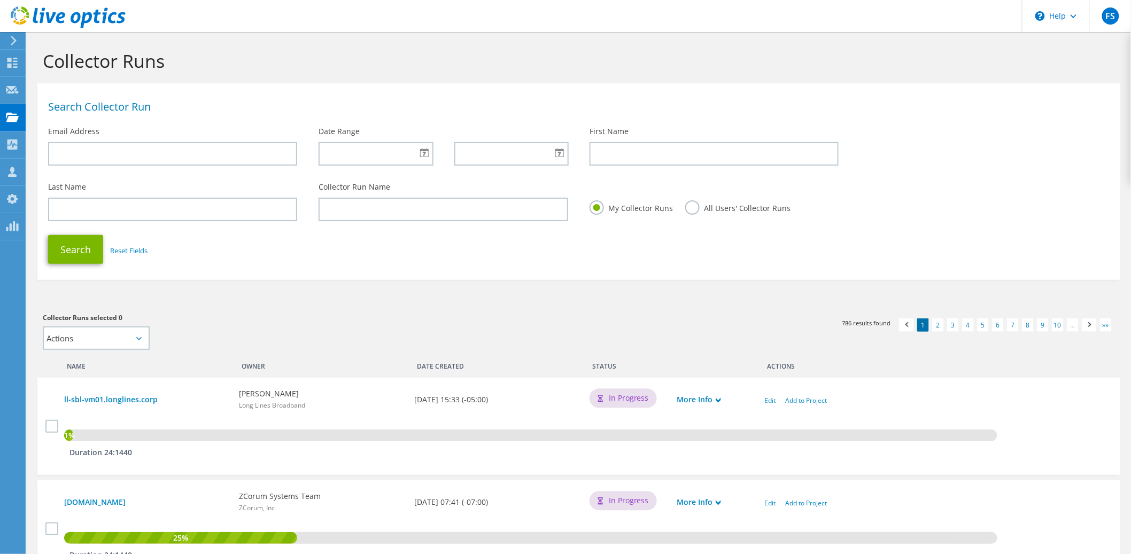
click at [689, 210] on label "All Users' Collector Runs" at bounding box center [738, 207] width 106 height 13
click at [0, 0] on input "All Users' Collector Runs" at bounding box center [0, 0] width 0 height 0
click at [76, 250] on button "Search" at bounding box center [75, 249] width 55 height 29
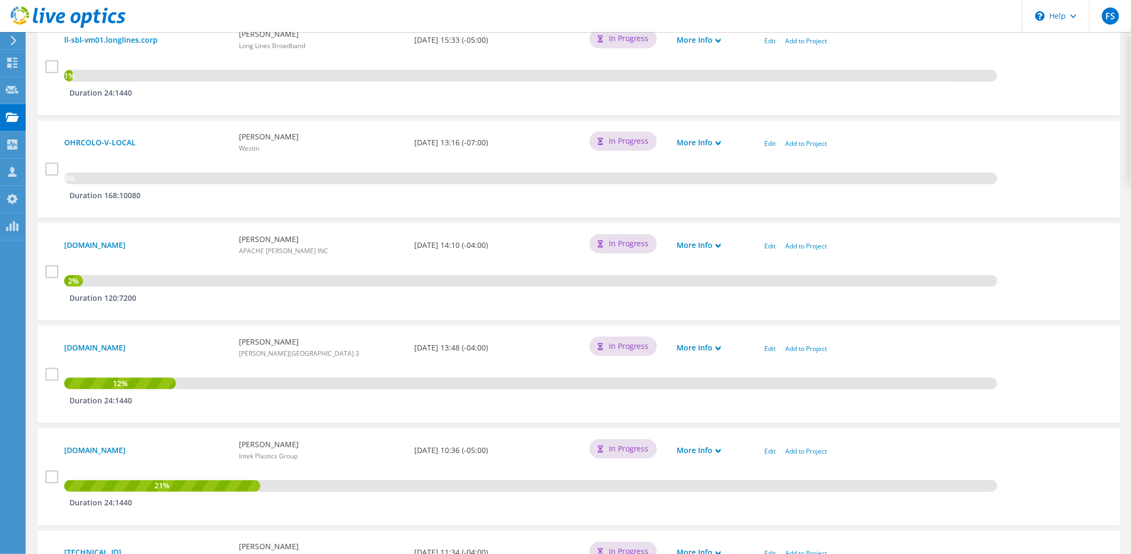
scroll to position [244, 0]
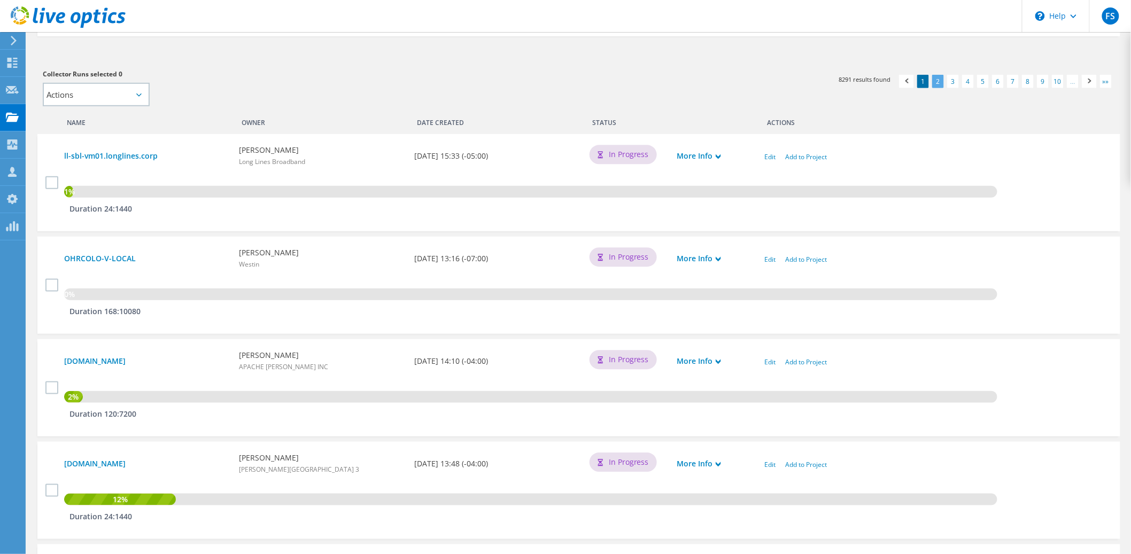
click at [939, 81] on link "2" at bounding box center [939, 81] width 12 height 13
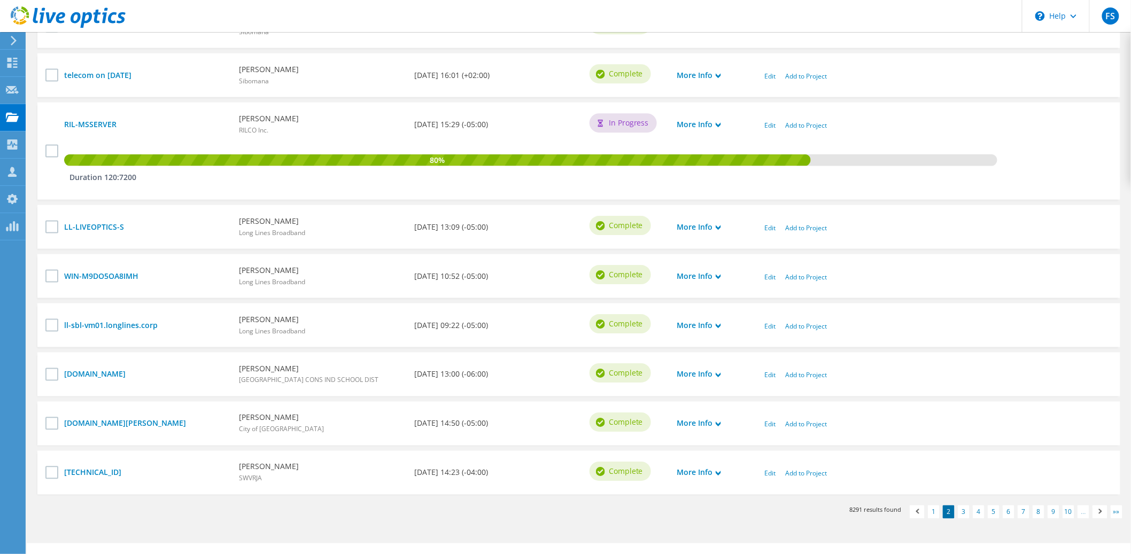
scroll to position [114, 0]
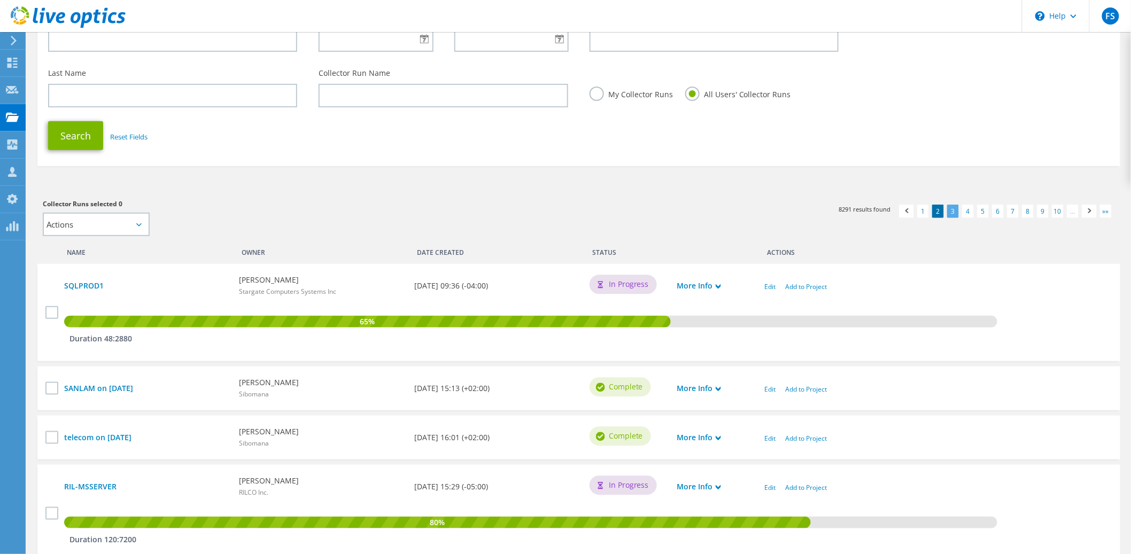
click at [955, 211] on link "3" at bounding box center [954, 211] width 12 height 13
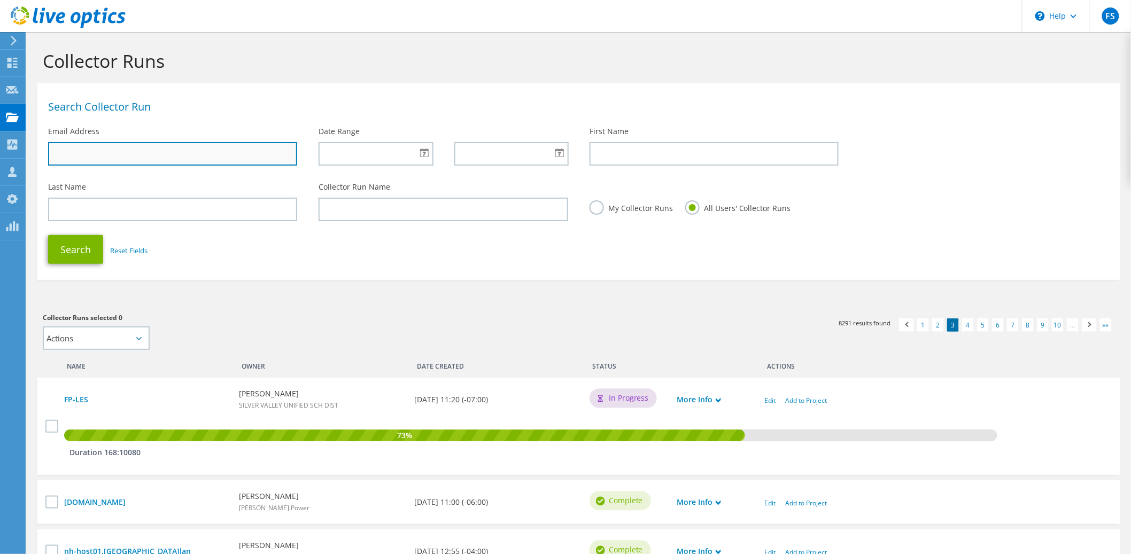
click at [195, 153] on input "text" at bounding box center [172, 154] width 249 height 24
type input "element"
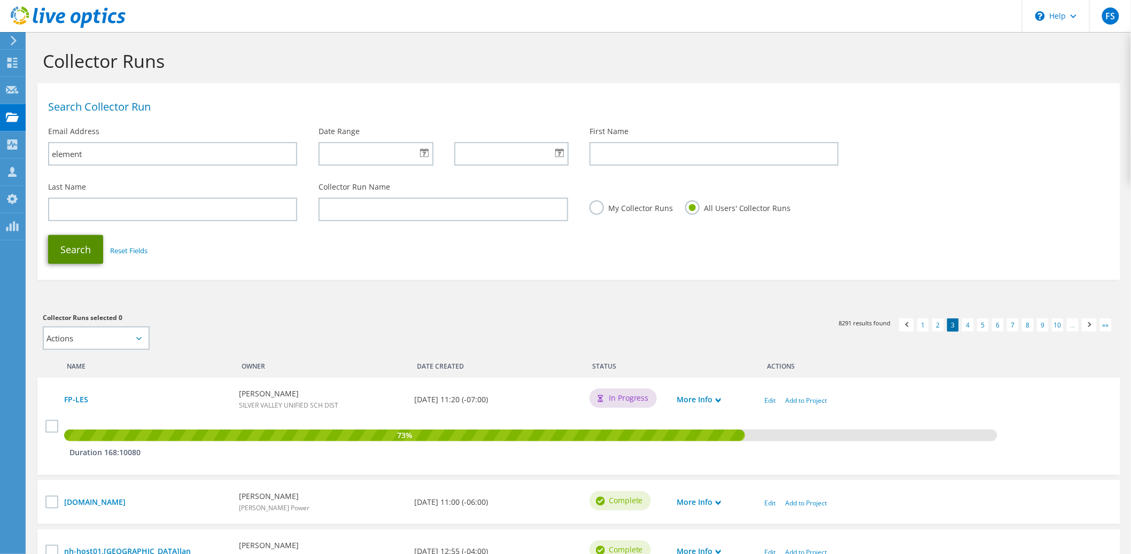
click at [66, 246] on button "Search" at bounding box center [75, 249] width 55 height 29
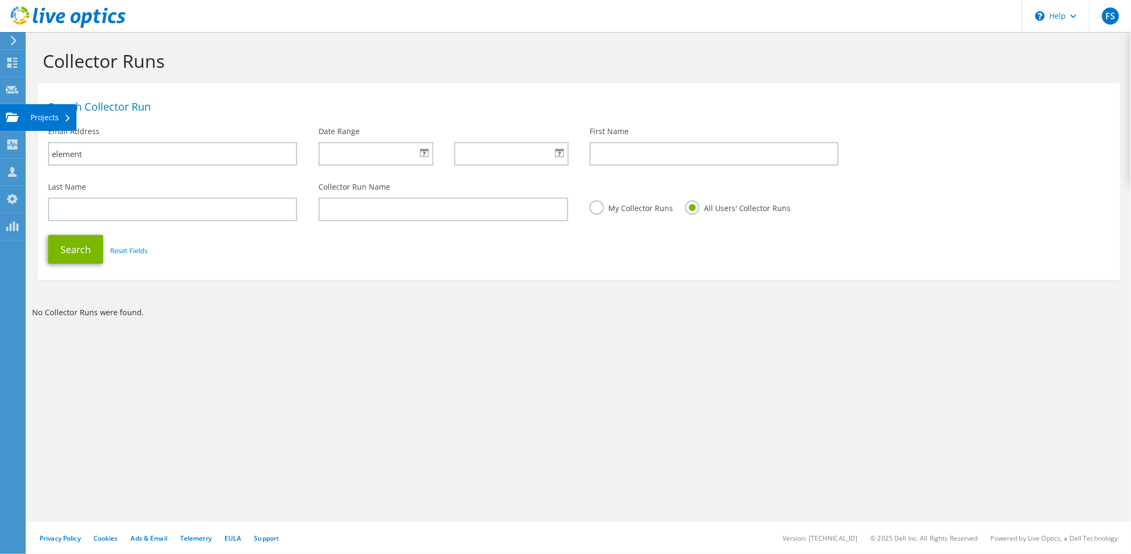
click at [11, 120] on use at bounding box center [12, 116] width 13 height 9
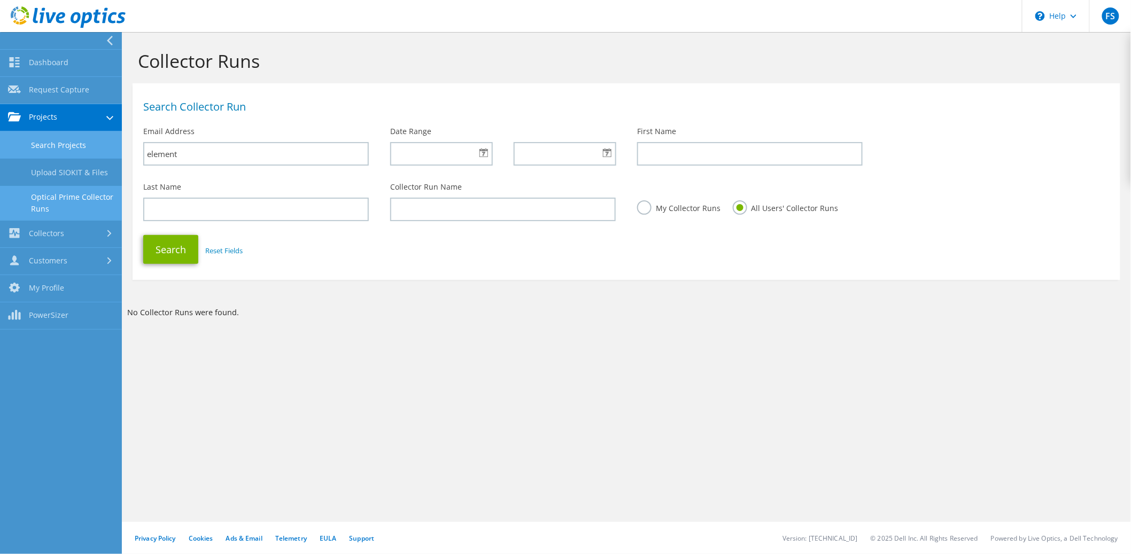
click at [59, 142] on link "Search Projects" at bounding box center [61, 145] width 122 height 27
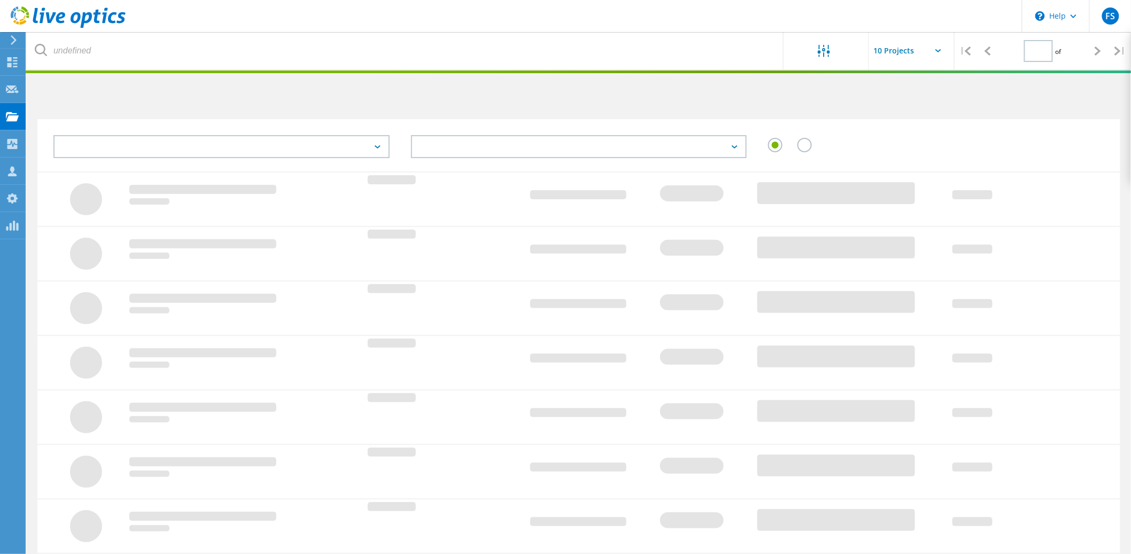
type input "1"
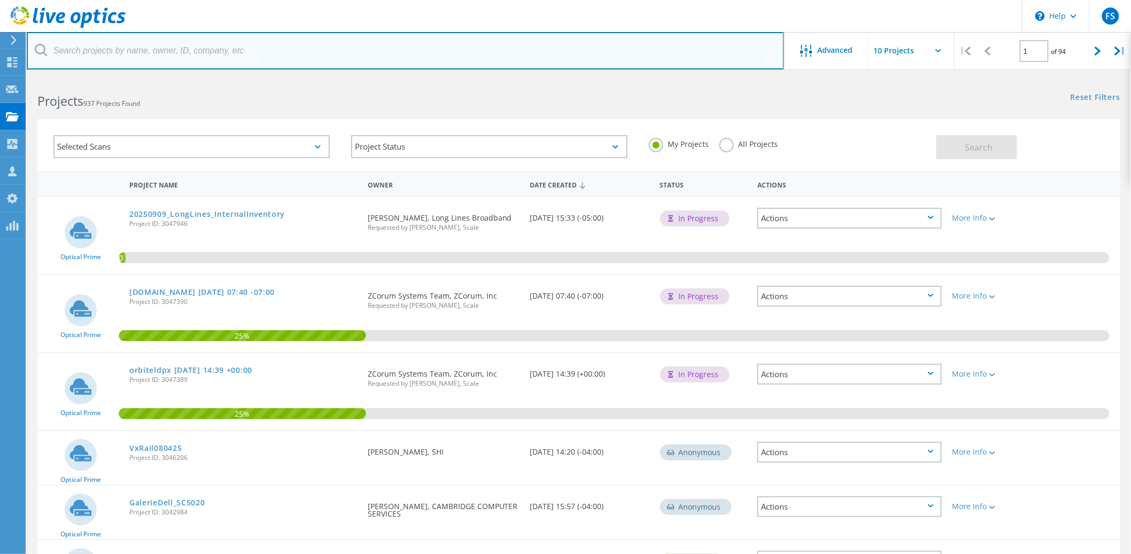
click at [173, 57] on input "text" at bounding box center [406, 50] width 758 height 37
type input "element"
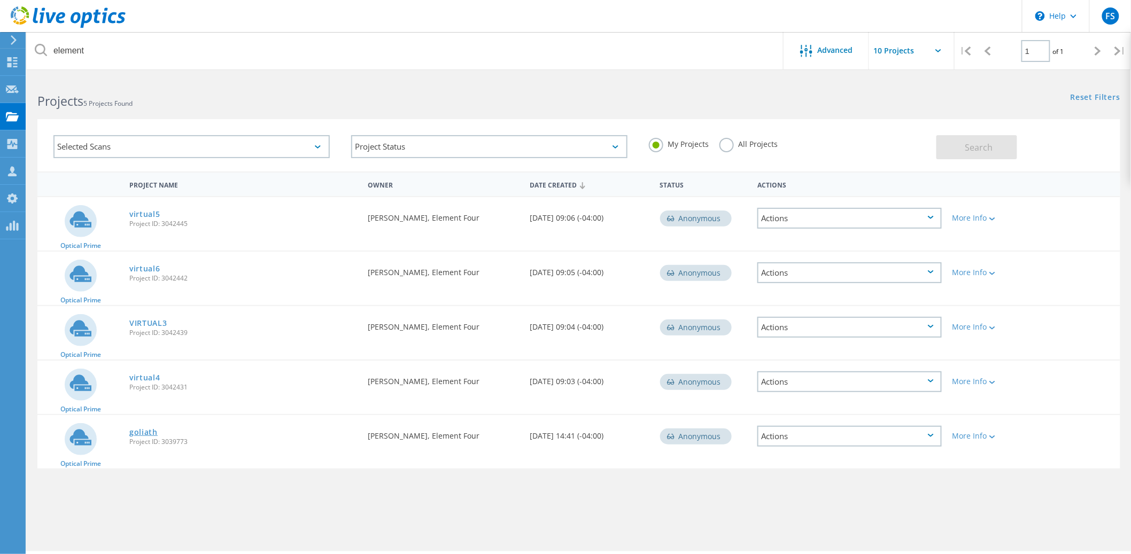
click at [145, 429] on link "goliath" at bounding box center [143, 432] width 28 height 7
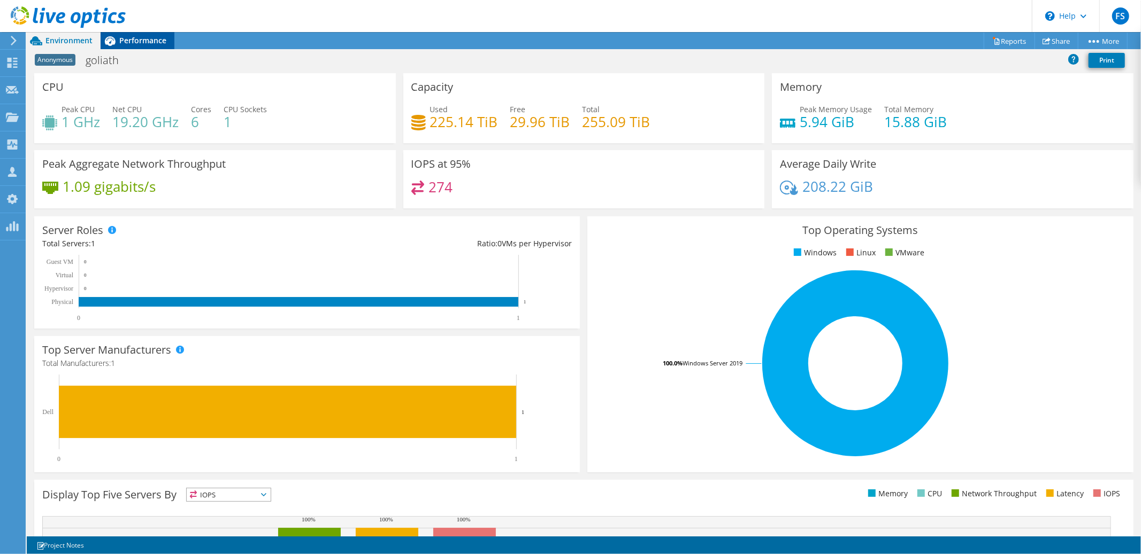
click at [142, 41] on span "Performance" at bounding box center [142, 40] width 47 height 10
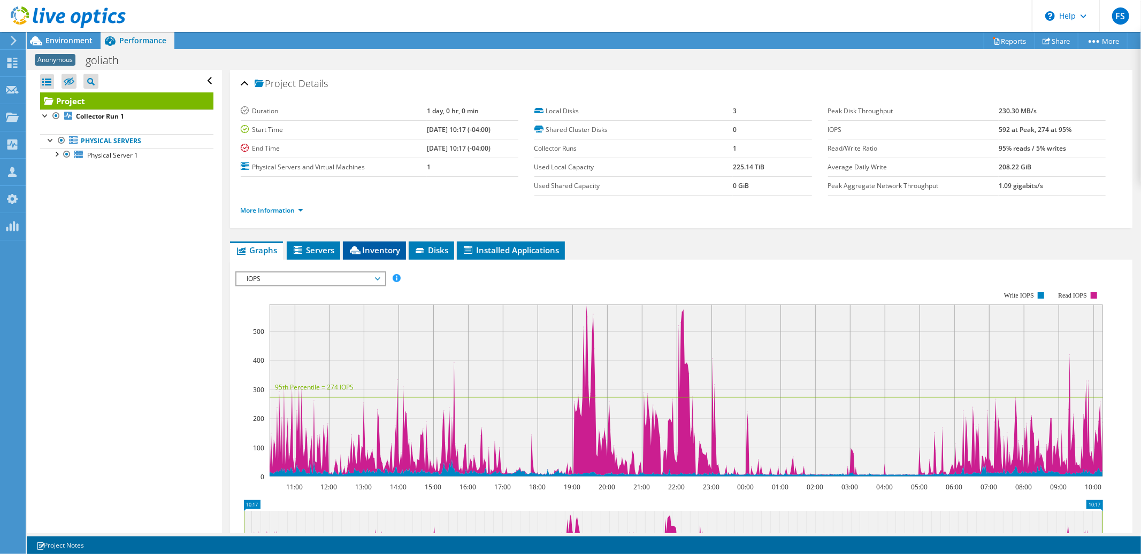
click at [365, 247] on span "Inventory" at bounding box center [374, 250] width 52 height 11
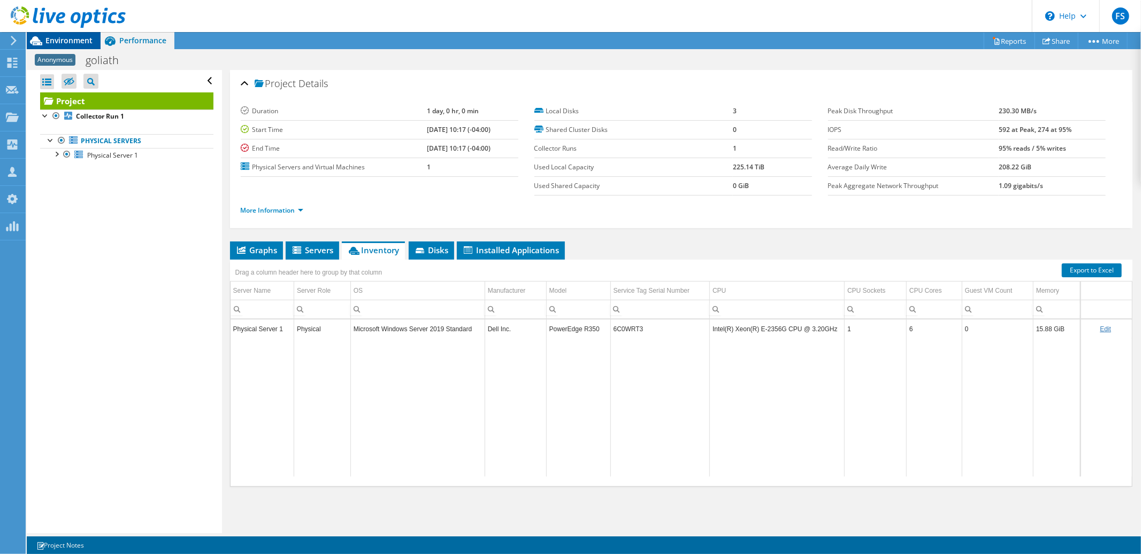
click at [66, 44] on span "Environment" at bounding box center [68, 40] width 47 height 10
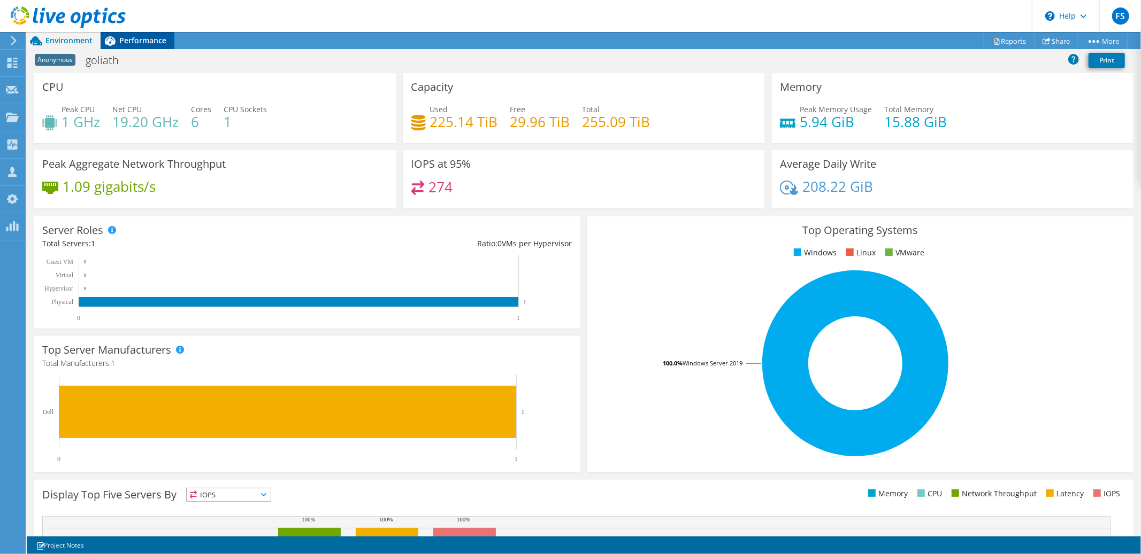
click at [139, 42] on span "Performance" at bounding box center [142, 40] width 47 height 10
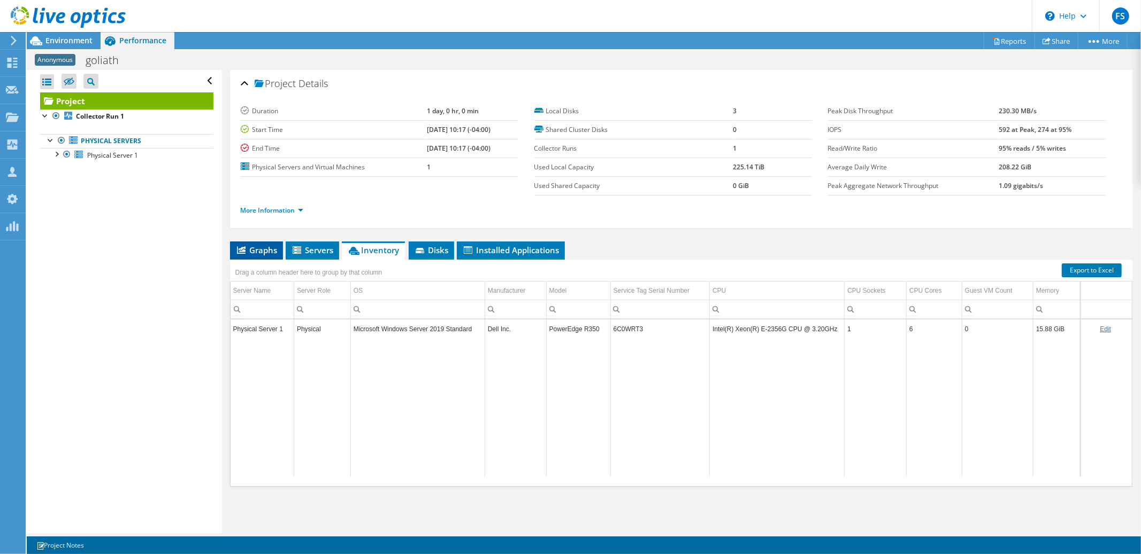
click at [259, 248] on span "Graphs" at bounding box center [256, 250] width 42 height 11
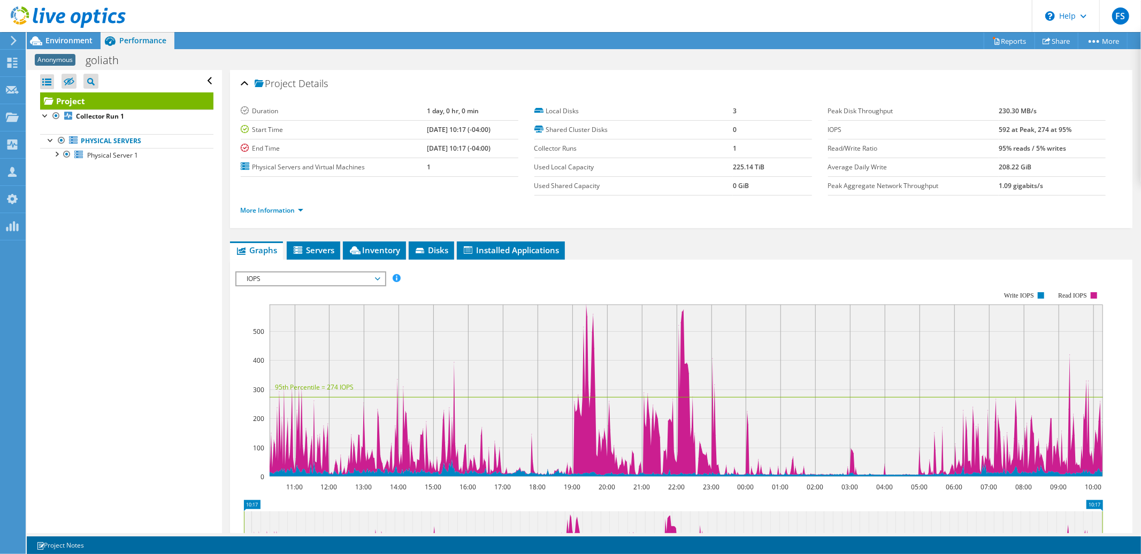
click at [376, 276] on span "IOPS" at bounding box center [310, 279] width 137 height 13
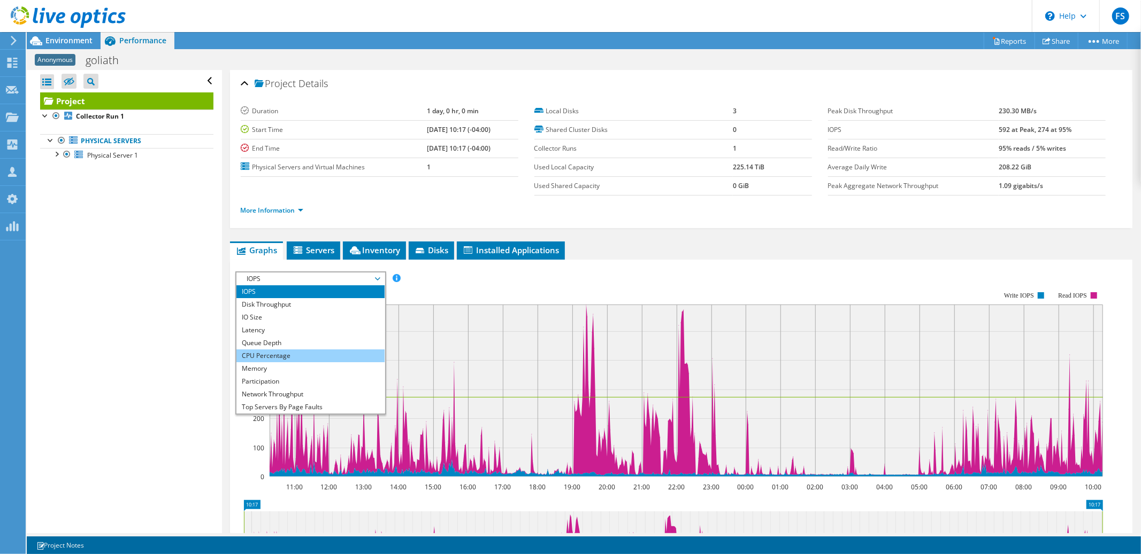
click at [319, 350] on li "CPU Percentage" at bounding box center [310, 356] width 148 height 13
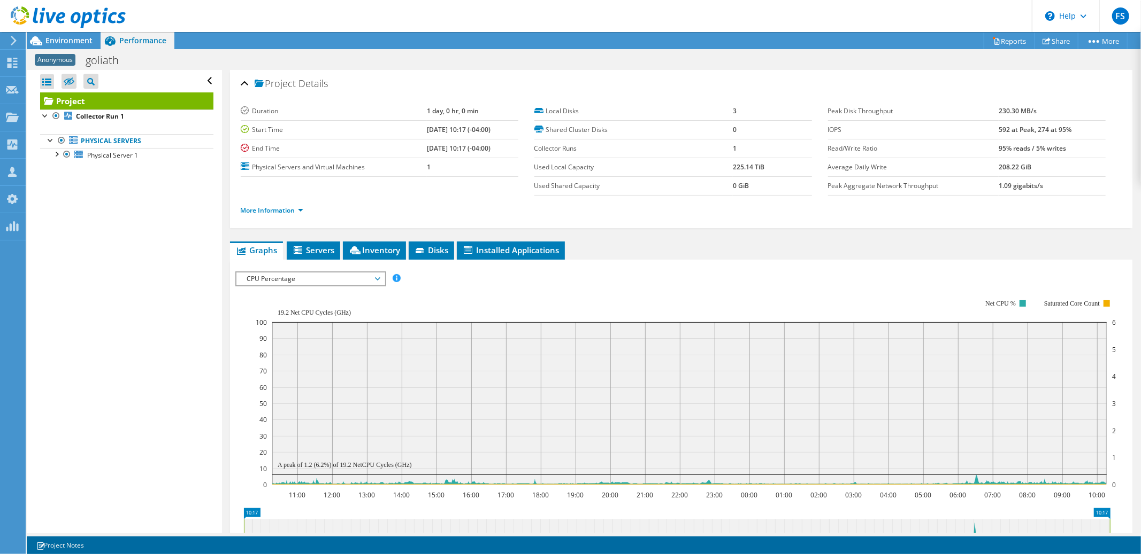
click at [378, 277] on span "CPU Percentage" at bounding box center [310, 279] width 137 height 13
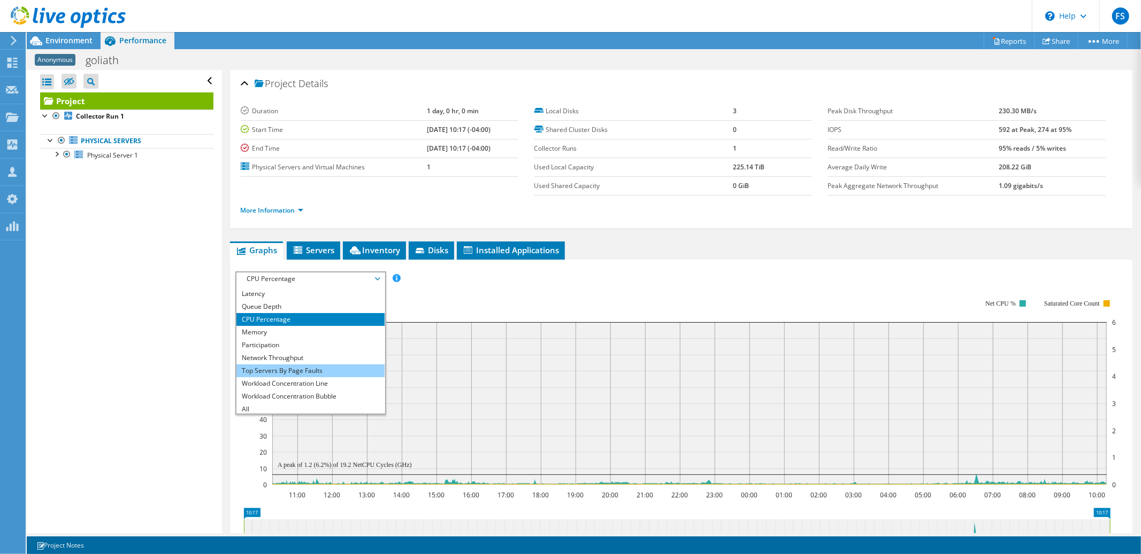
scroll to position [38, 0]
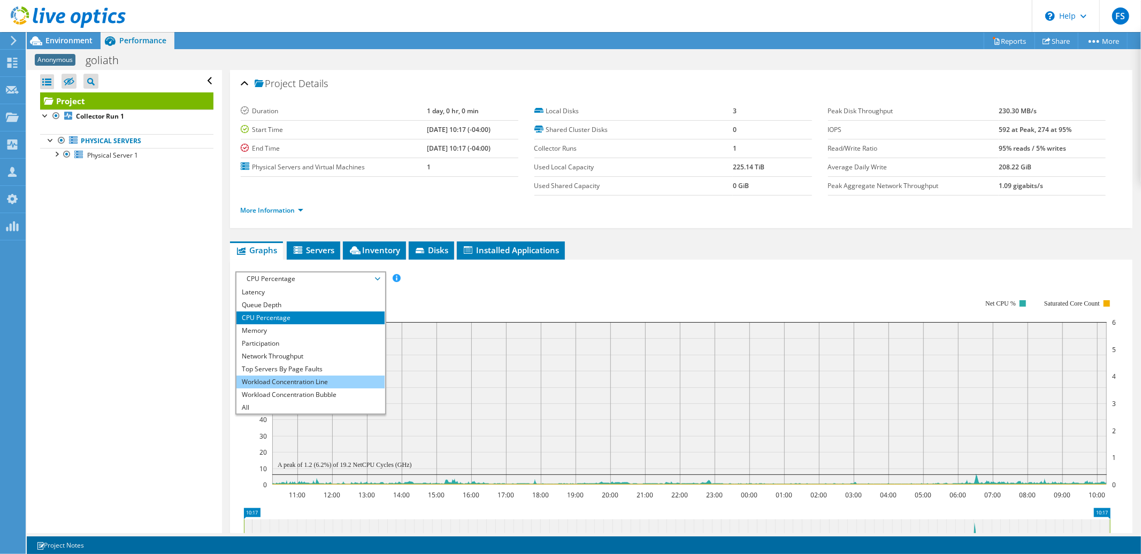
click at [321, 377] on li "Workload Concentration Line" at bounding box center [310, 382] width 148 height 13
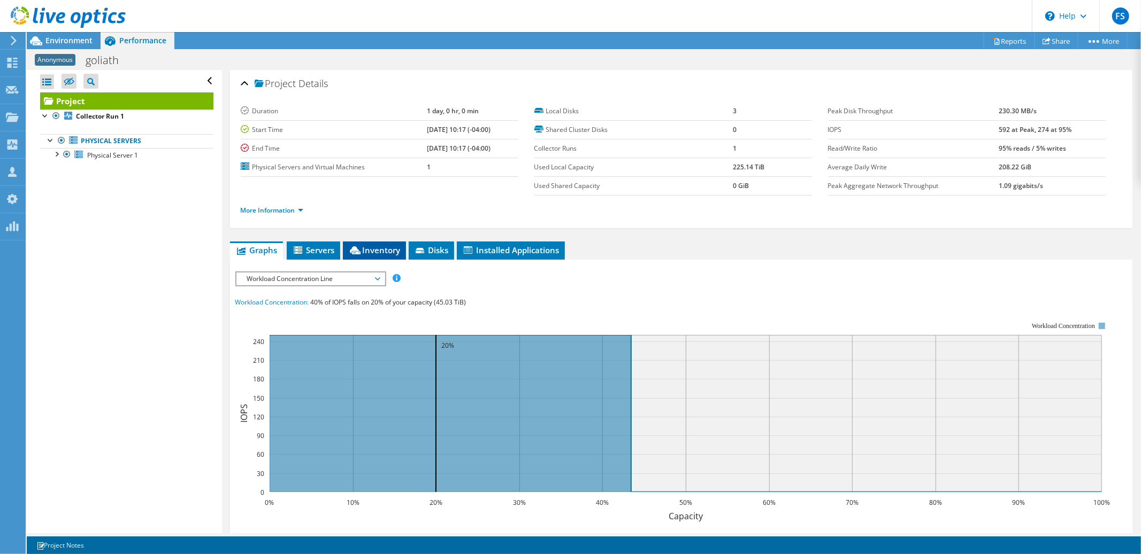
click at [374, 250] on span "Inventory" at bounding box center [374, 250] width 52 height 11
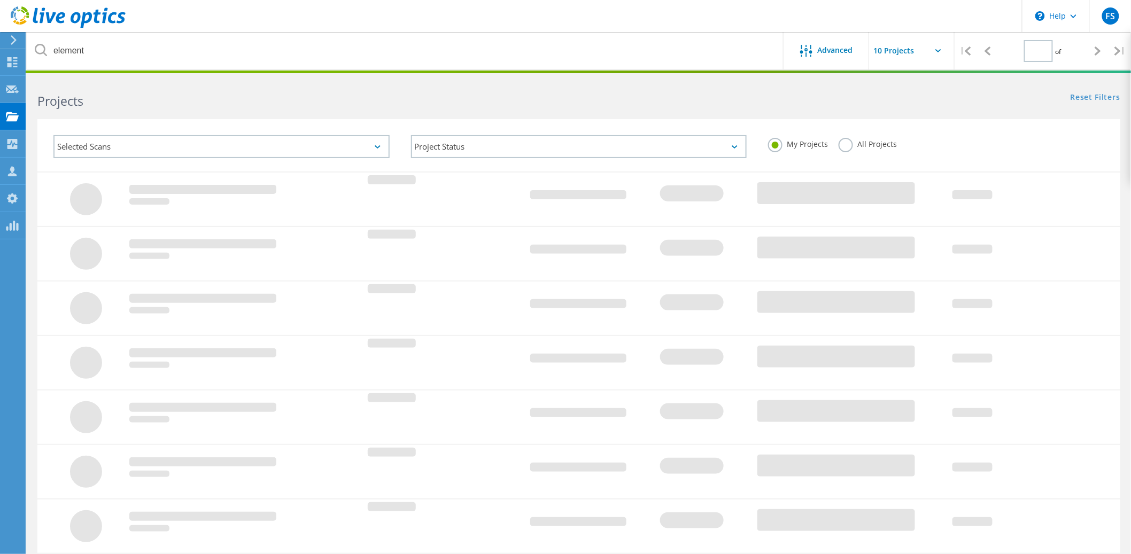
type input "1"
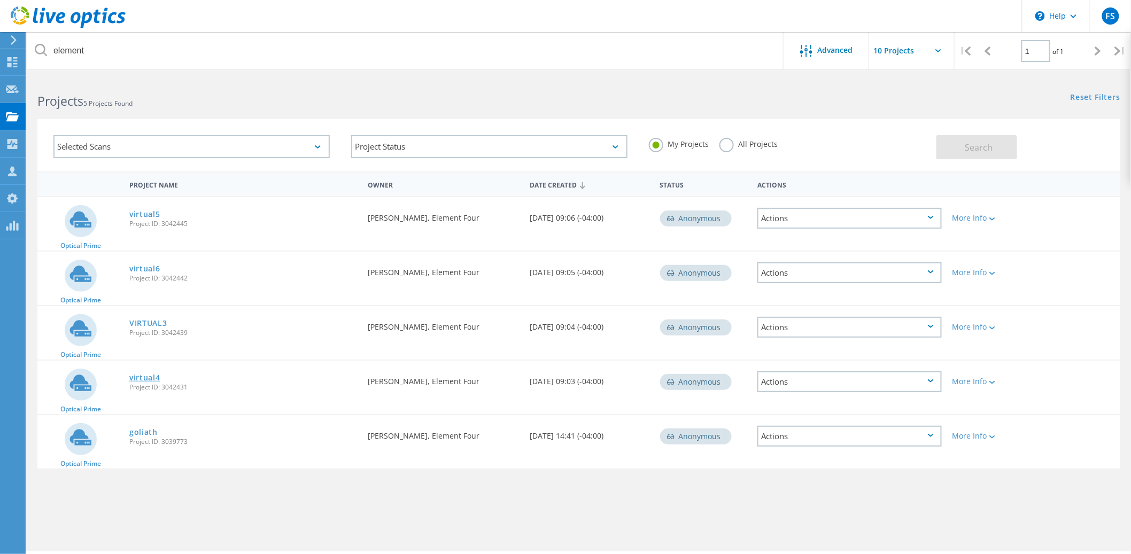
click at [147, 375] on link "virtual4" at bounding box center [144, 377] width 31 height 7
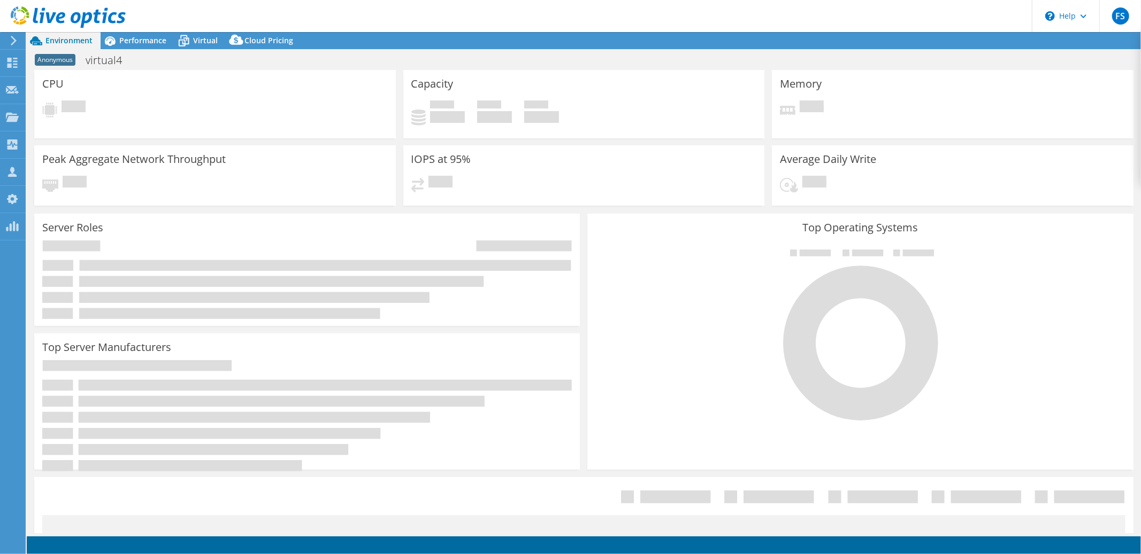
select select "USD"
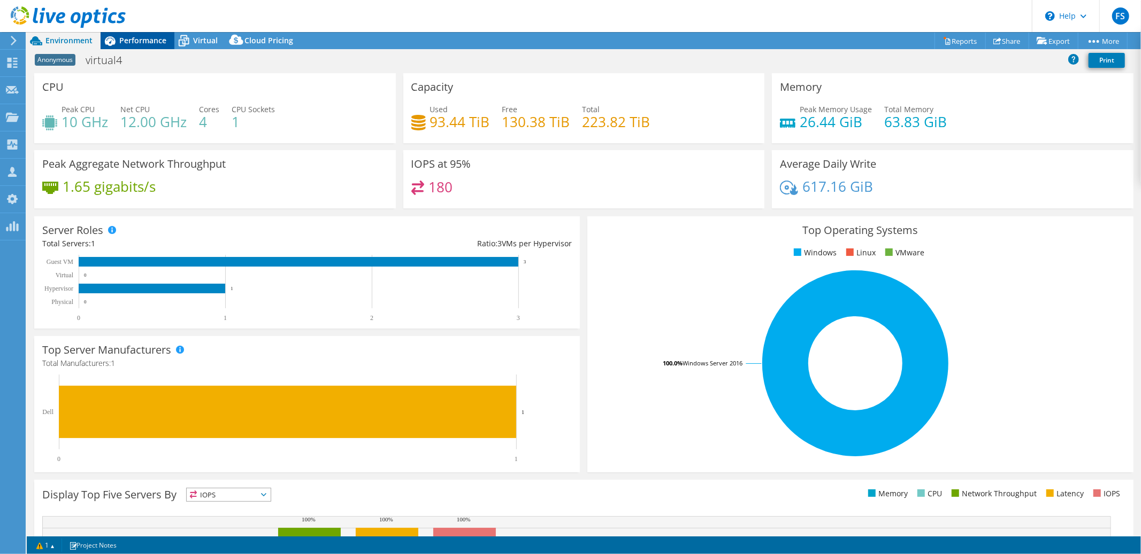
click at [141, 42] on span "Performance" at bounding box center [142, 40] width 47 height 10
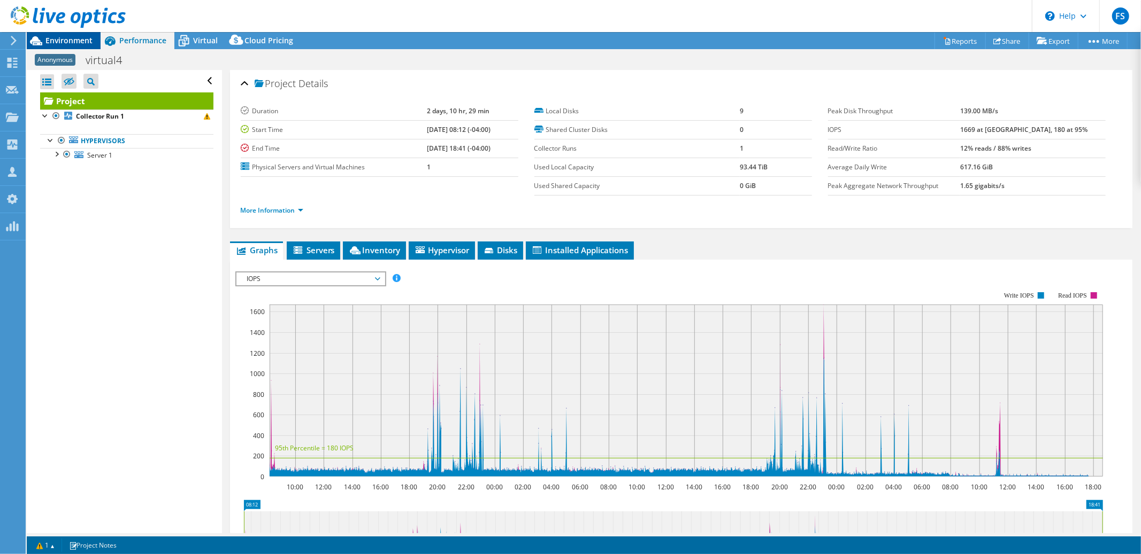
click at [73, 40] on span "Environment" at bounding box center [68, 40] width 47 height 10
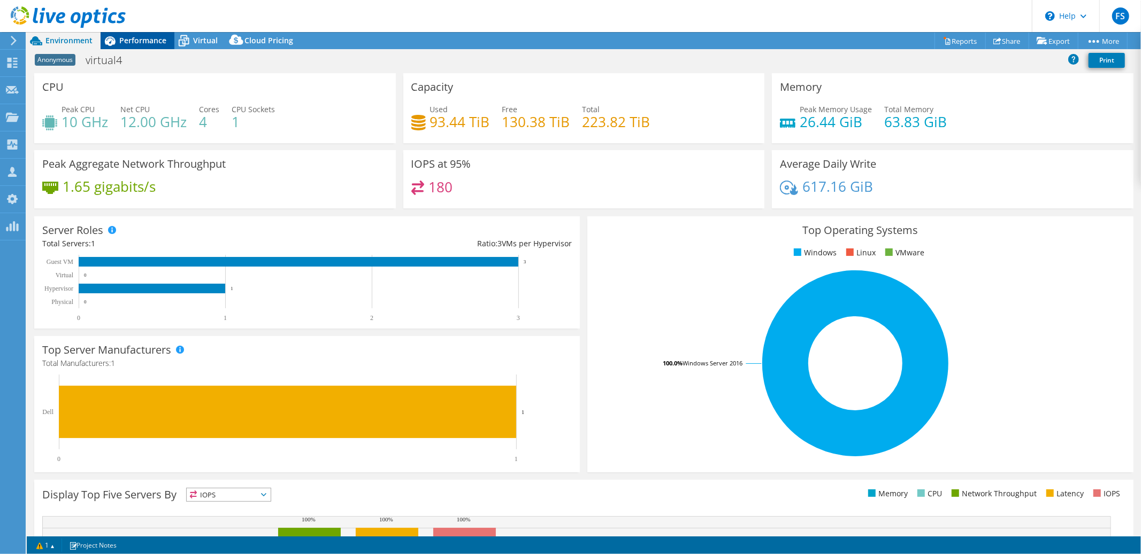
click at [144, 40] on span "Performance" at bounding box center [142, 40] width 47 height 10
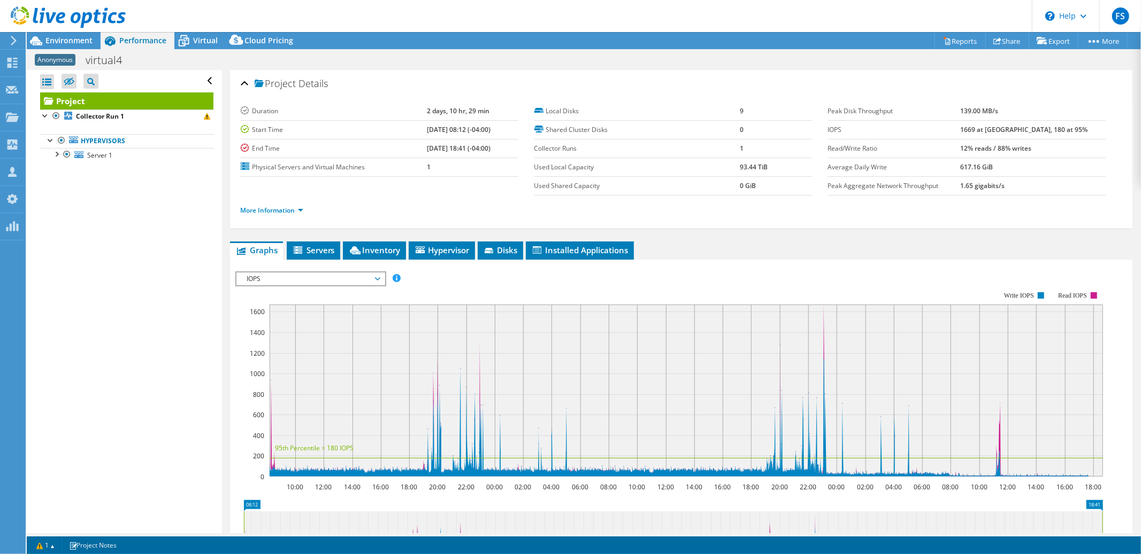
click at [378, 278] on span "IOPS" at bounding box center [310, 279] width 137 height 13
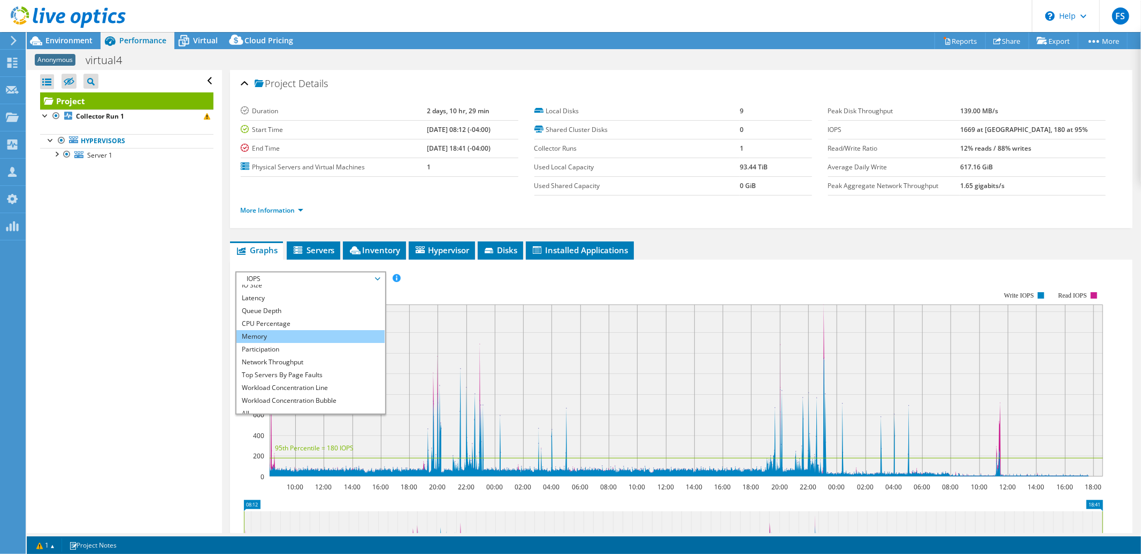
scroll to position [38, 0]
click at [328, 317] on li "CPU Percentage" at bounding box center [310, 318] width 148 height 13
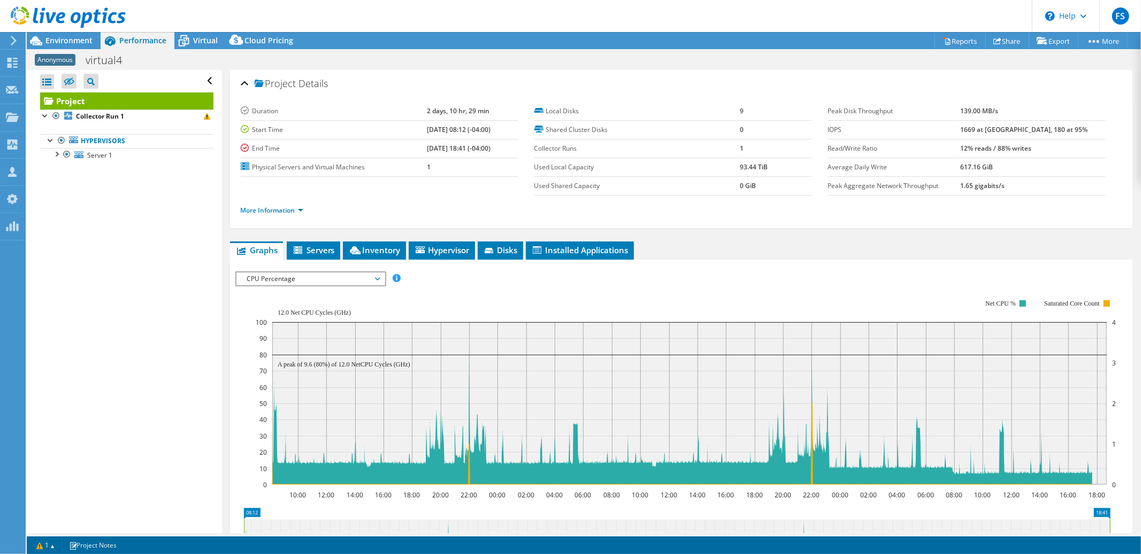
click at [375, 279] on span "CPU Percentage" at bounding box center [310, 279] width 137 height 13
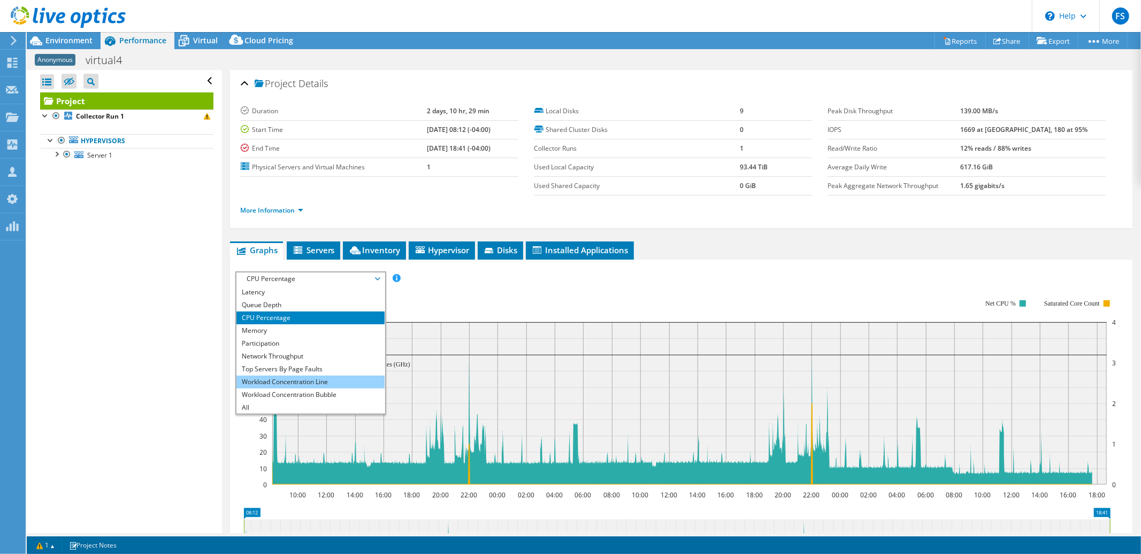
click at [313, 383] on li "Workload Concentration Line" at bounding box center [310, 382] width 148 height 13
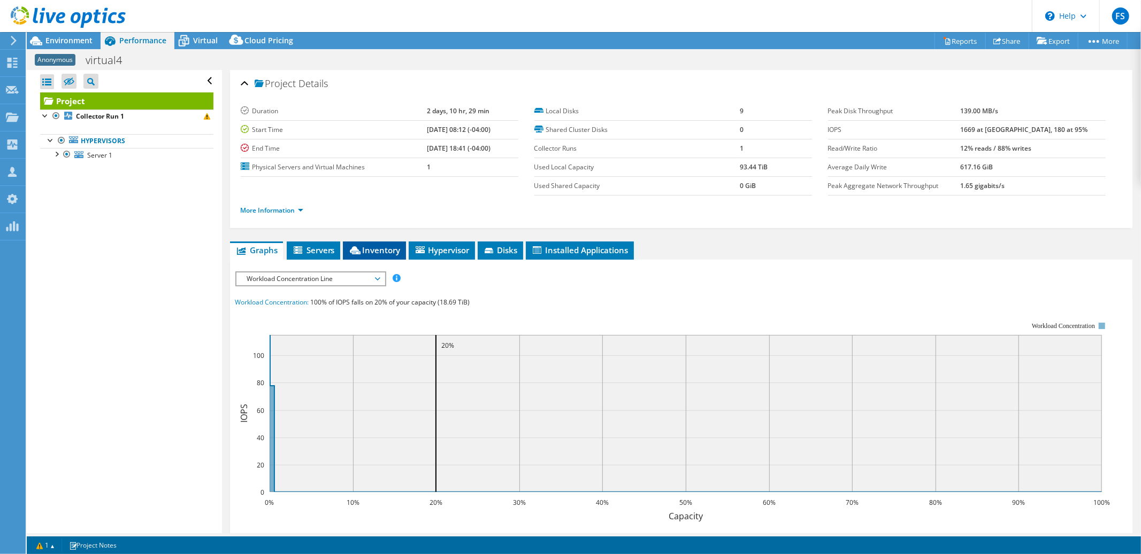
click at [377, 249] on span "Inventory" at bounding box center [374, 250] width 52 height 11
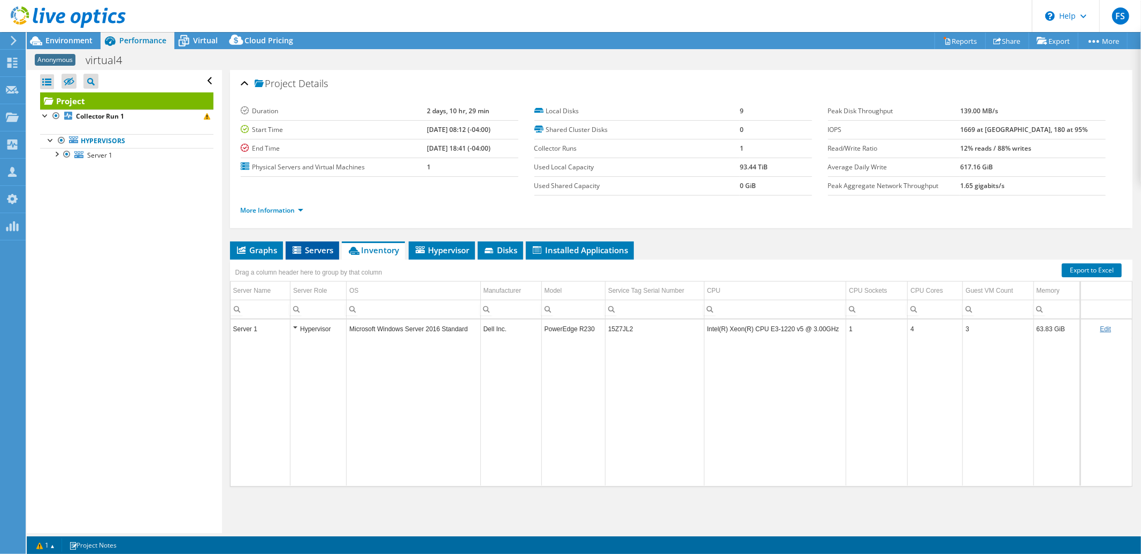
click at [315, 249] on span "Servers" at bounding box center [312, 250] width 43 height 11
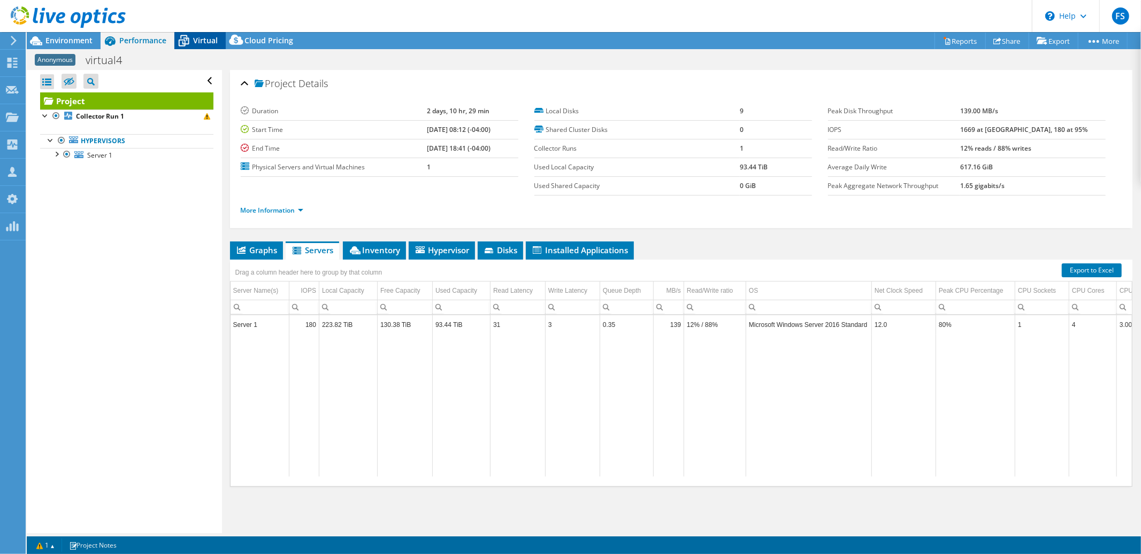
click at [199, 44] on span "Virtual" at bounding box center [205, 40] width 25 height 10
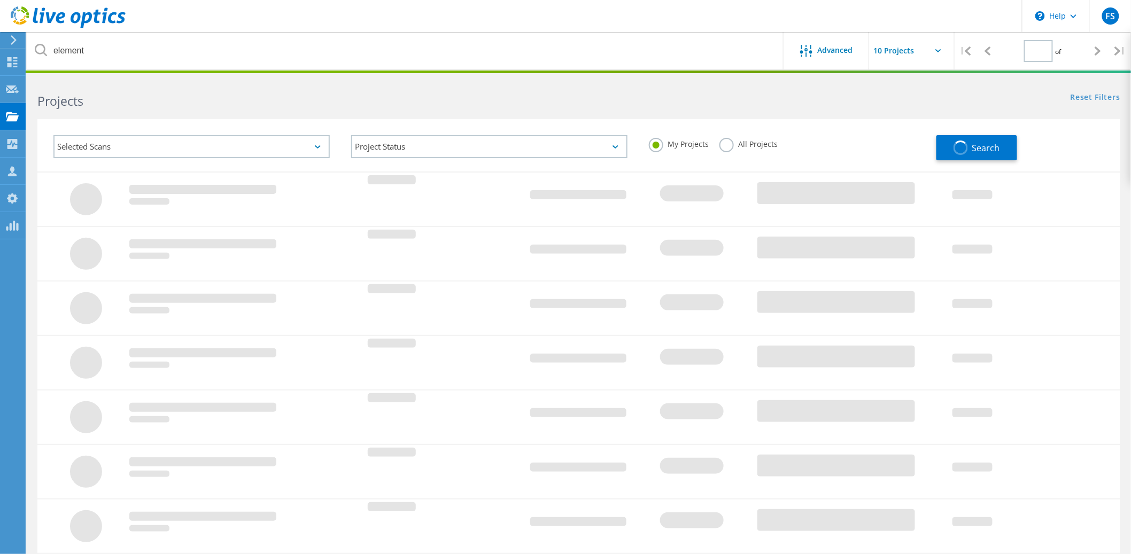
type input "1"
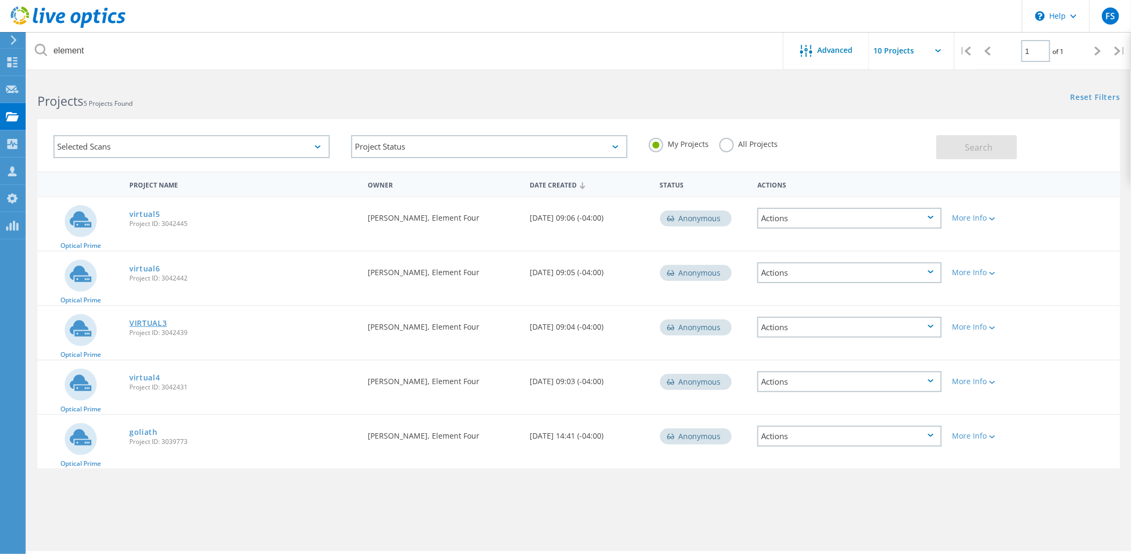
click at [149, 320] on link "VIRTUAL3" at bounding box center [148, 323] width 38 height 7
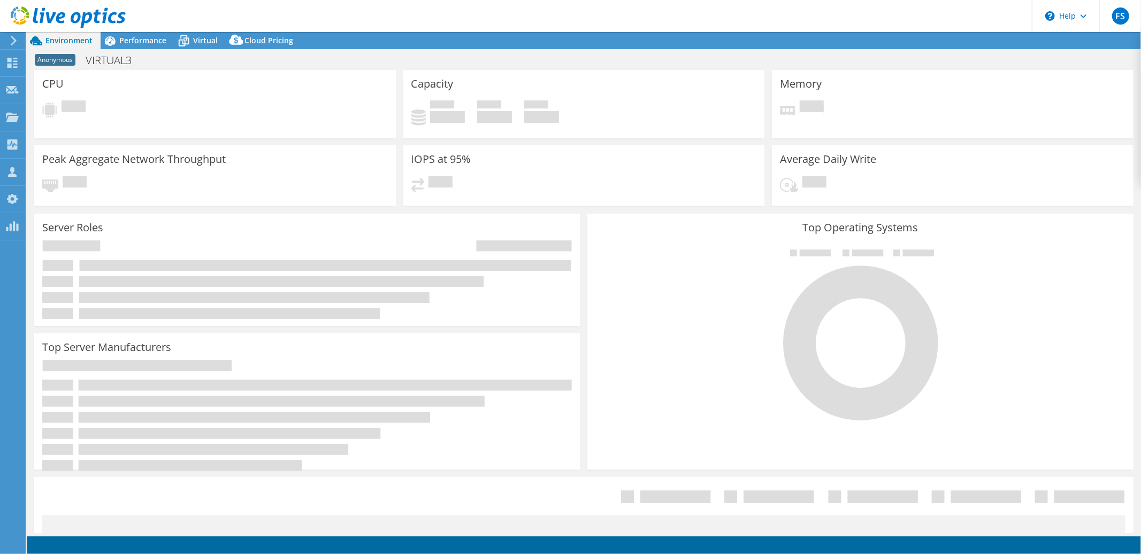
select select "USD"
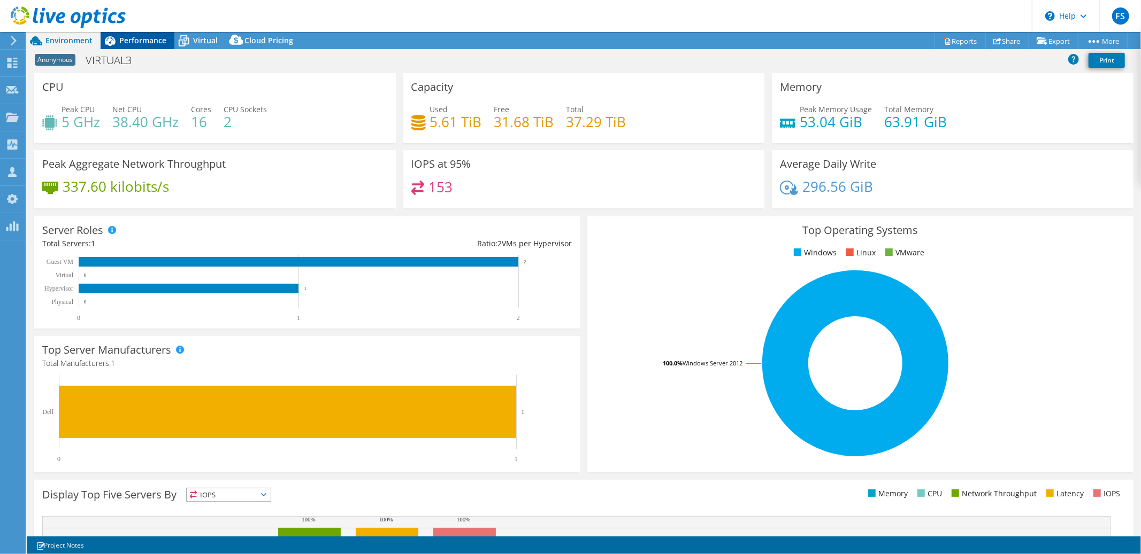
click at [144, 42] on span "Performance" at bounding box center [142, 40] width 47 height 10
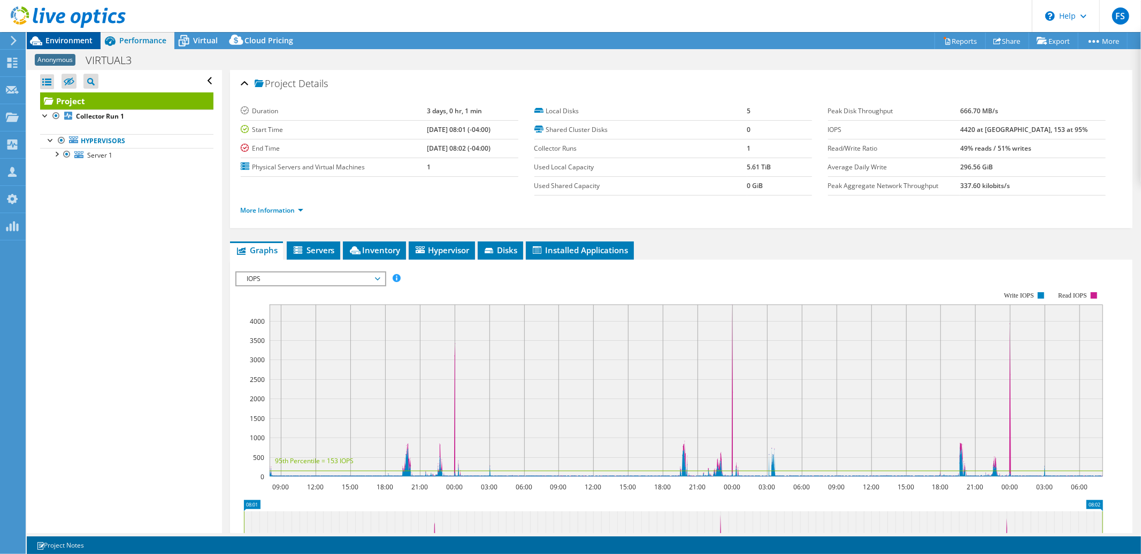
click at [78, 40] on span "Environment" at bounding box center [68, 40] width 47 height 10
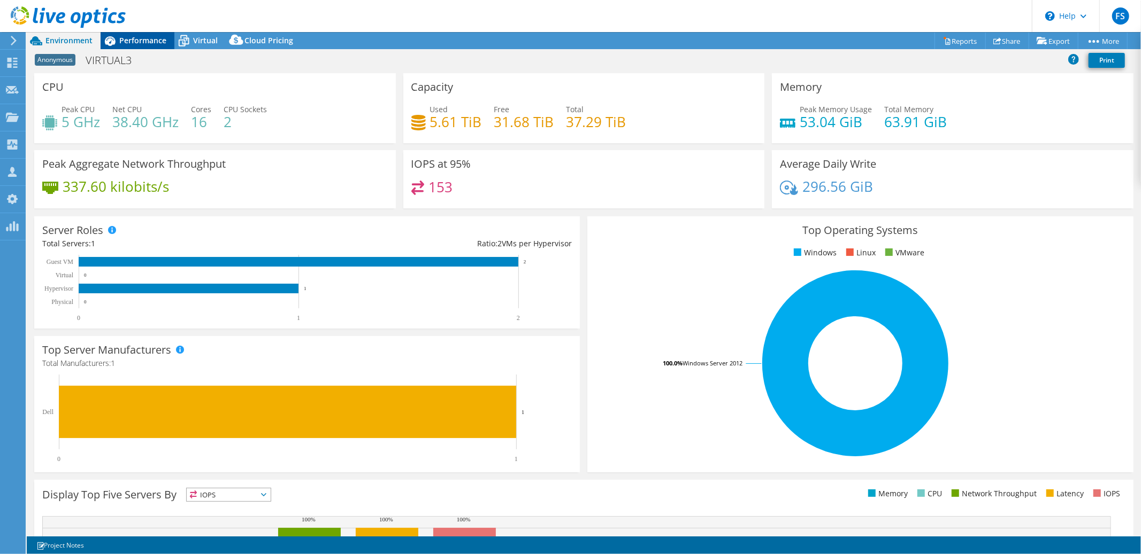
click at [146, 39] on span "Performance" at bounding box center [142, 40] width 47 height 10
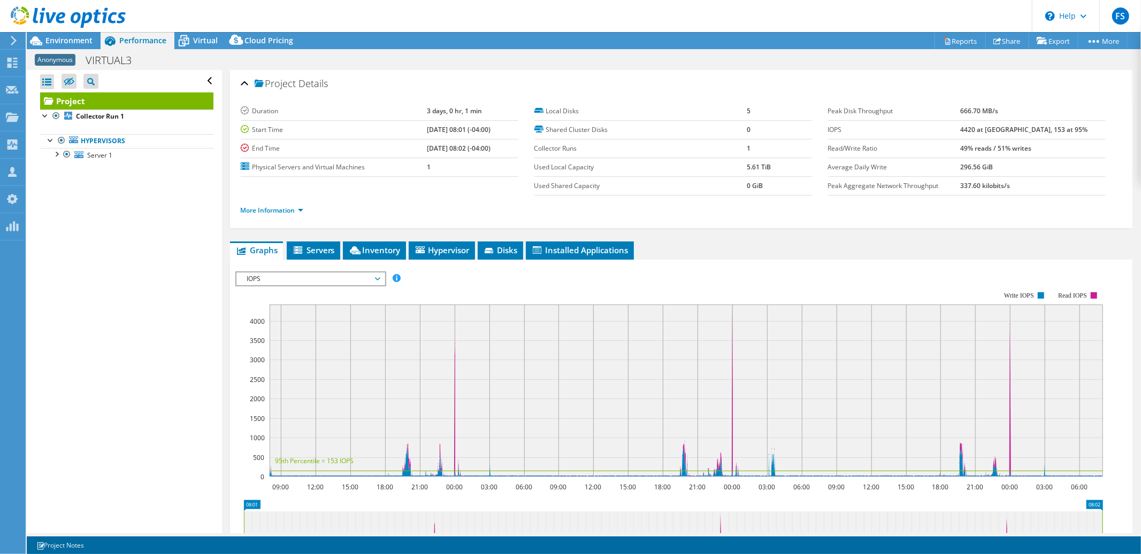
click at [376, 278] on span "IOPS" at bounding box center [310, 279] width 137 height 13
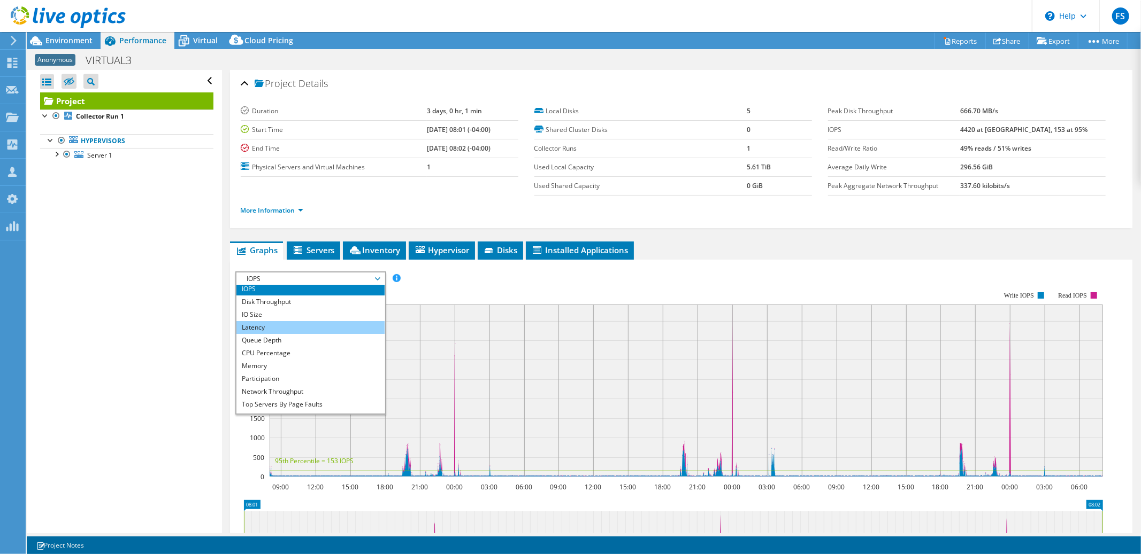
scroll to position [4, 0]
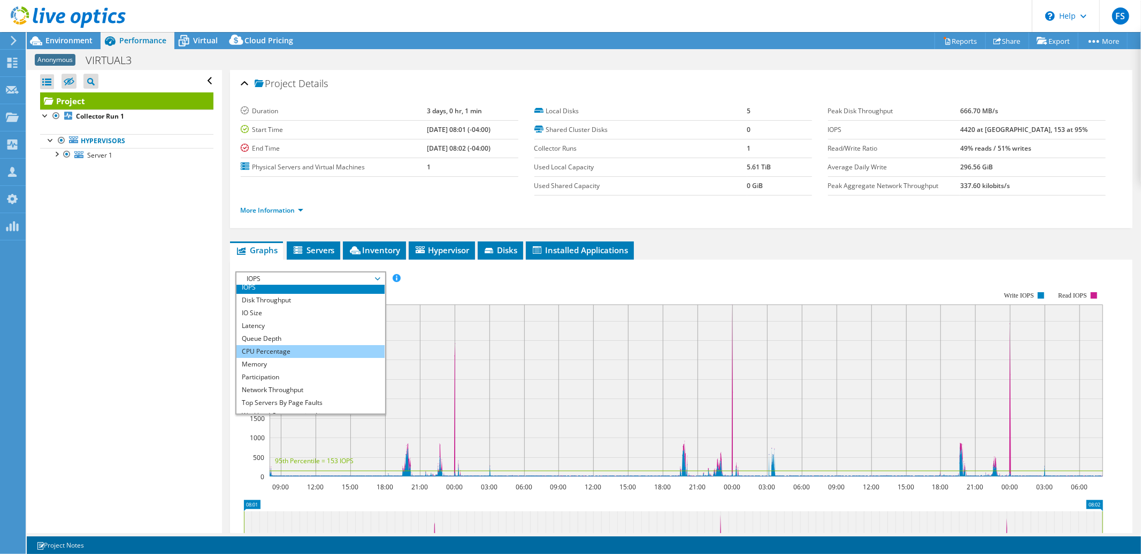
click at [324, 348] on li "CPU Percentage" at bounding box center [310, 351] width 148 height 13
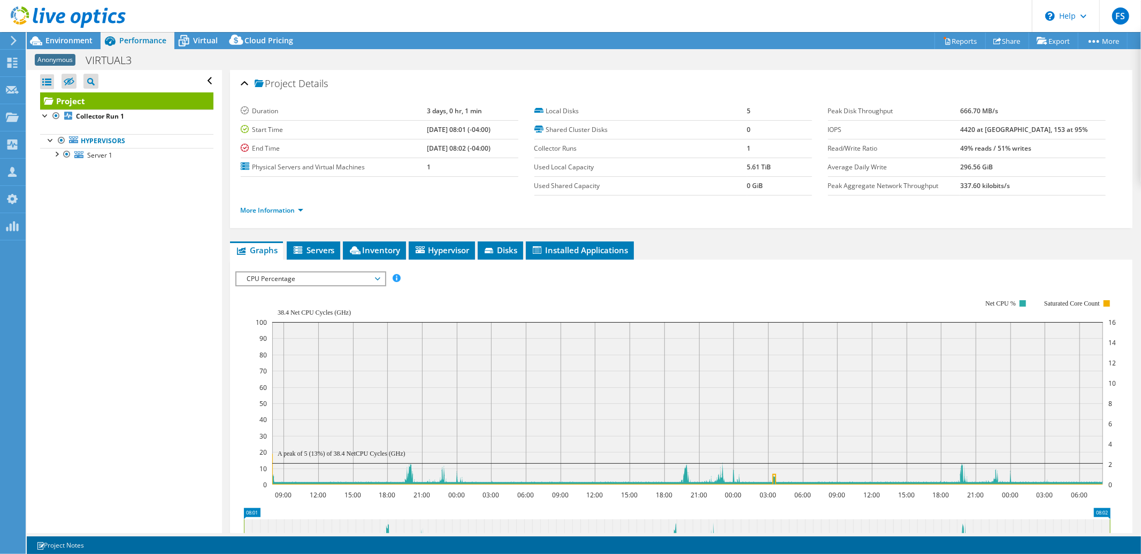
click at [378, 278] on span "CPU Percentage" at bounding box center [310, 279] width 137 height 13
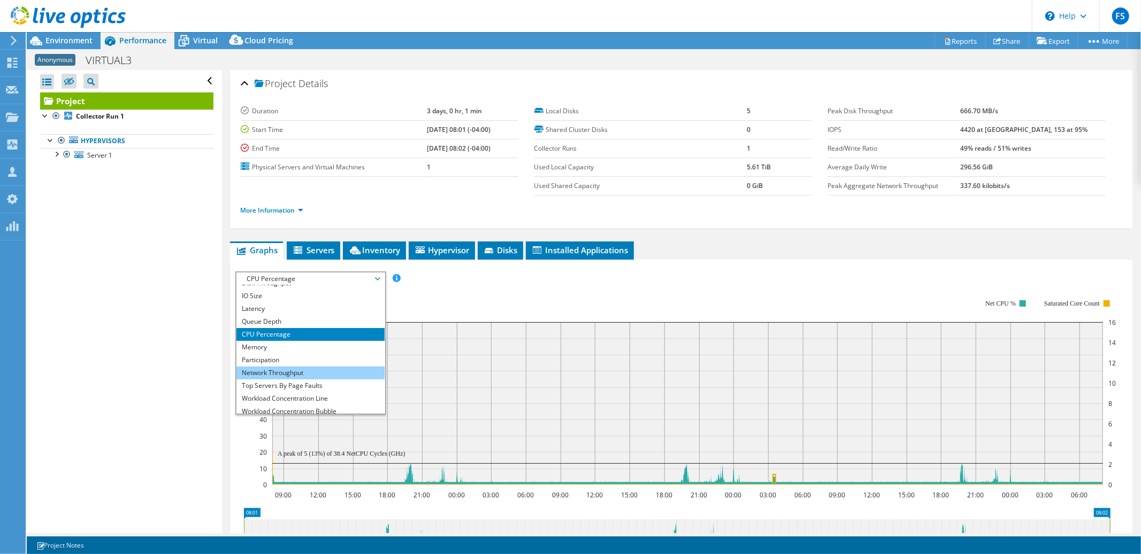
scroll to position [38, 0]
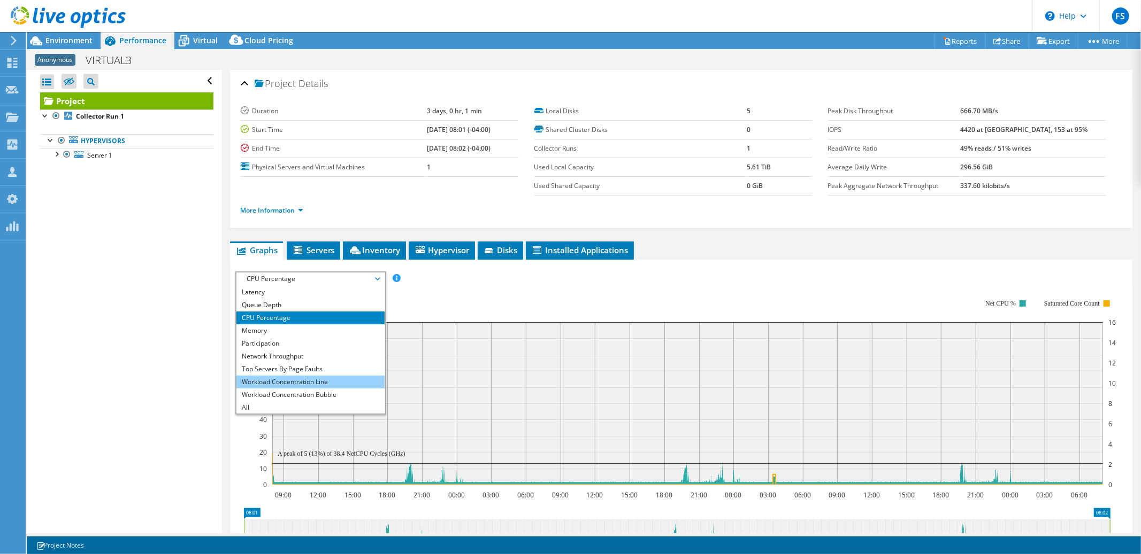
click at [298, 380] on li "Workload Concentration Line" at bounding box center [310, 382] width 148 height 13
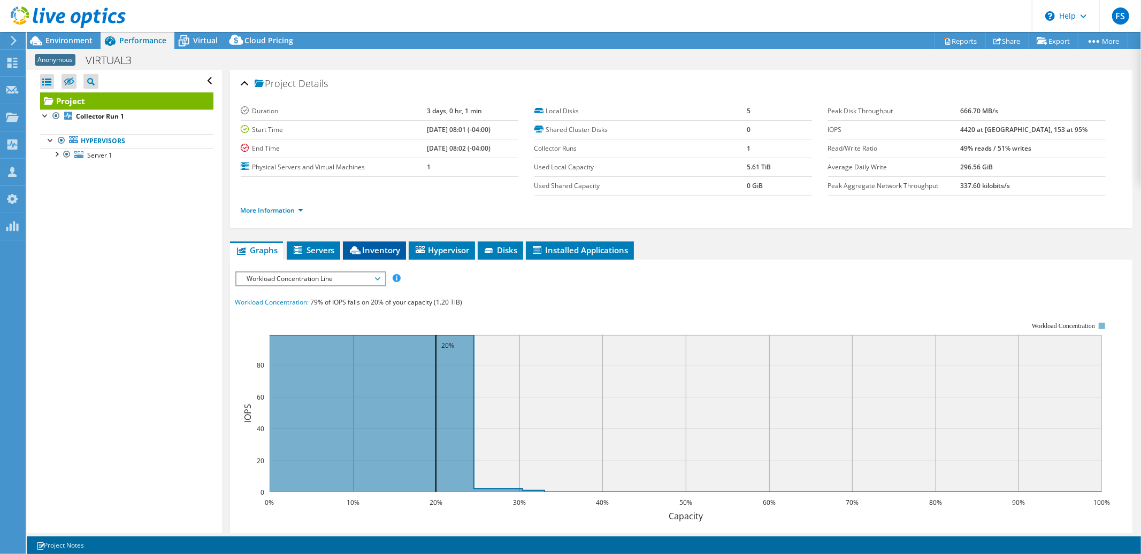
click at [381, 249] on span "Inventory" at bounding box center [374, 250] width 52 height 11
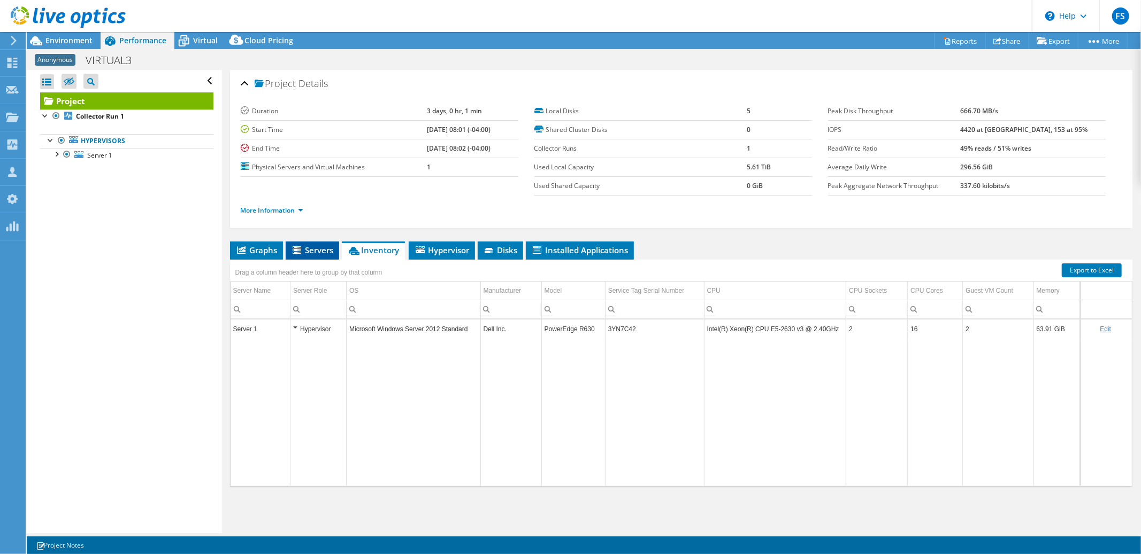
click at [319, 251] on span "Servers" at bounding box center [312, 250] width 43 height 11
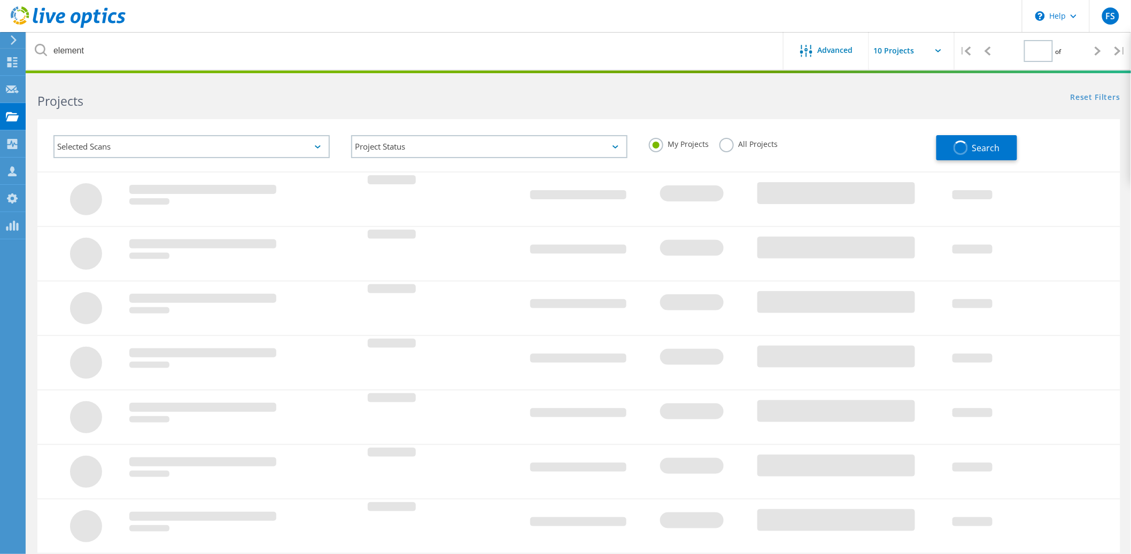
type input "1"
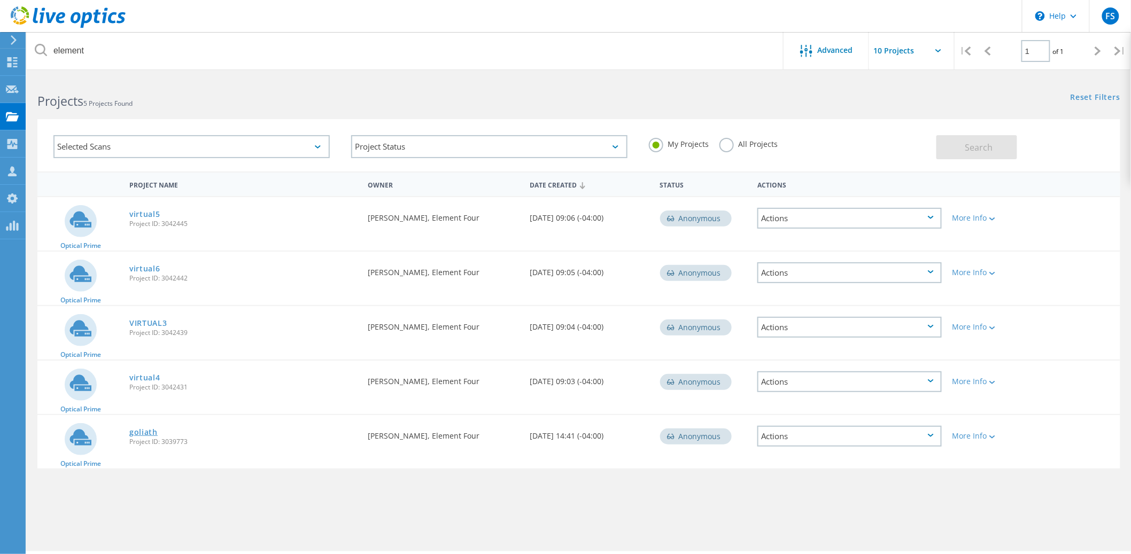
click at [145, 429] on link "goliath" at bounding box center [143, 432] width 28 height 7
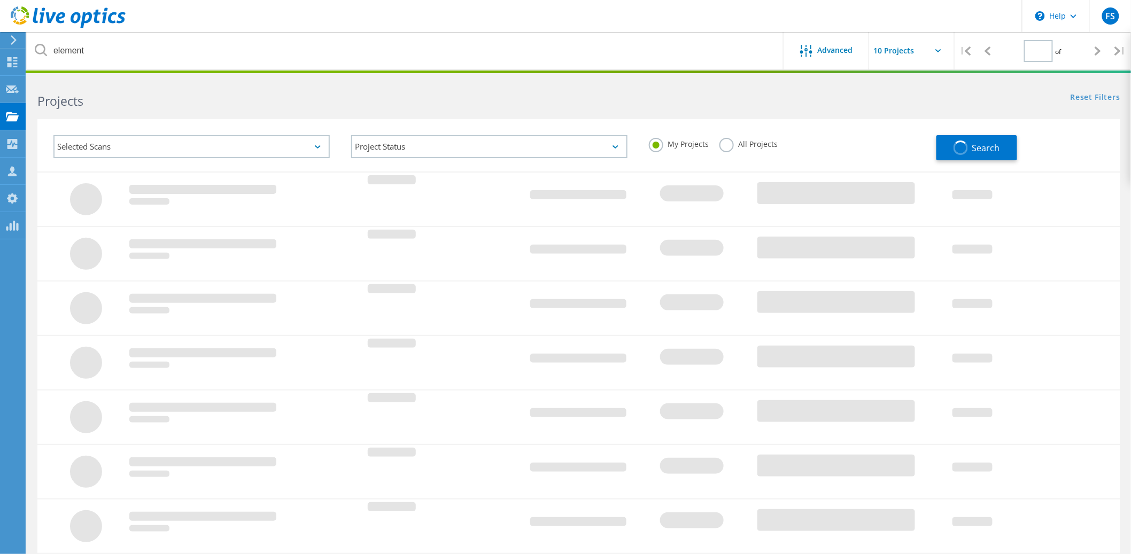
type input "1"
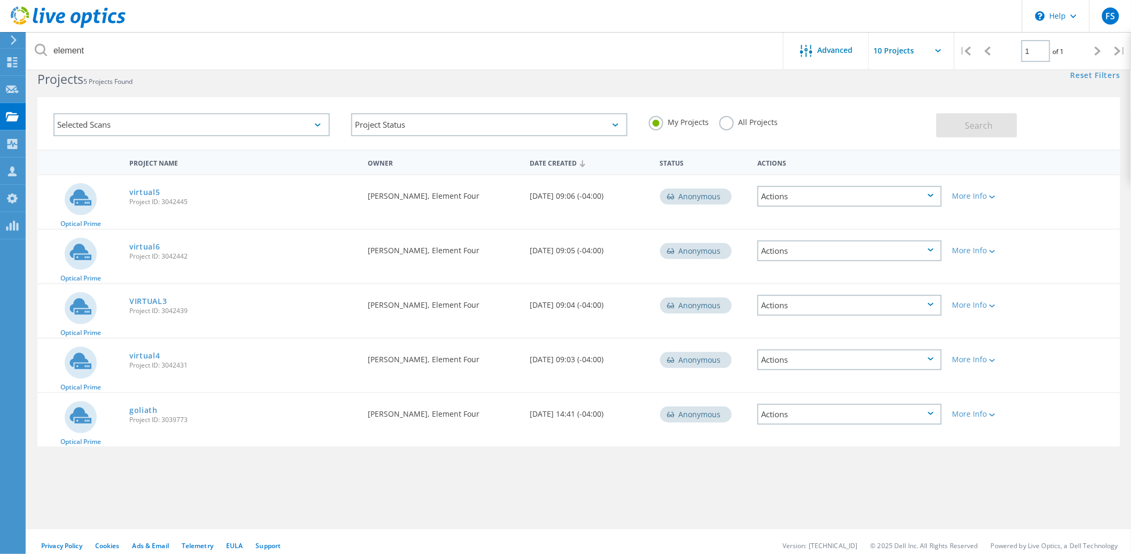
scroll to position [29, 0]
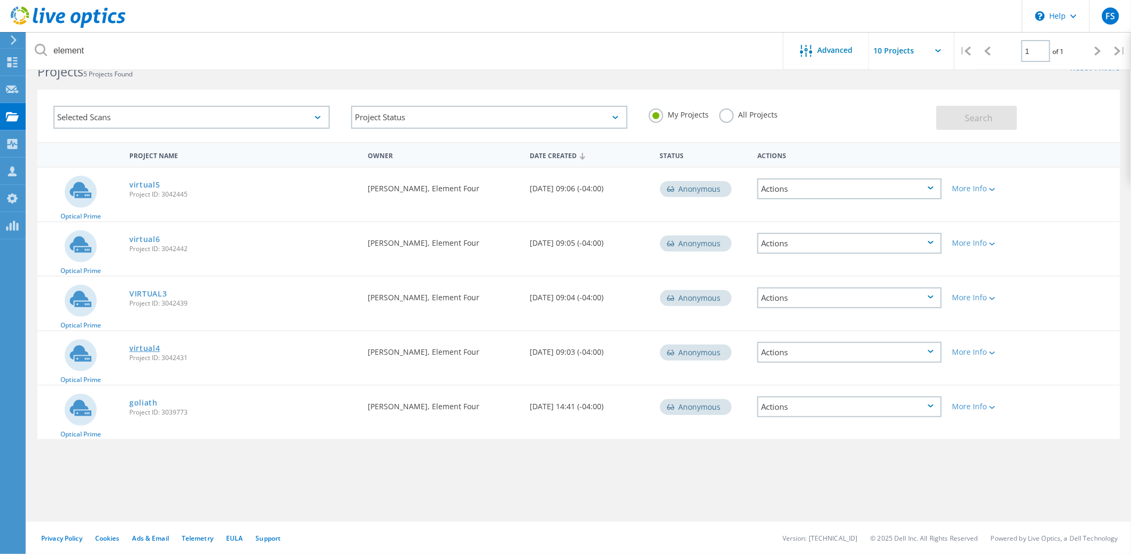
click at [148, 345] on link "virtual4" at bounding box center [144, 348] width 31 height 7
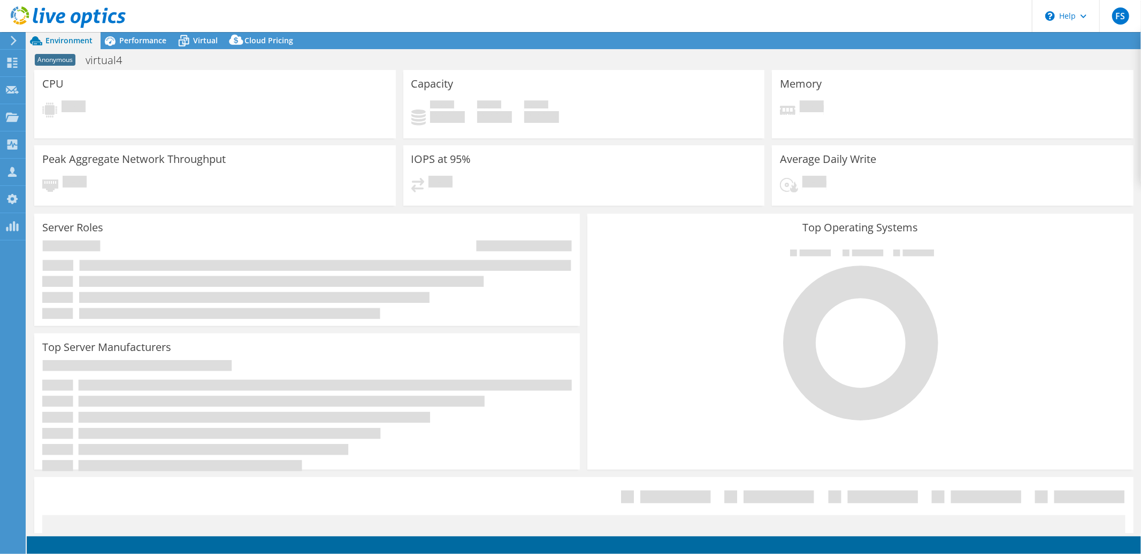
select select "USD"
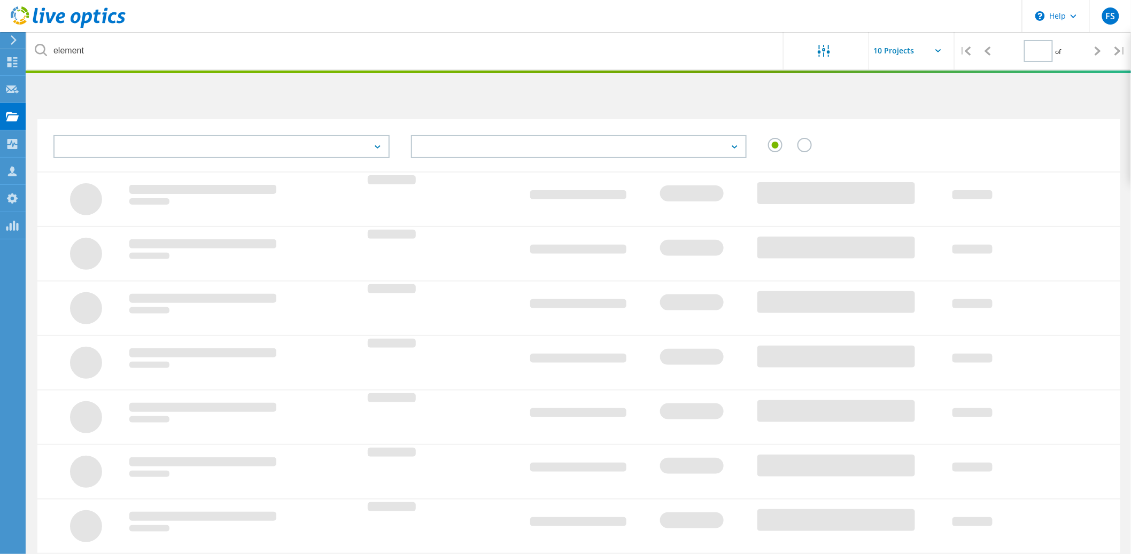
type input "1"
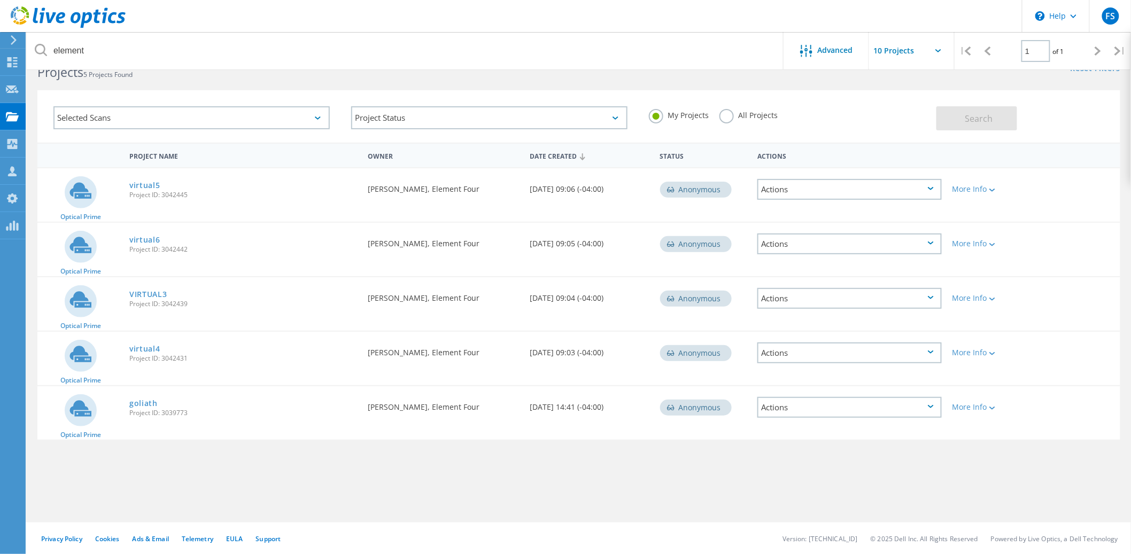
scroll to position [29, 0]
click at [148, 292] on link "VIRTUAL3" at bounding box center [148, 293] width 38 height 7
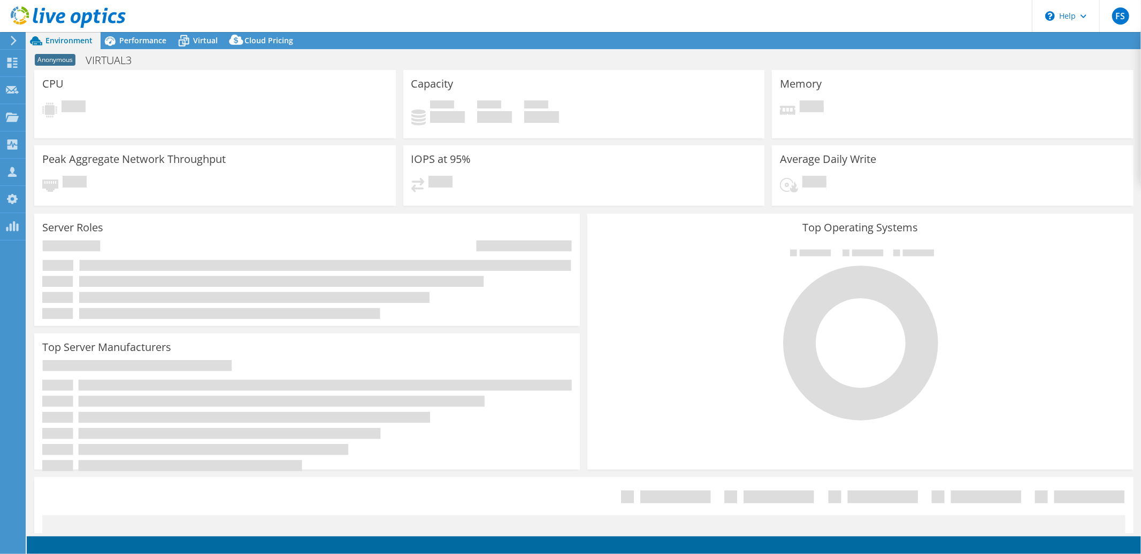
select select "USD"
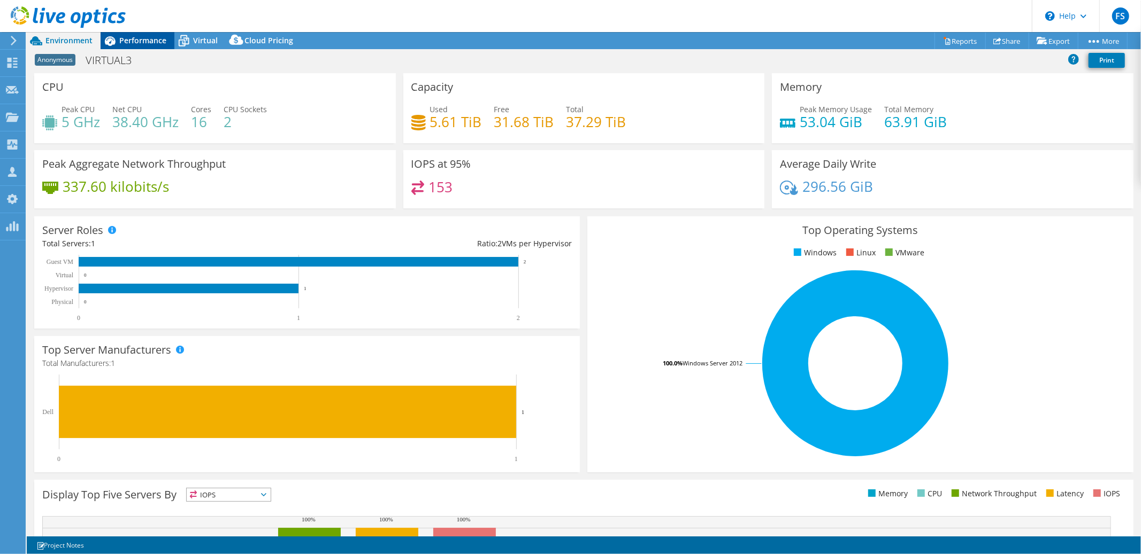
click at [140, 42] on span "Performance" at bounding box center [142, 40] width 47 height 10
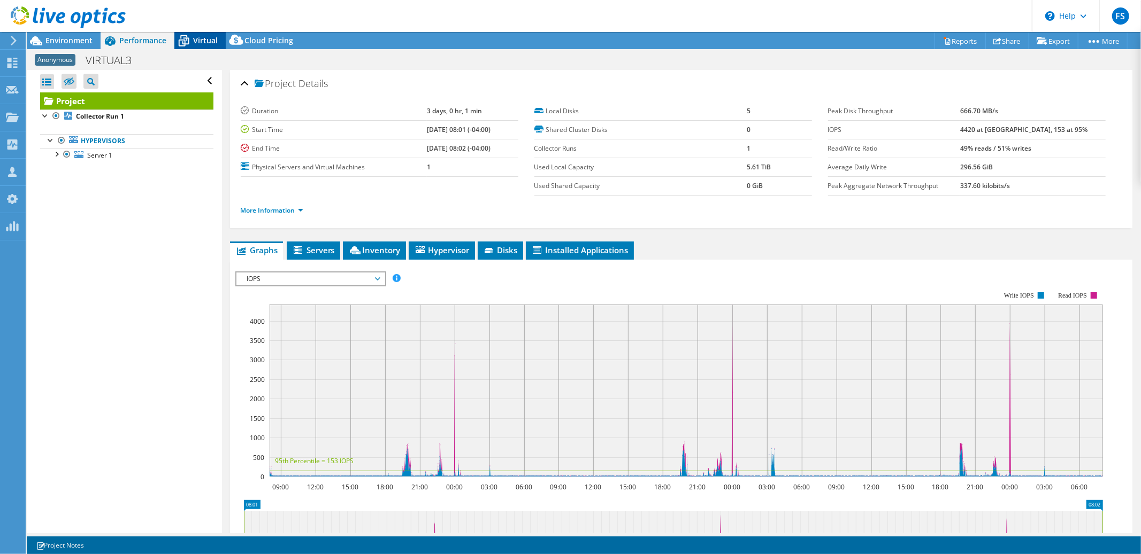
click at [201, 43] on span "Virtual" at bounding box center [205, 40] width 25 height 10
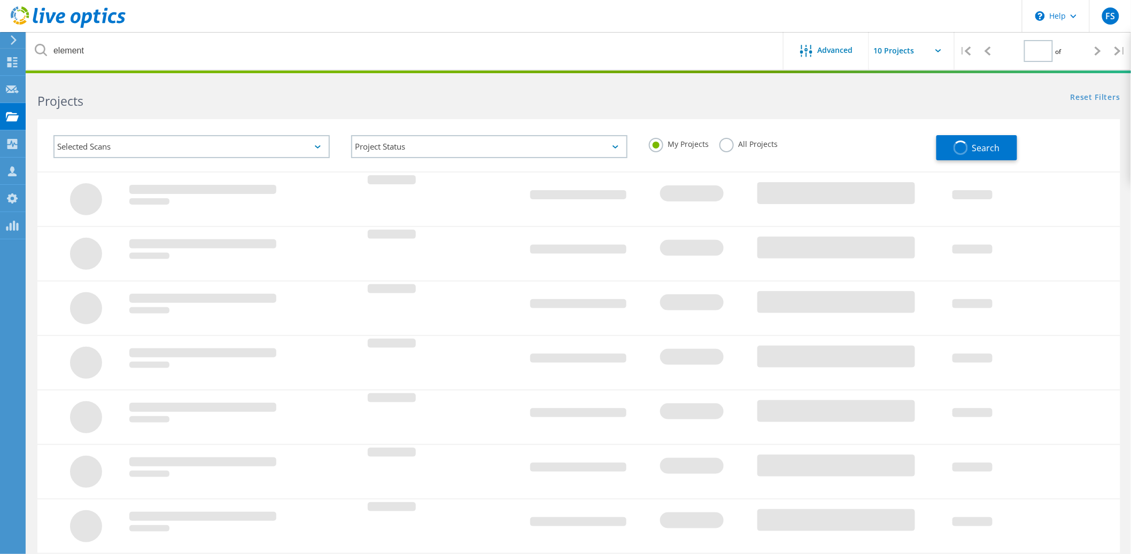
type input "1"
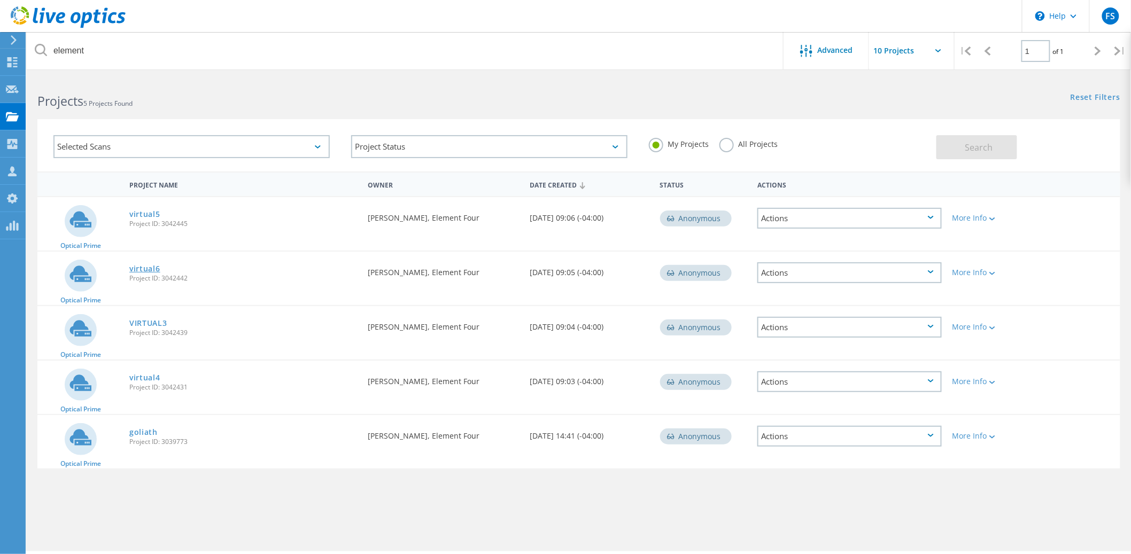
click at [146, 266] on link "virtual6" at bounding box center [144, 268] width 31 height 7
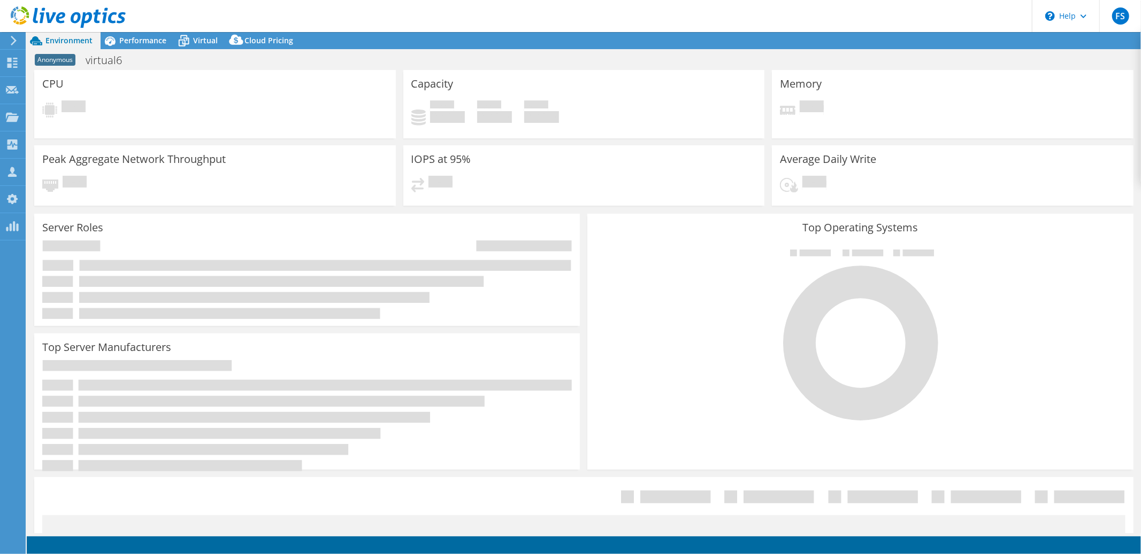
select select "USD"
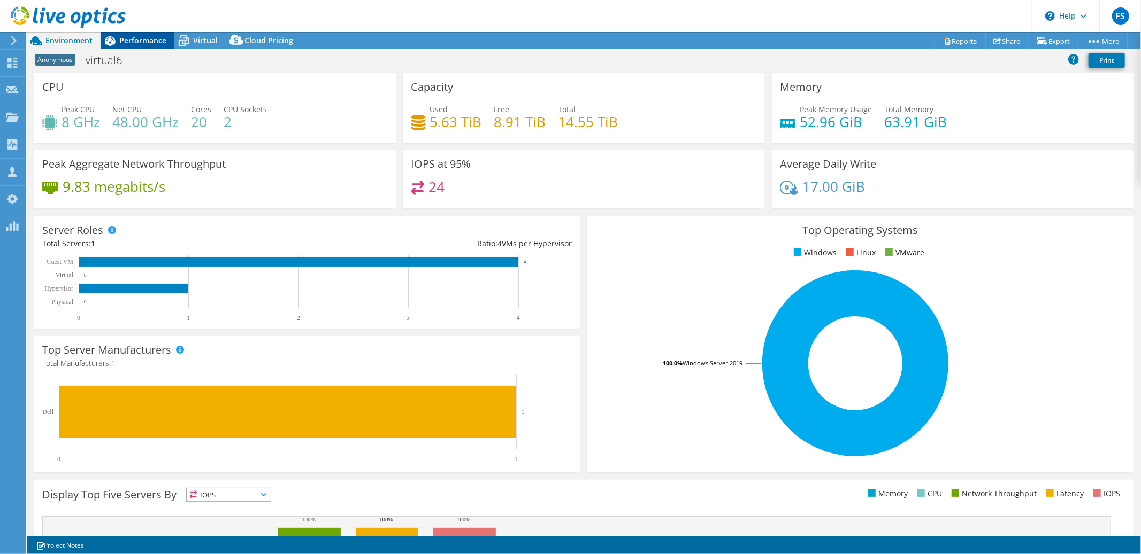
click at [143, 42] on span "Performance" at bounding box center [142, 40] width 47 height 10
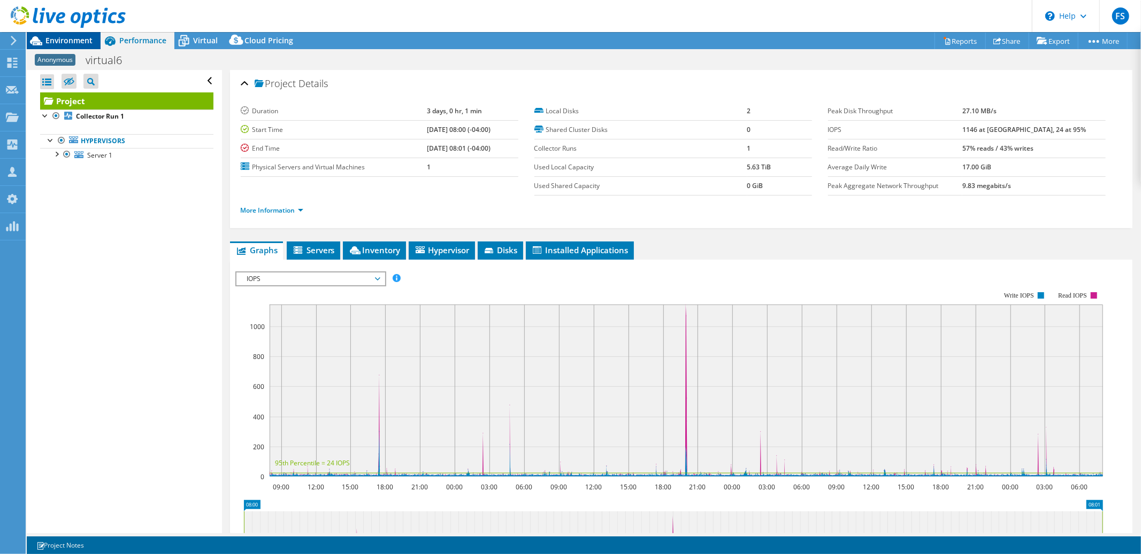
click at [78, 43] on span "Environment" at bounding box center [68, 40] width 47 height 10
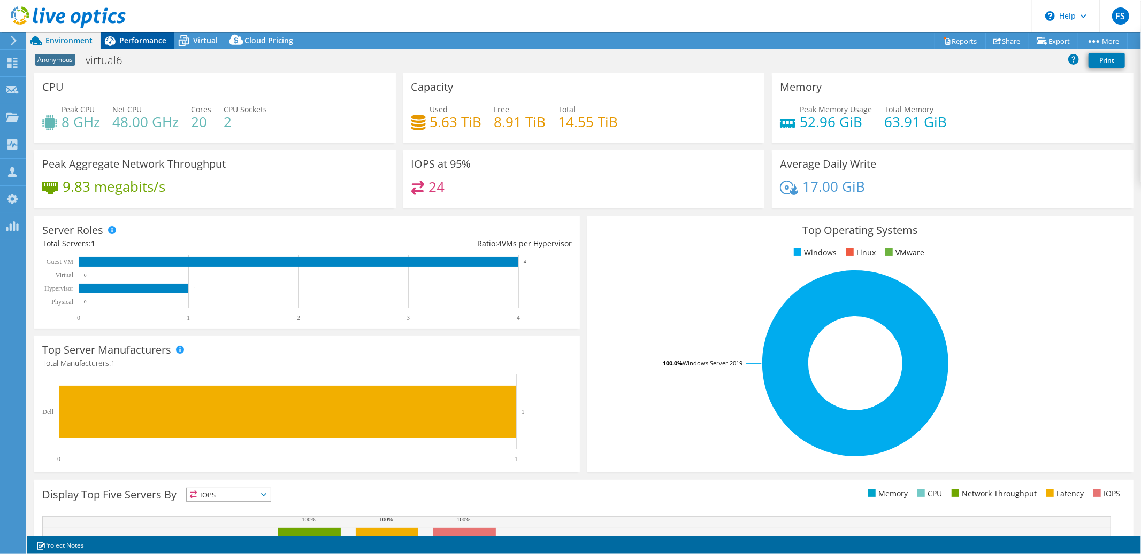
click at [141, 42] on span "Performance" at bounding box center [142, 40] width 47 height 10
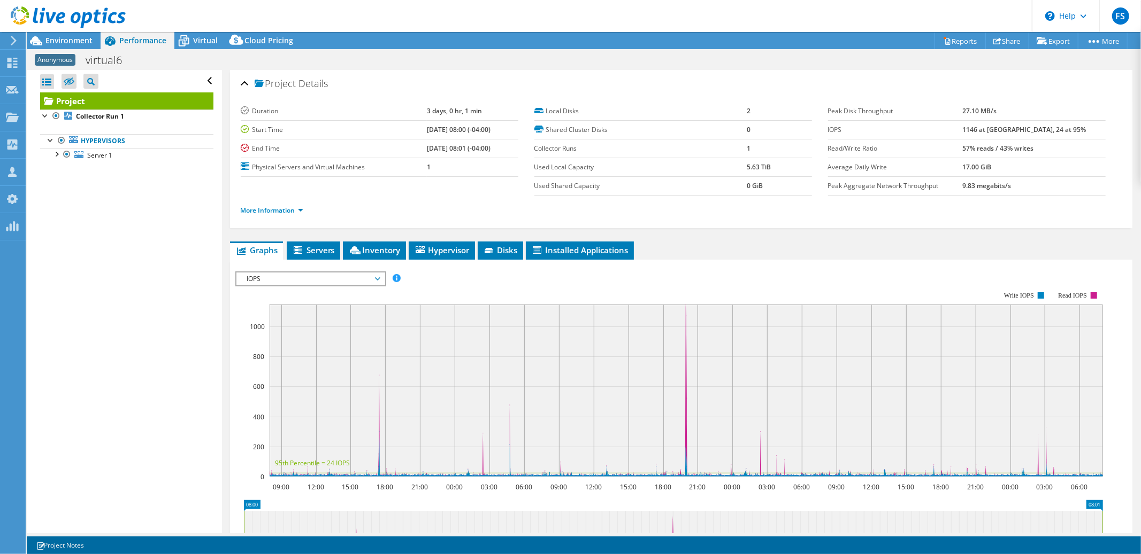
click at [377, 280] on span "IOPS" at bounding box center [310, 279] width 137 height 13
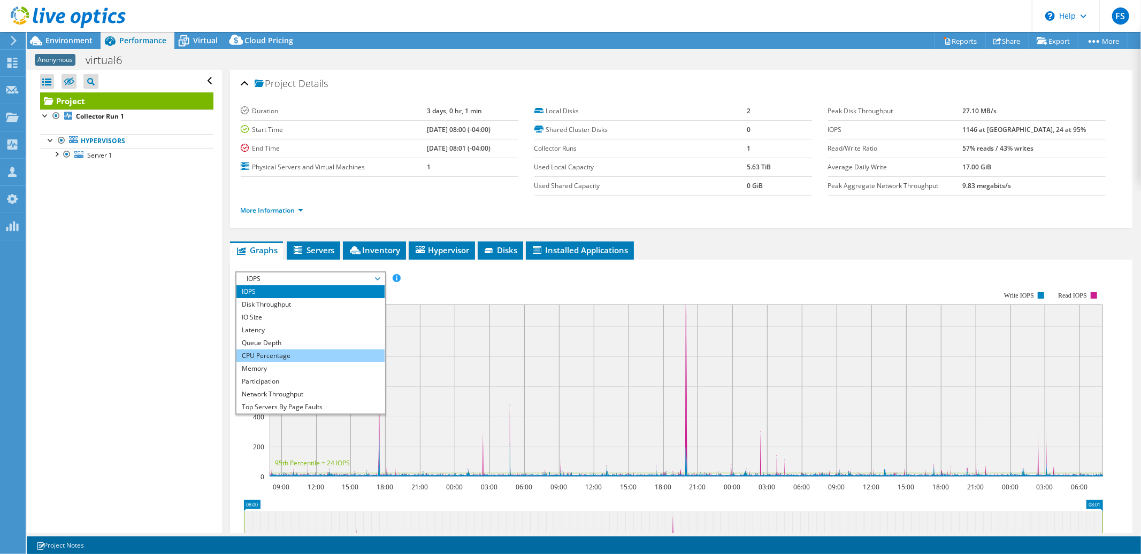
click at [321, 358] on li "CPU Percentage" at bounding box center [310, 356] width 148 height 13
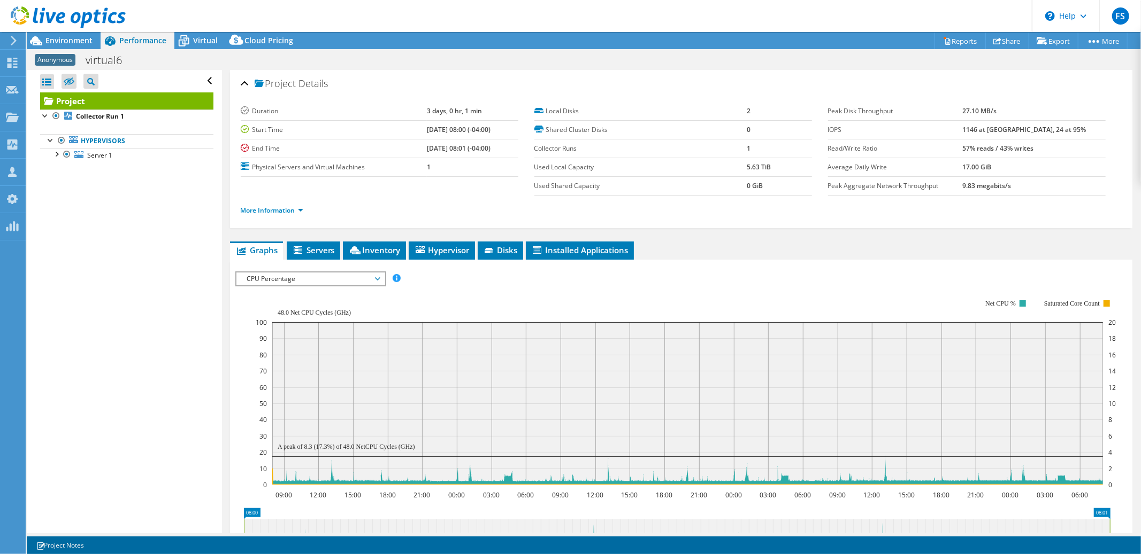
click at [376, 278] on span "CPU Percentage" at bounding box center [310, 279] width 137 height 13
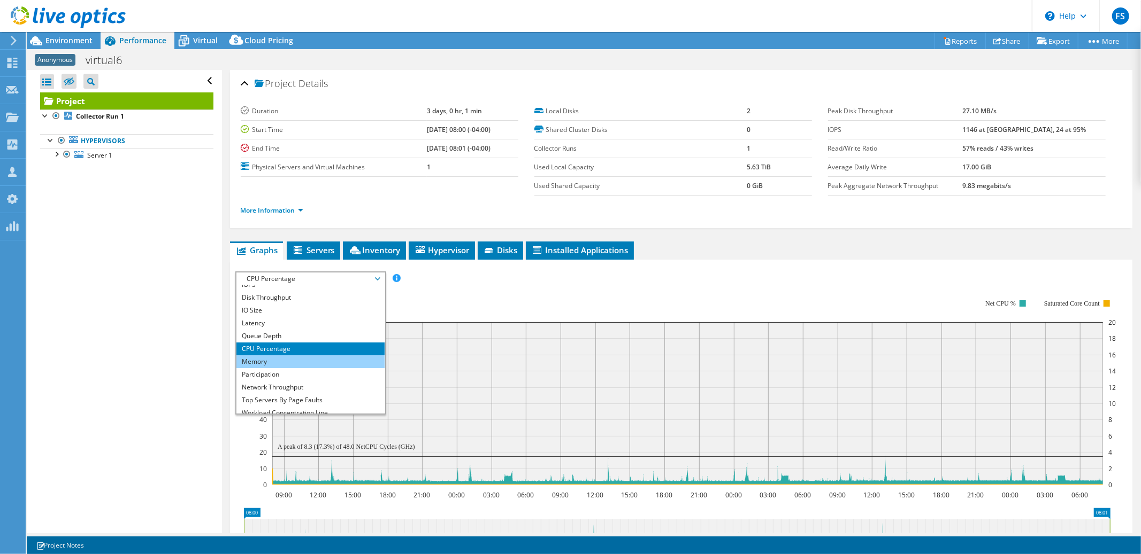
scroll to position [38, 0]
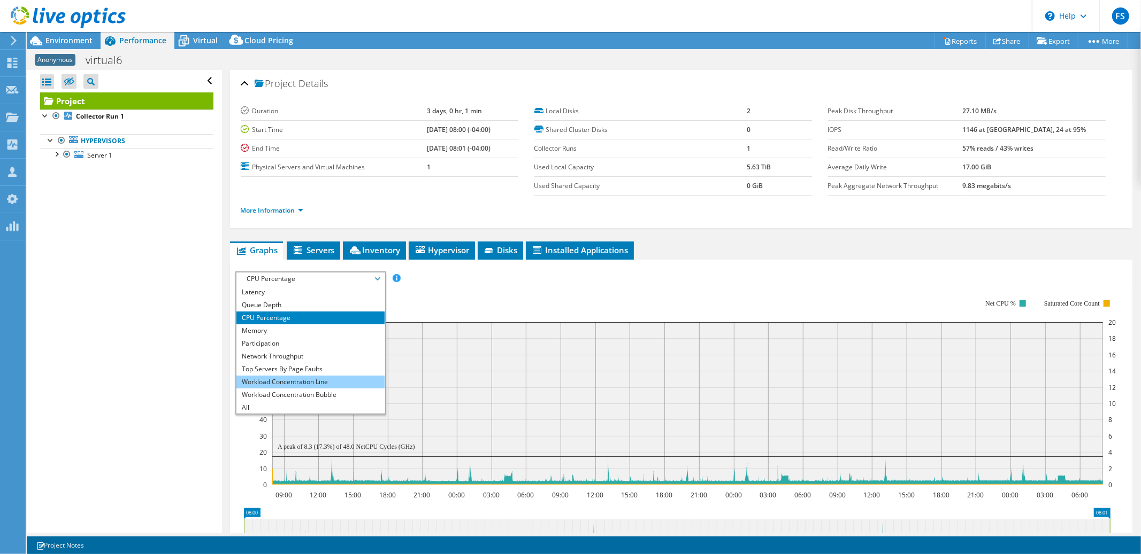
click at [312, 378] on li "Workload Concentration Line" at bounding box center [310, 382] width 148 height 13
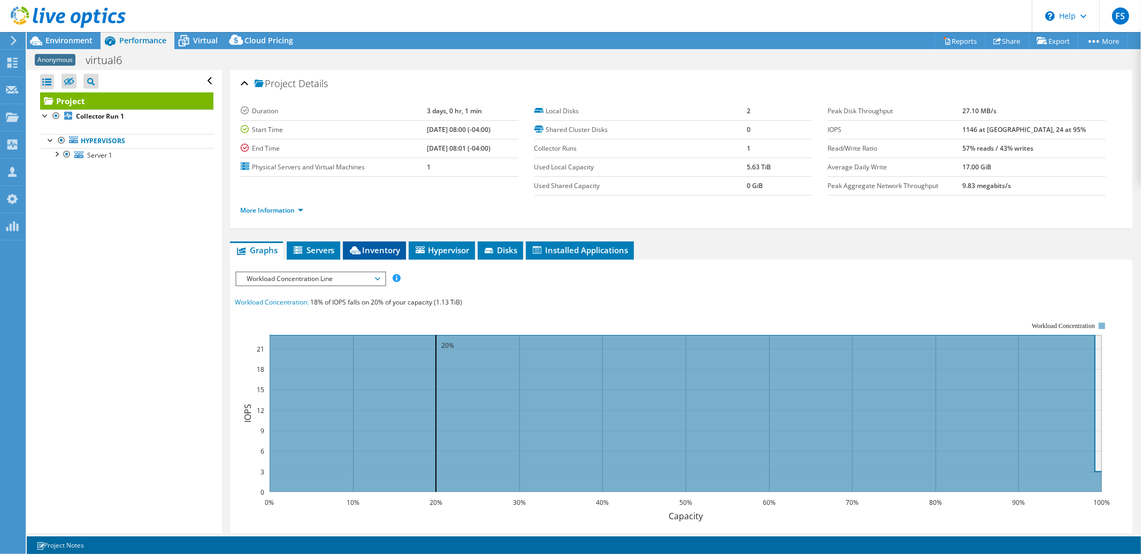
click at [382, 252] on span "Inventory" at bounding box center [374, 250] width 52 height 11
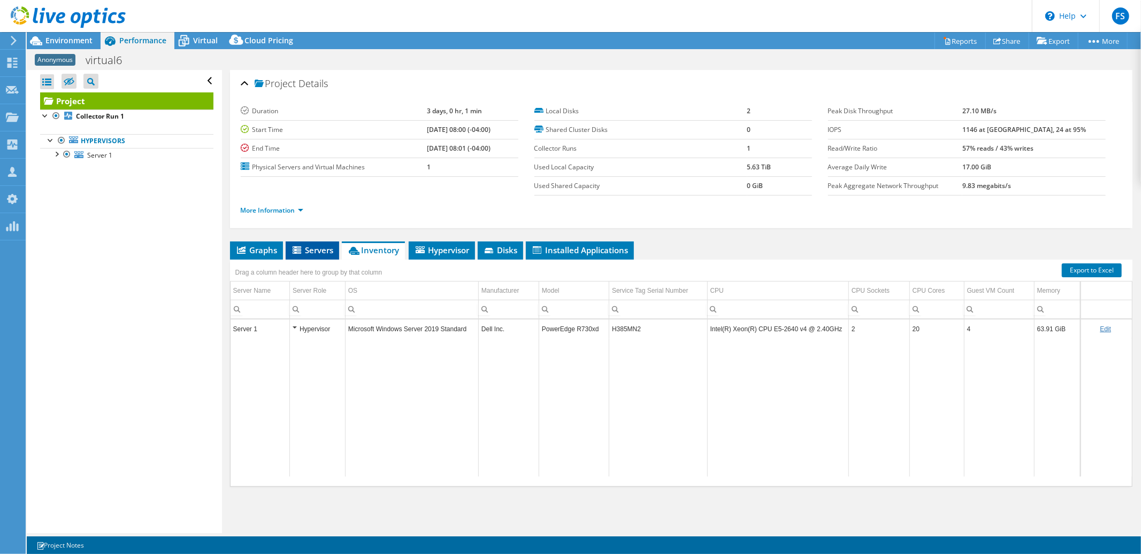
click at [315, 253] on span "Servers" at bounding box center [312, 250] width 43 height 11
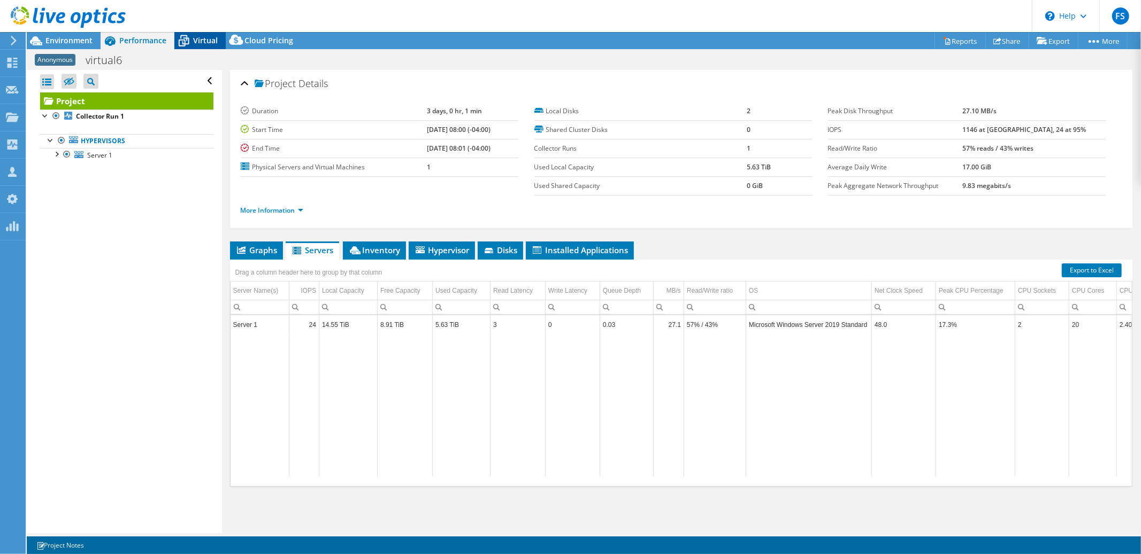
click at [198, 40] on span "Virtual" at bounding box center [205, 40] width 25 height 10
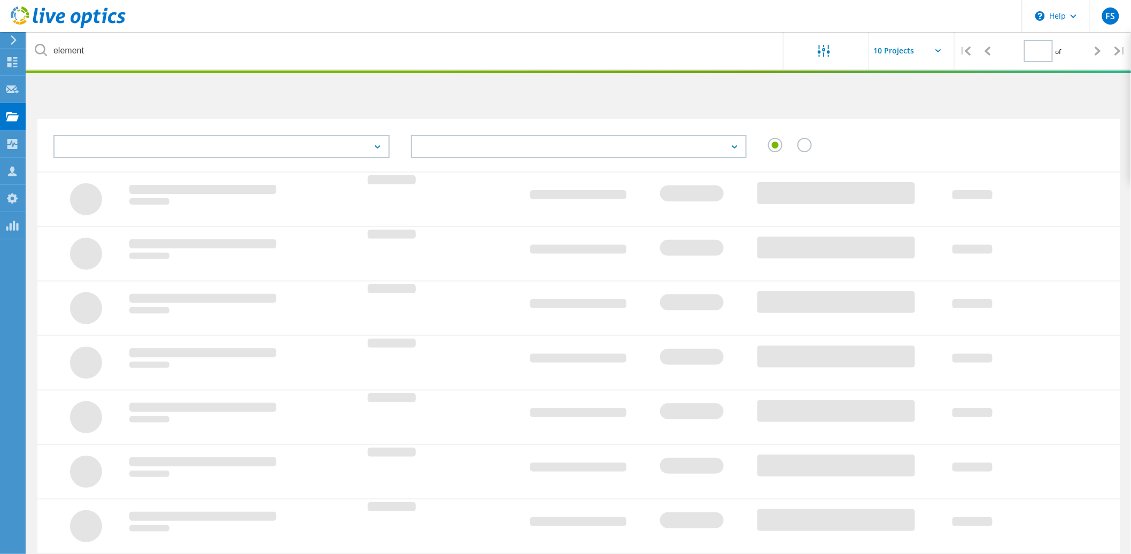
type input "1"
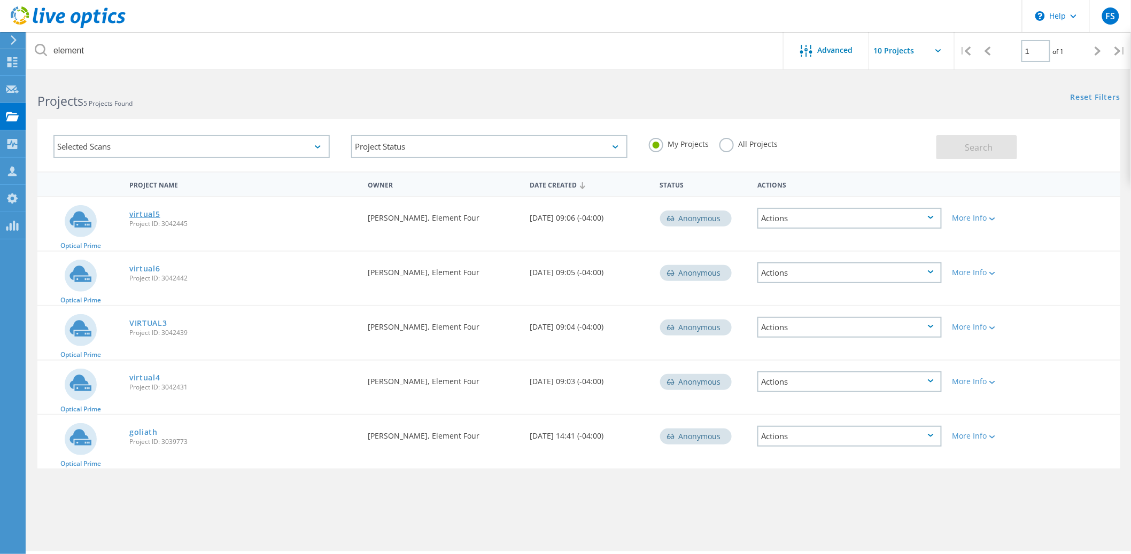
click at [147, 212] on link "virtual5" at bounding box center [144, 214] width 31 height 7
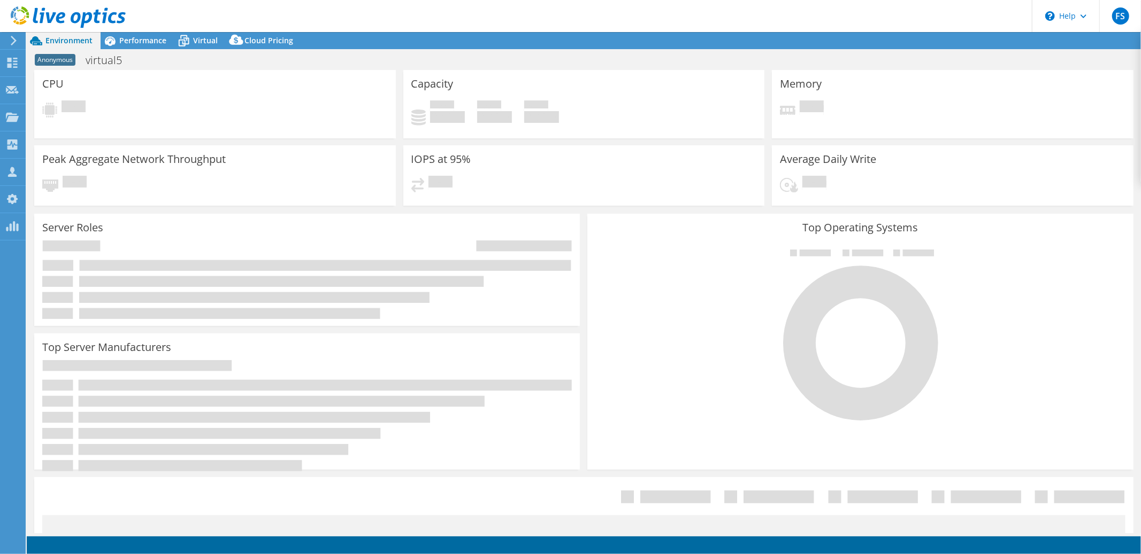
select select "USD"
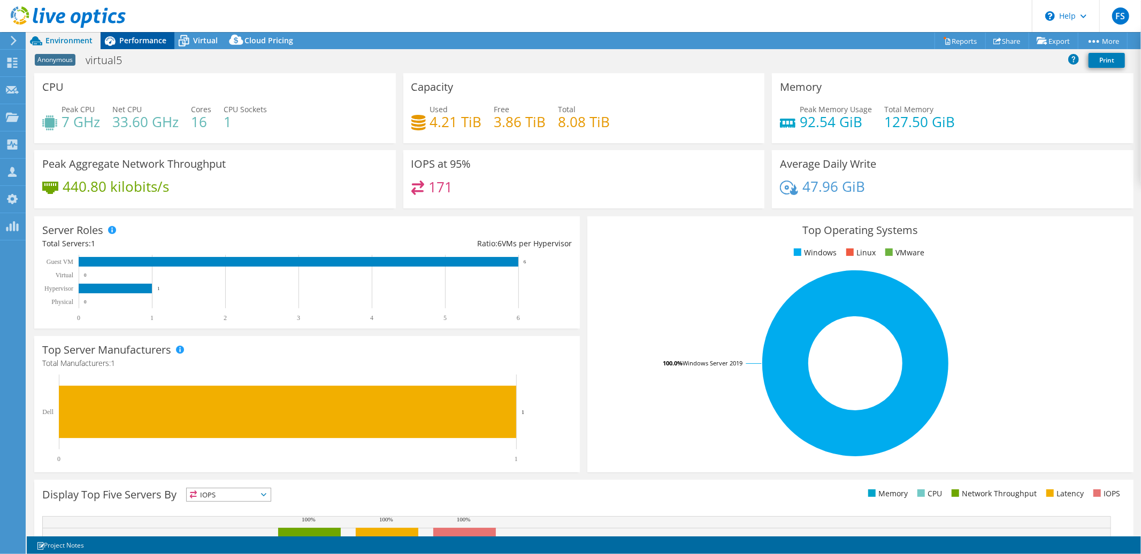
click at [141, 44] on span "Performance" at bounding box center [142, 40] width 47 height 10
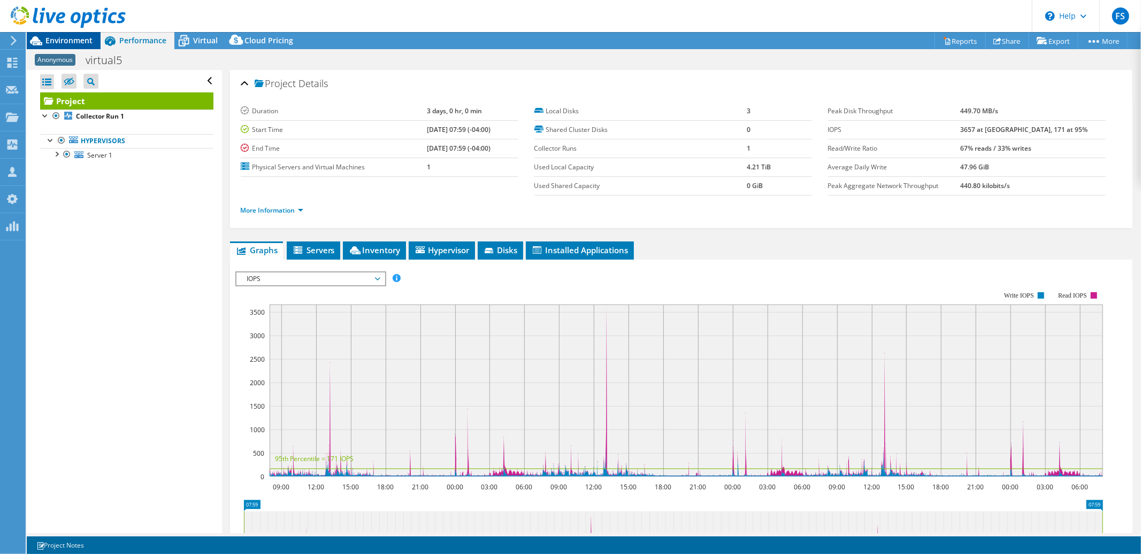
click at [79, 40] on span "Environment" at bounding box center [68, 40] width 47 height 10
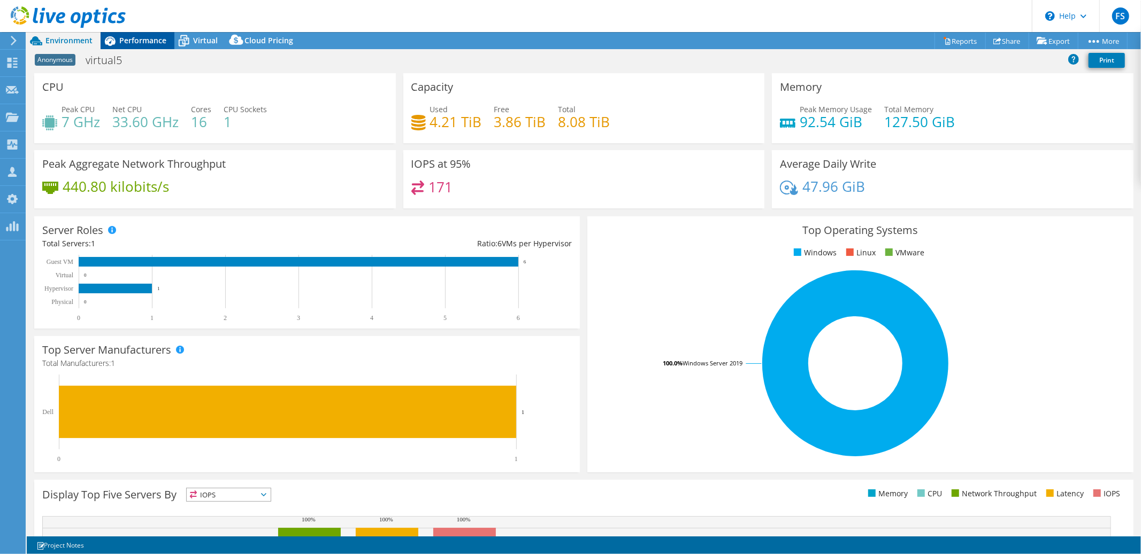
click at [145, 41] on span "Performance" at bounding box center [142, 40] width 47 height 10
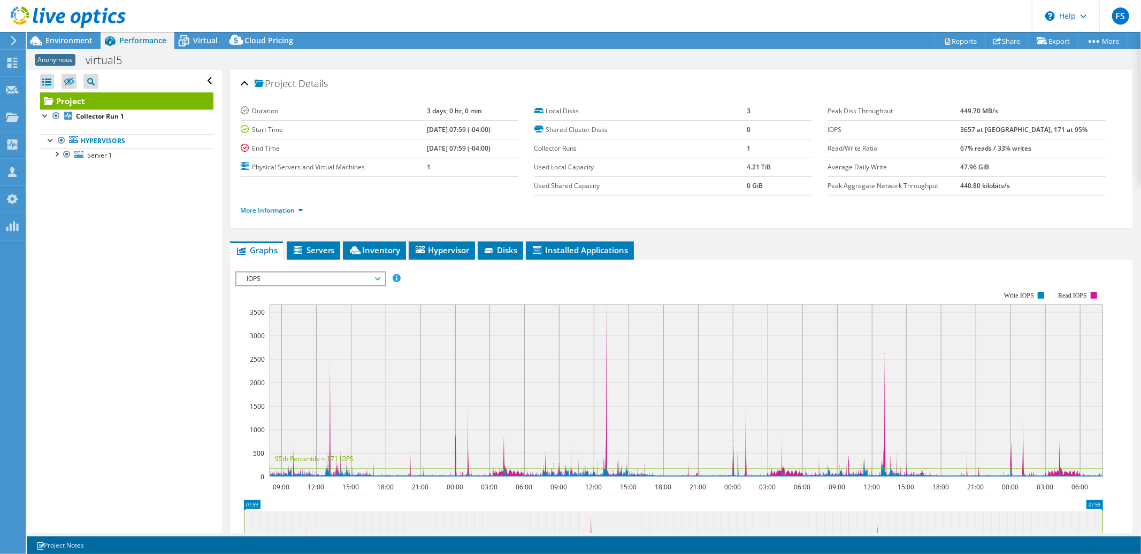
click at [377, 277] on span "IOPS" at bounding box center [310, 279] width 137 height 13
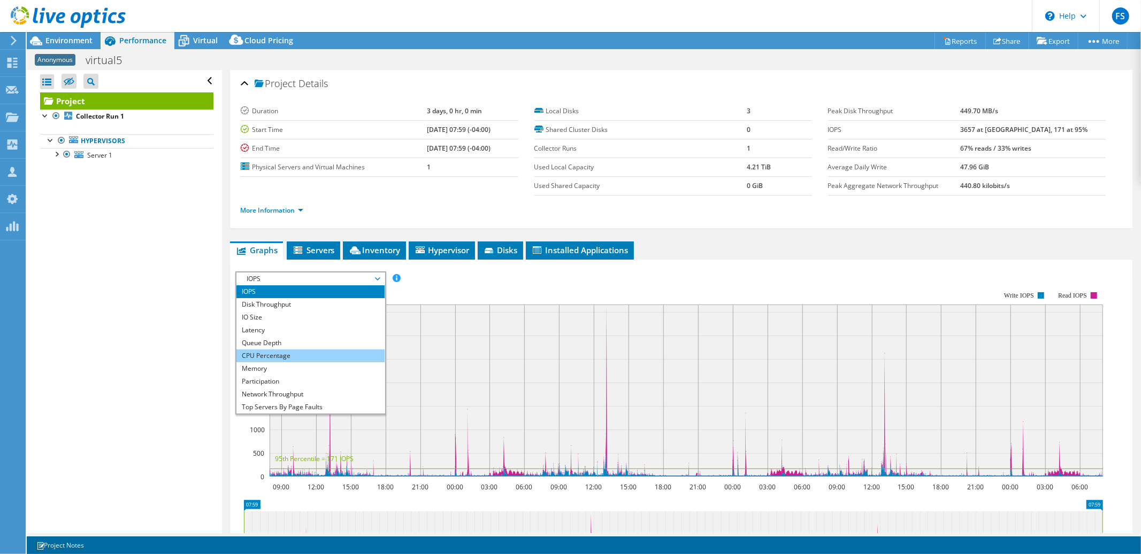
click at [315, 351] on li "CPU Percentage" at bounding box center [310, 356] width 148 height 13
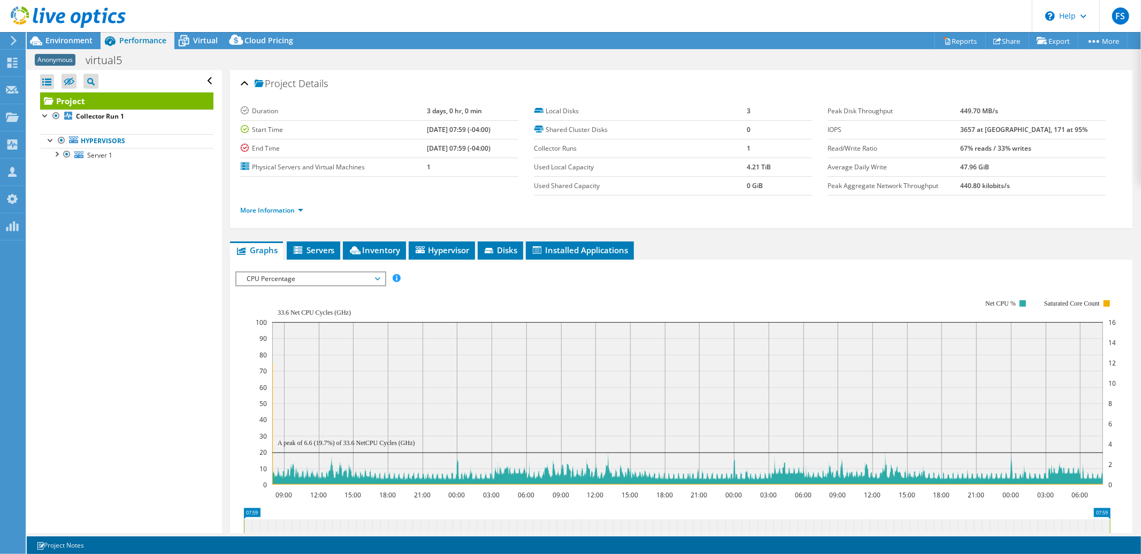
click at [377, 276] on span "CPU Percentage" at bounding box center [310, 279] width 137 height 13
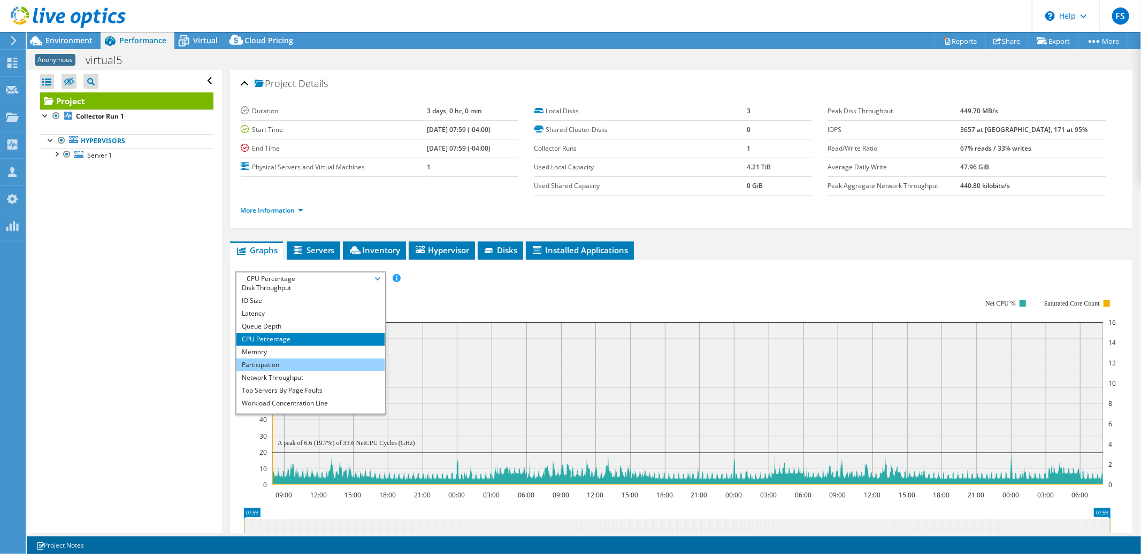
scroll to position [38, 0]
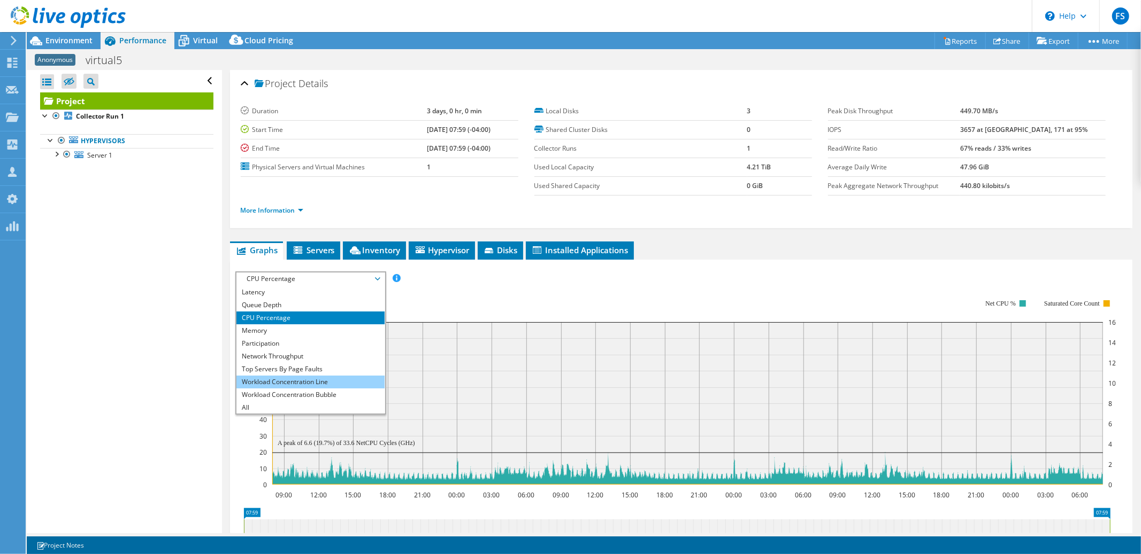
click at [309, 376] on li "Workload Concentration Line" at bounding box center [310, 382] width 148 height 13
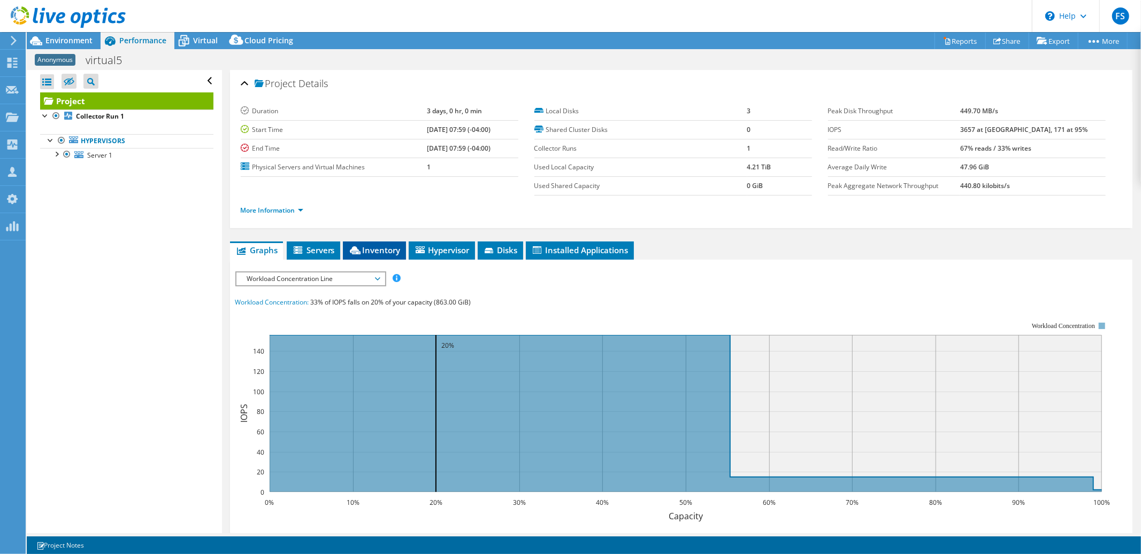
click at [383, 248] on span "Inventory" at bounding box center [374, 250] width 52 height 11
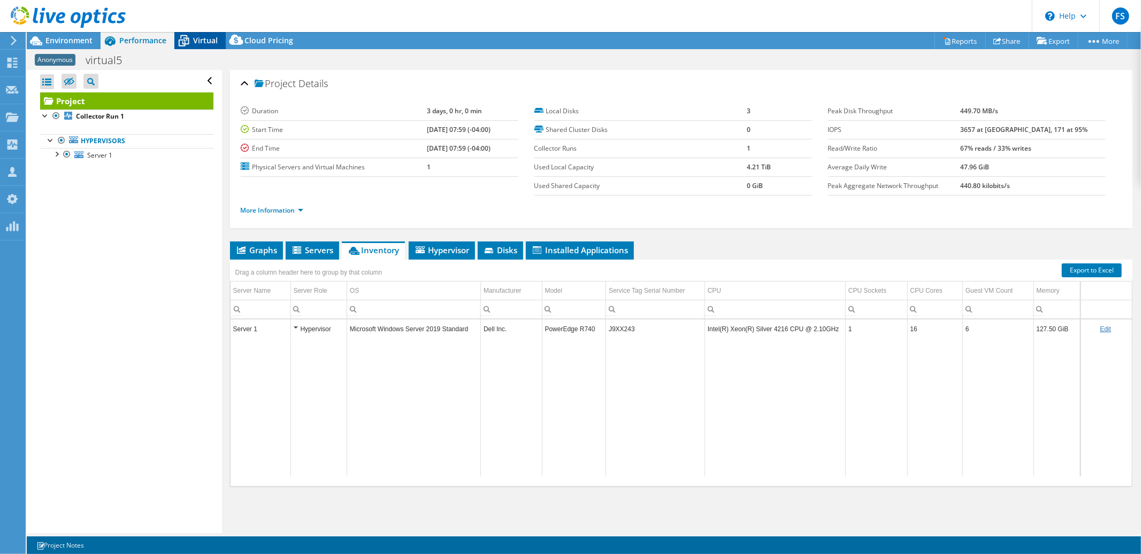
click at [203, 41] on span "Virtual" at bounding box center [205, 40] width 25 height 10
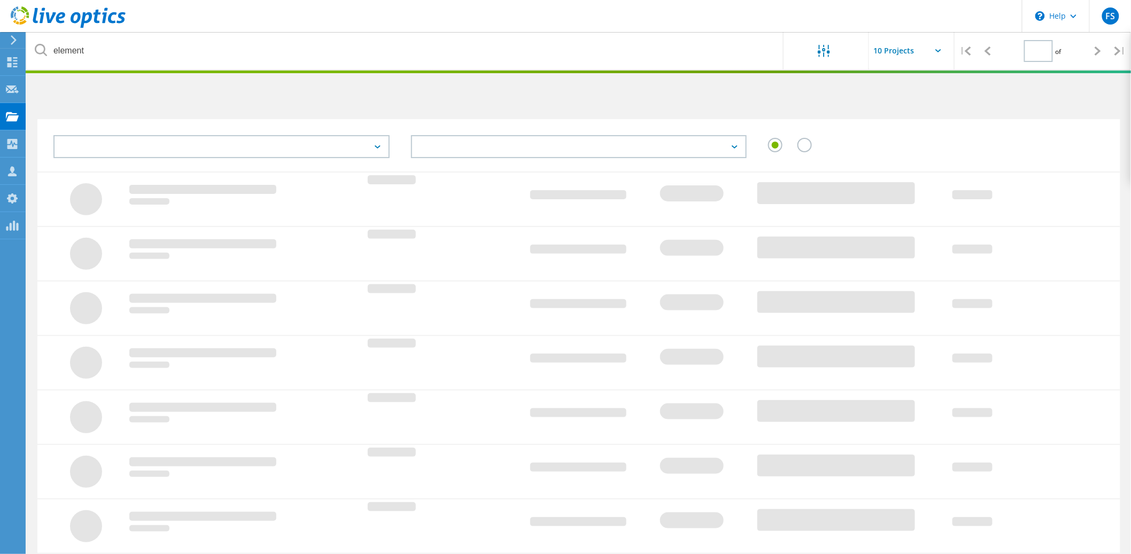
type input "1"
